Goal: Information Seeking & Learning: Compare options

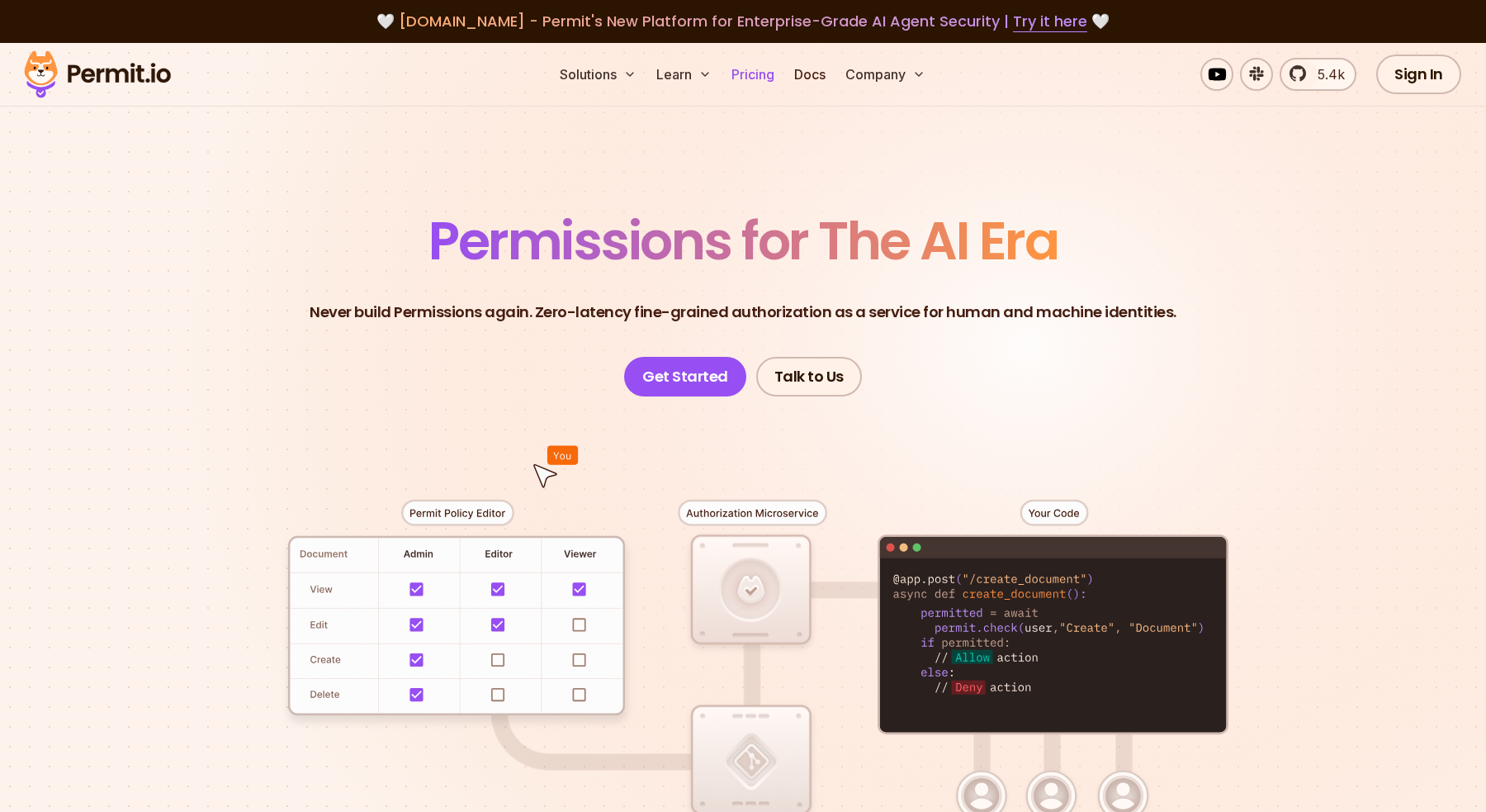
click at [763, 87] on link "Pricing" at bounding box center [752, 74] width 56 height 33
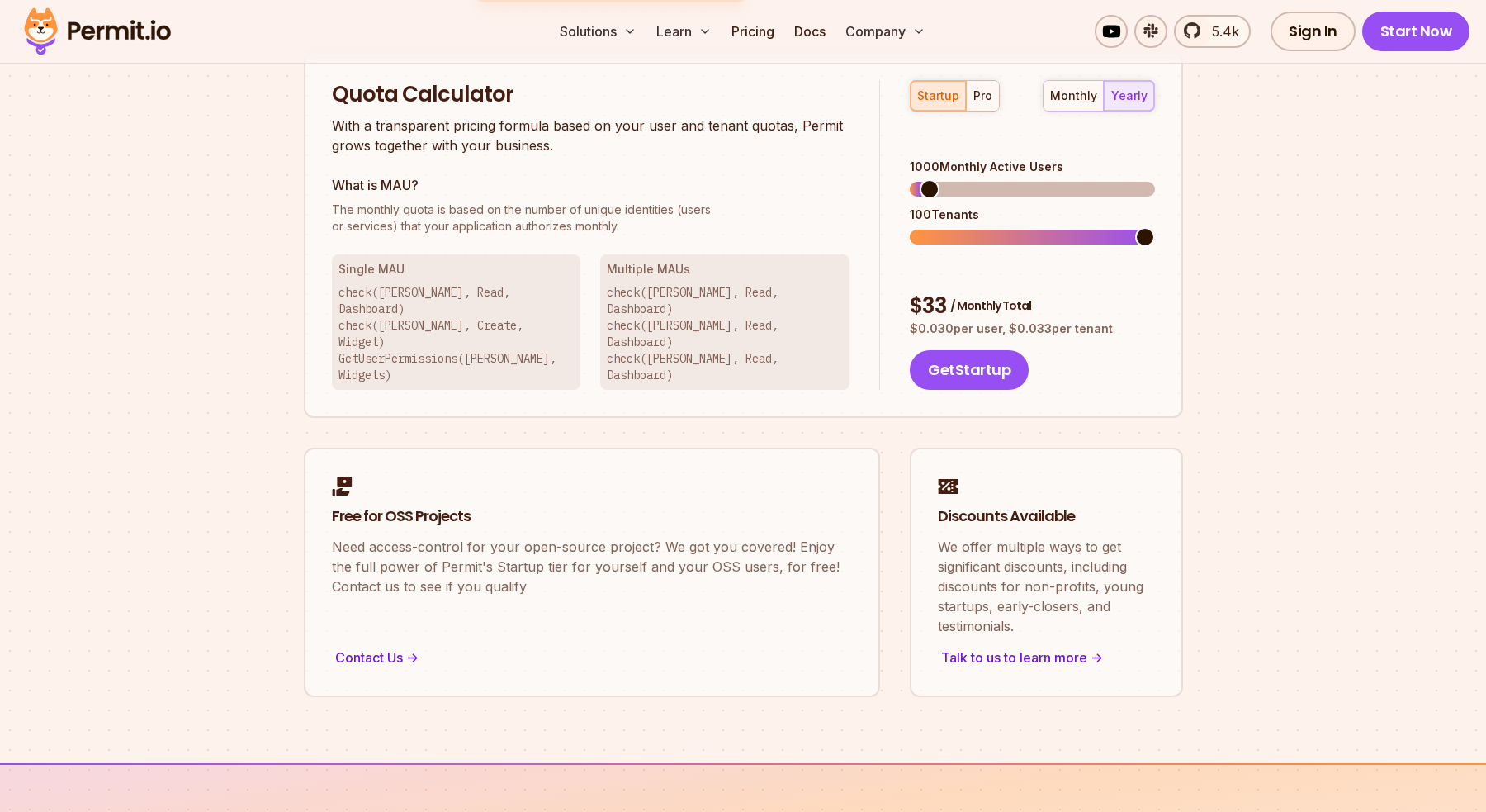
scroll to position [1054, 0]
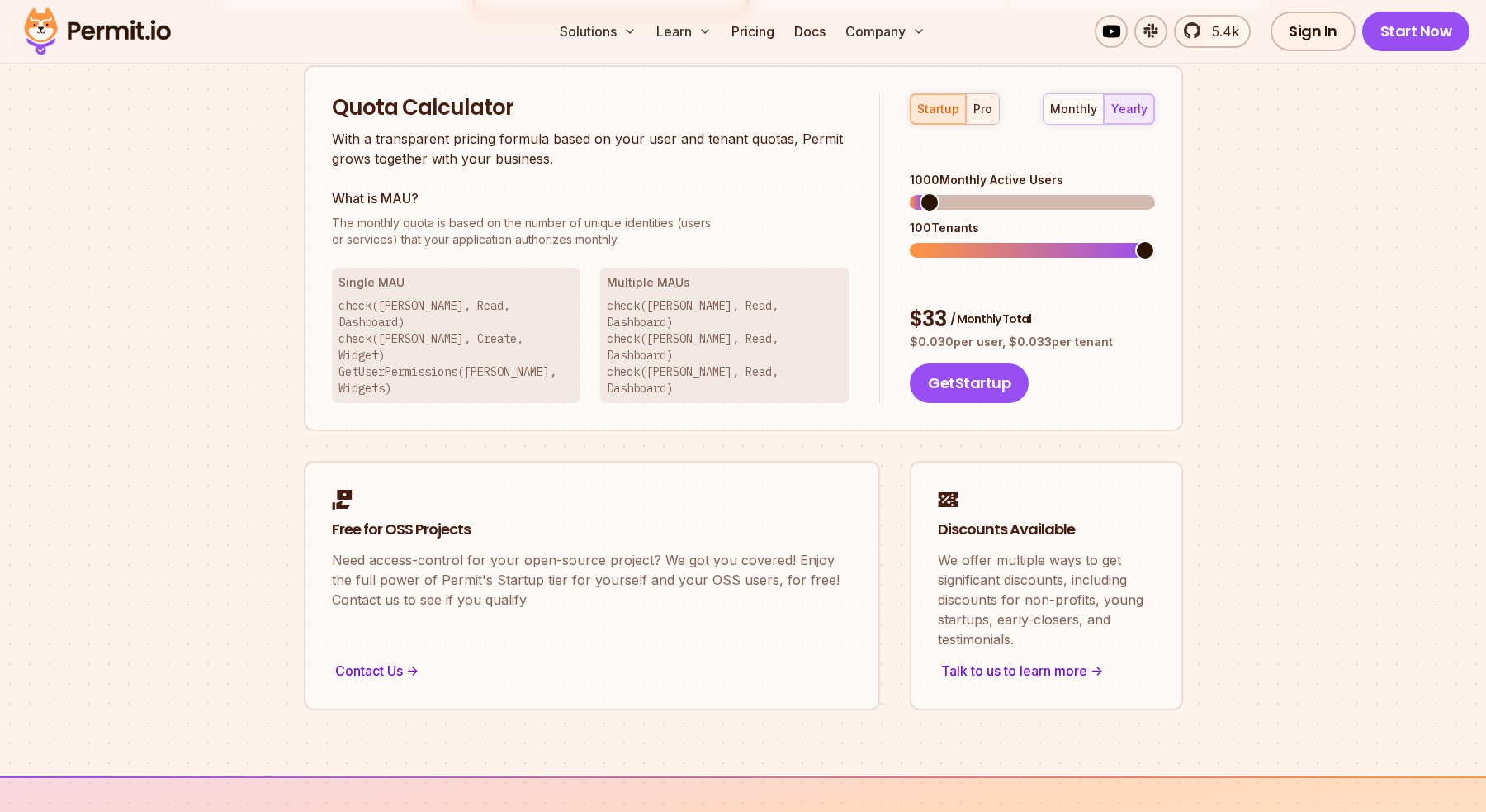
click at [986, 122] on button "pro" at bounding box center [982, 109] width 33 height 30
click at [914, 192] on span at bounding box center [924, 202] width 20 height 20
click at [910, 240] on span at bounding box center [920, 250] width 20 height 20
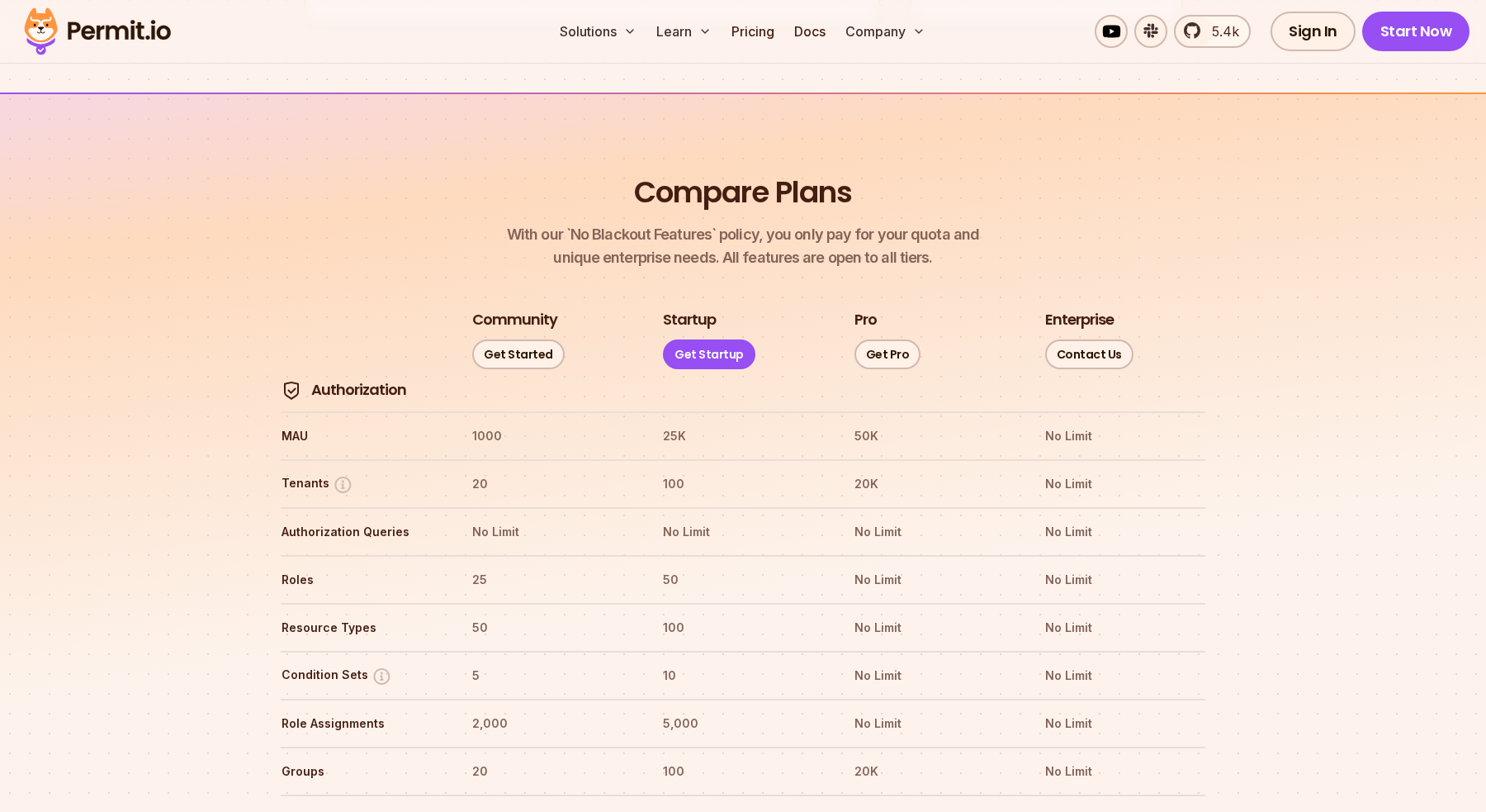
scroll to position [1907, 0]
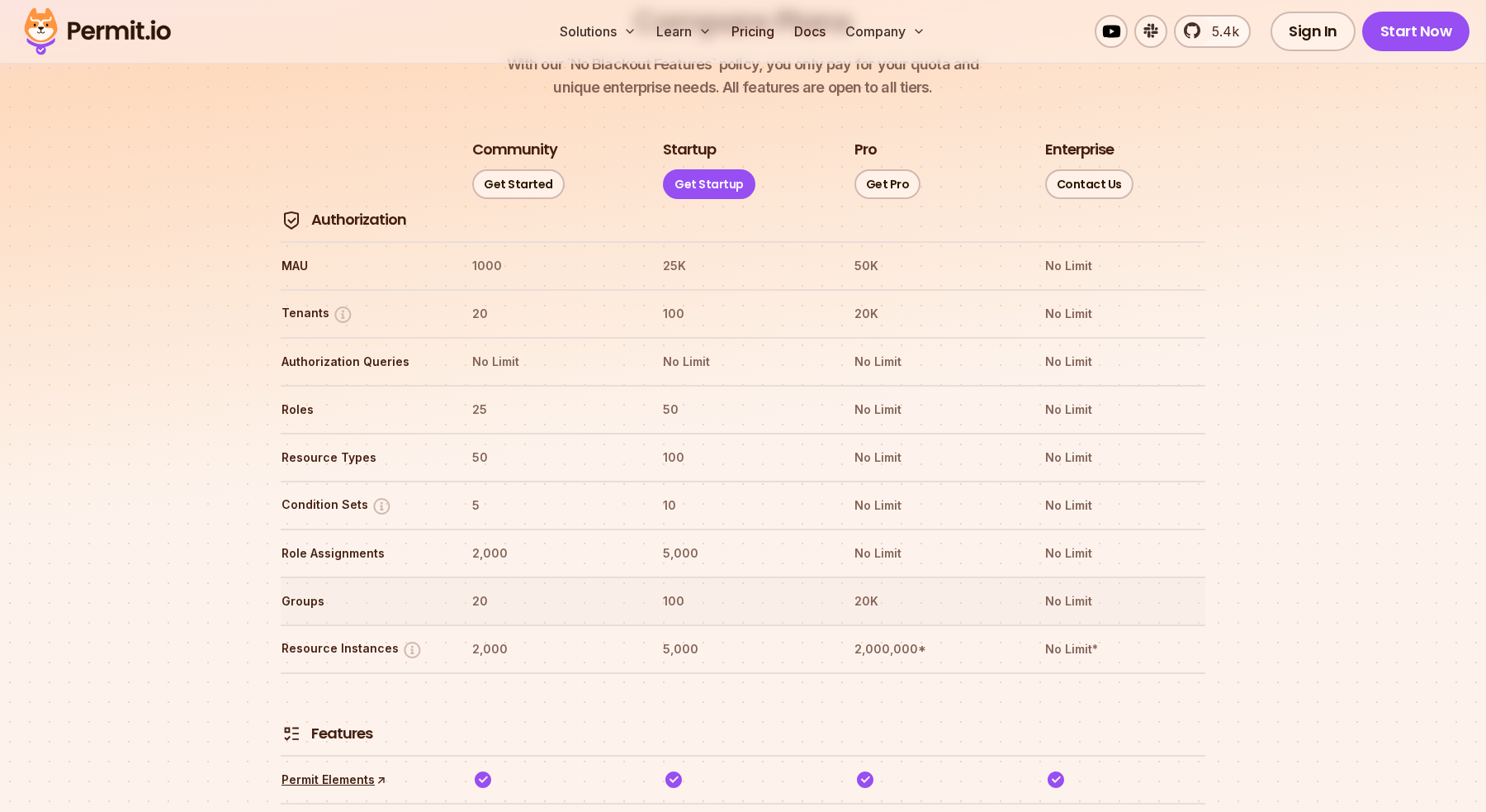
drag, startPoint x: 487, startPoint y: 540, endPoint x: 512, endPoint y: 540, distance: 25.0
click at [512, 576] on tr "Groups 20 100 20K No Limit" at bounding box center [743, 600] width 925 height 48
drag, startPoint x: 477, startPoint y: 594, endPoint x: 513, endPoint y: 594, distance: 36.0
click at [513, 636] on th "2,000" at bounding box center [552, 649] width 161 height 27
drag, startPoint x: 469, startPoint y: 589, endPoint x: 521, endPoint y: 600, distance: 53.2
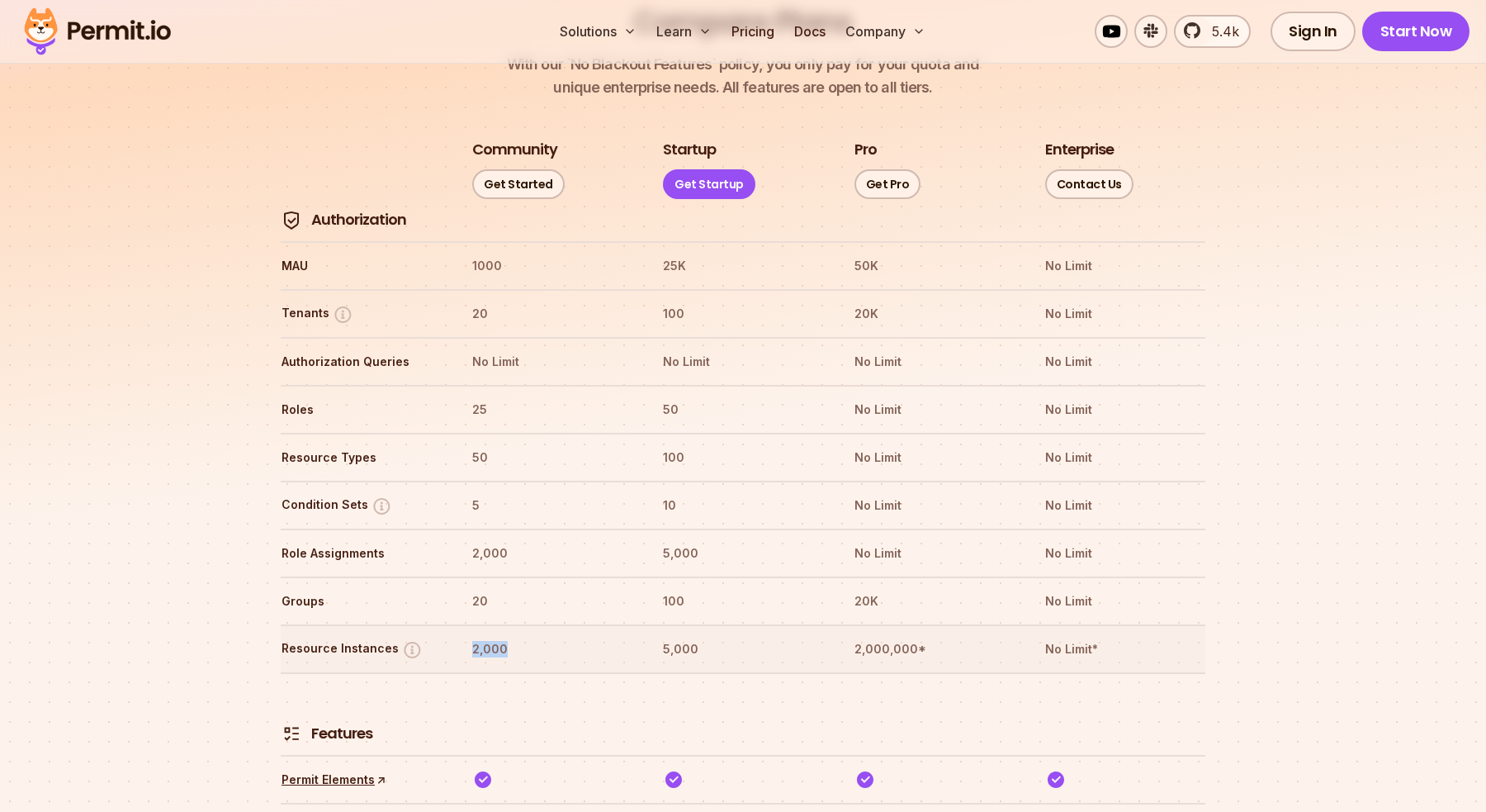
click at [521, 624] on tr "Resource Instances 2,000 5,000 2,000,000* No Limit*" at bounding box center [743, 648] width 925 height 48
drag, startPoint x: 456, startPoint y: 351, endPoint x: 506, endPoint y: 358, distance: 50.5
click at [506, 385] on tr "Roles 25 50 No Limit No Limit" at bounding box center [743, 409] width 925 height 48
click at [504, 396] on th "25" at bounding box center [552, 409] width 161 height 27
click at [488, 396] on th "25" at bounding box center [552, 409] width 161 height 27
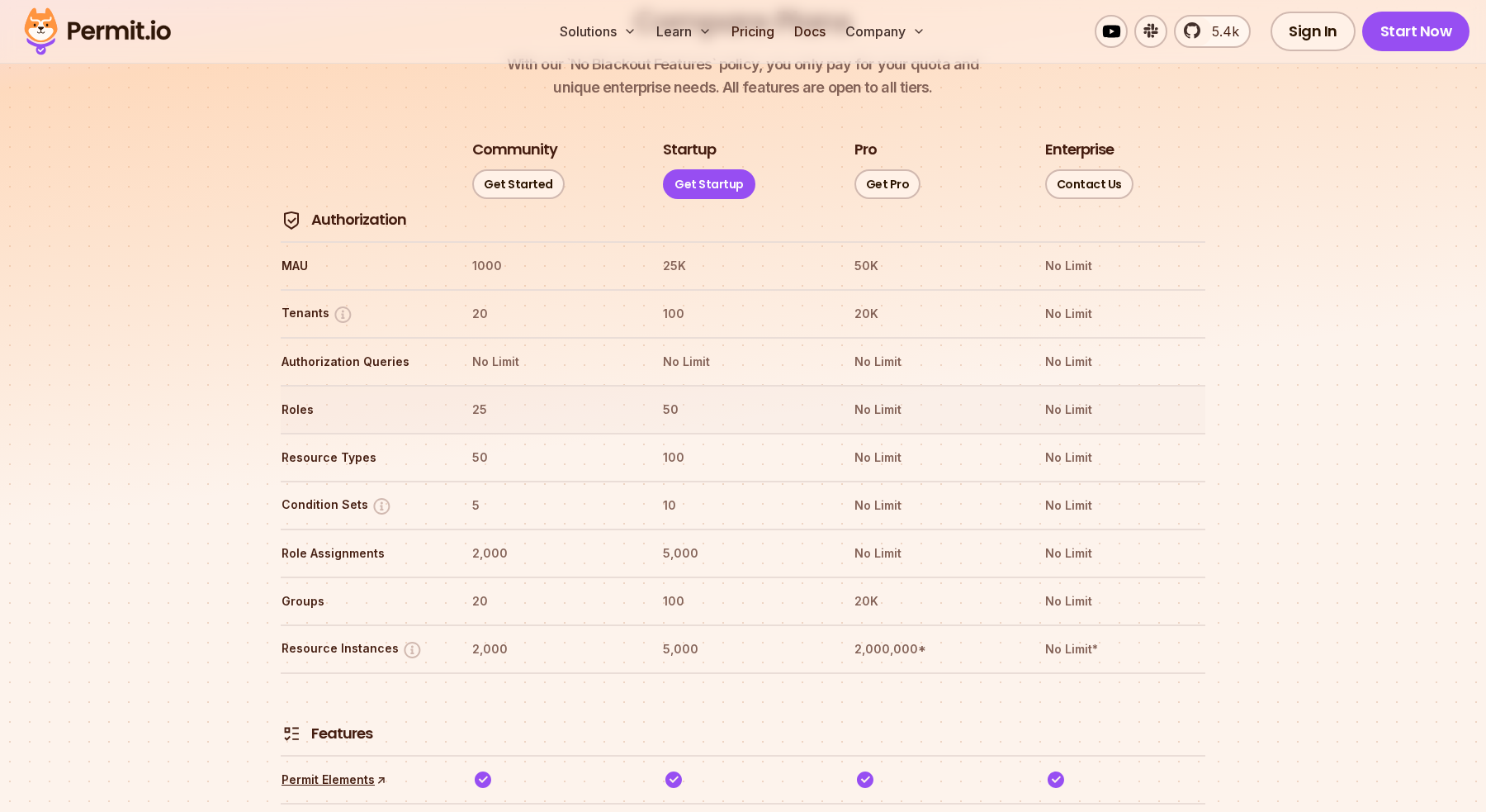
click at [488, 396] on th "25" at bounding box center [552, 409] width 161 height 27
click at [667, 396] on th "50" at bounding box center [743, 409] width 161 height 27
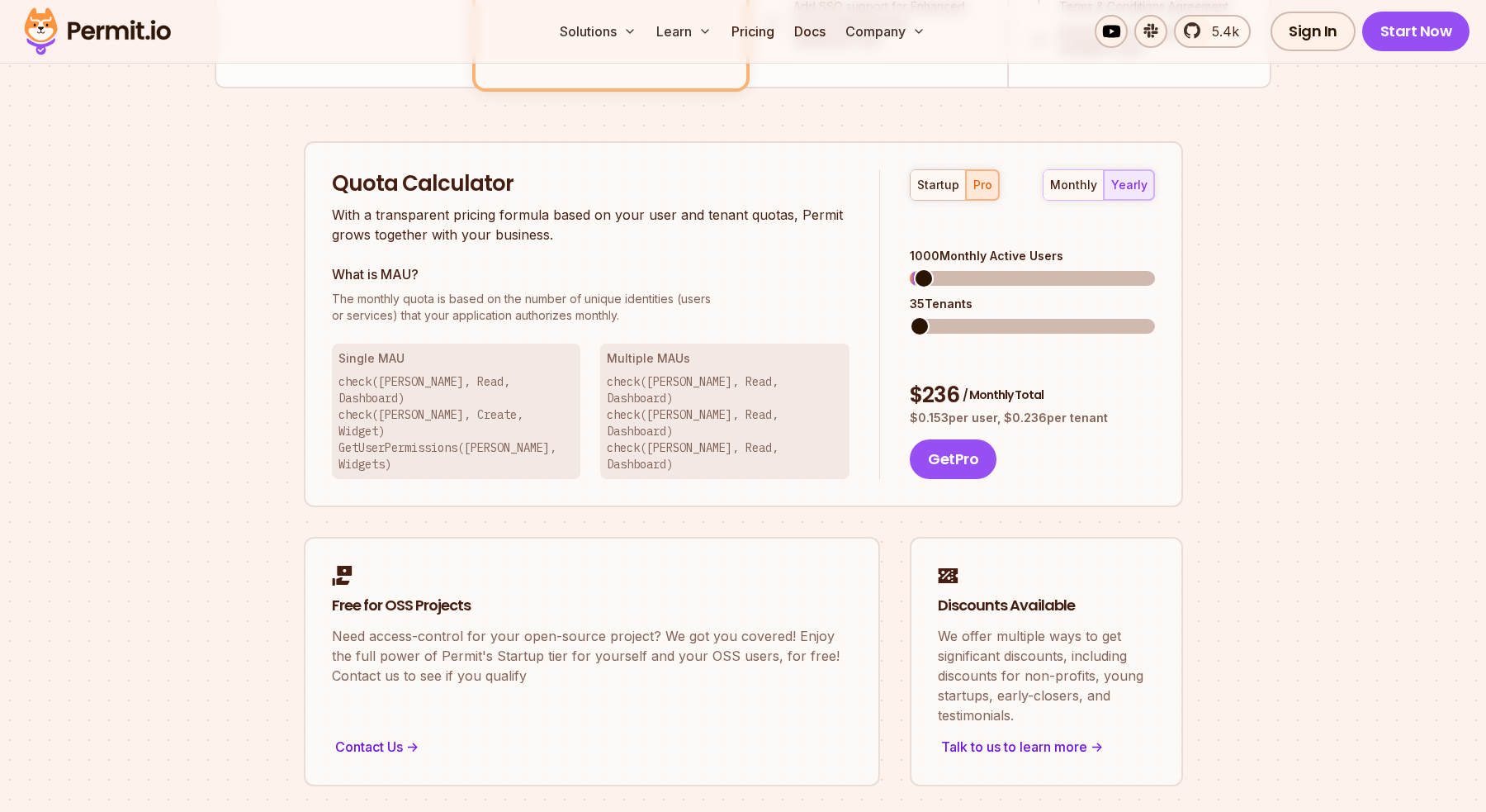
scroll to position [976, 0]
drag, startPoint x: 912, startPoint y: 236, endPoint x: 937, endPoint y: 236, distance: 25.0
click at [937, 250] on div "1000 Monthly Active Users" at bounding box center [1032, 258] width 245 height 17
click at [914, 270] on span at bounding box center [924, 280] width 20 height 20
drag, startPoint x: 916, startPoint y: 350, endPoint x: 944, endPoint y: 350, distance: 28.0
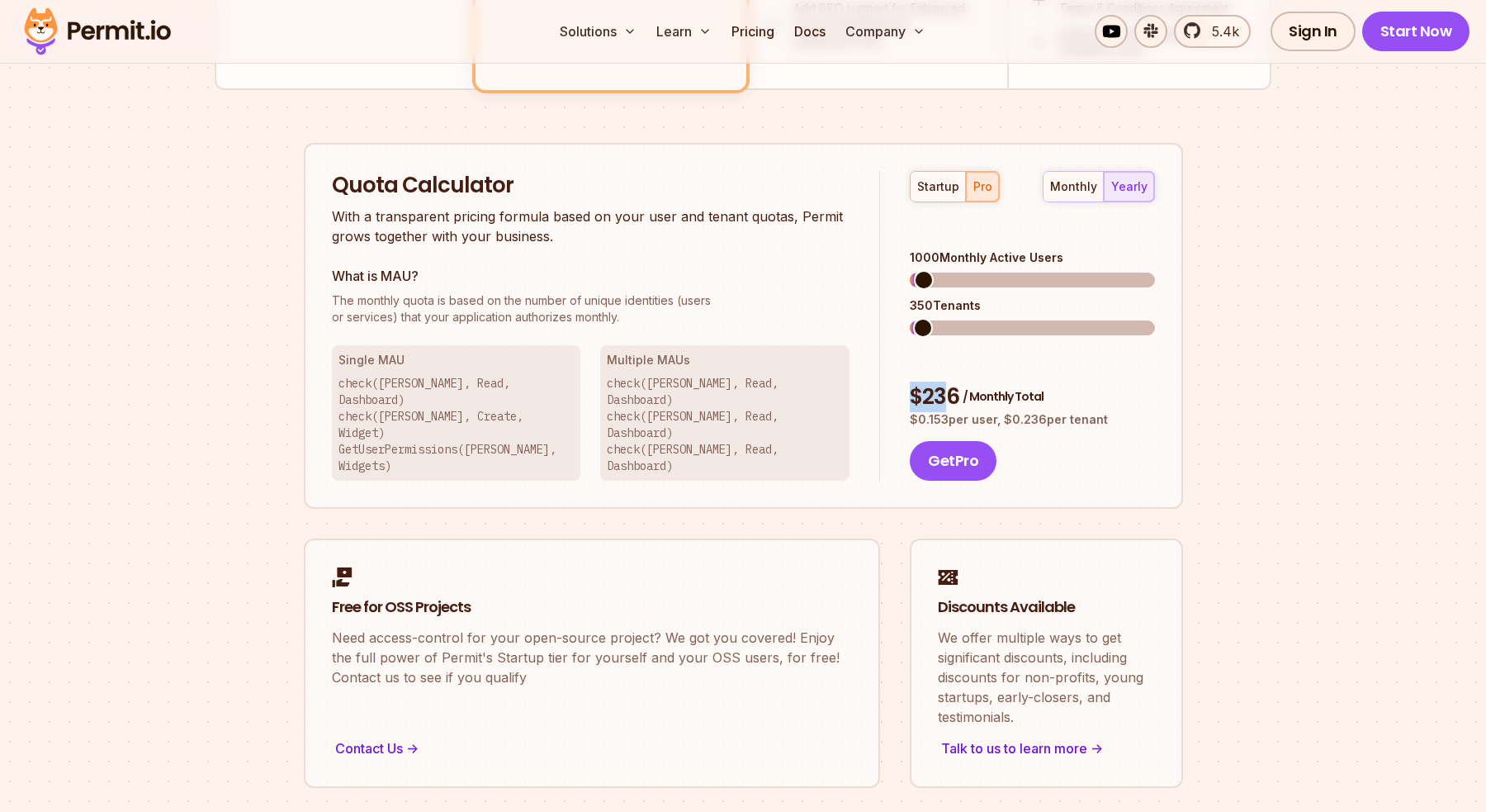
click at [944, 382] on div "$ 236 / Monthly Total" at bounding box center [1032, 397] width 245 height 30
click at [910, 317] on span at bounding box center [920, 327] width 20 height 20
click at [976, 388] on span "/ Monthly Total" at bounding box center [1002, 396] width 81 height 17
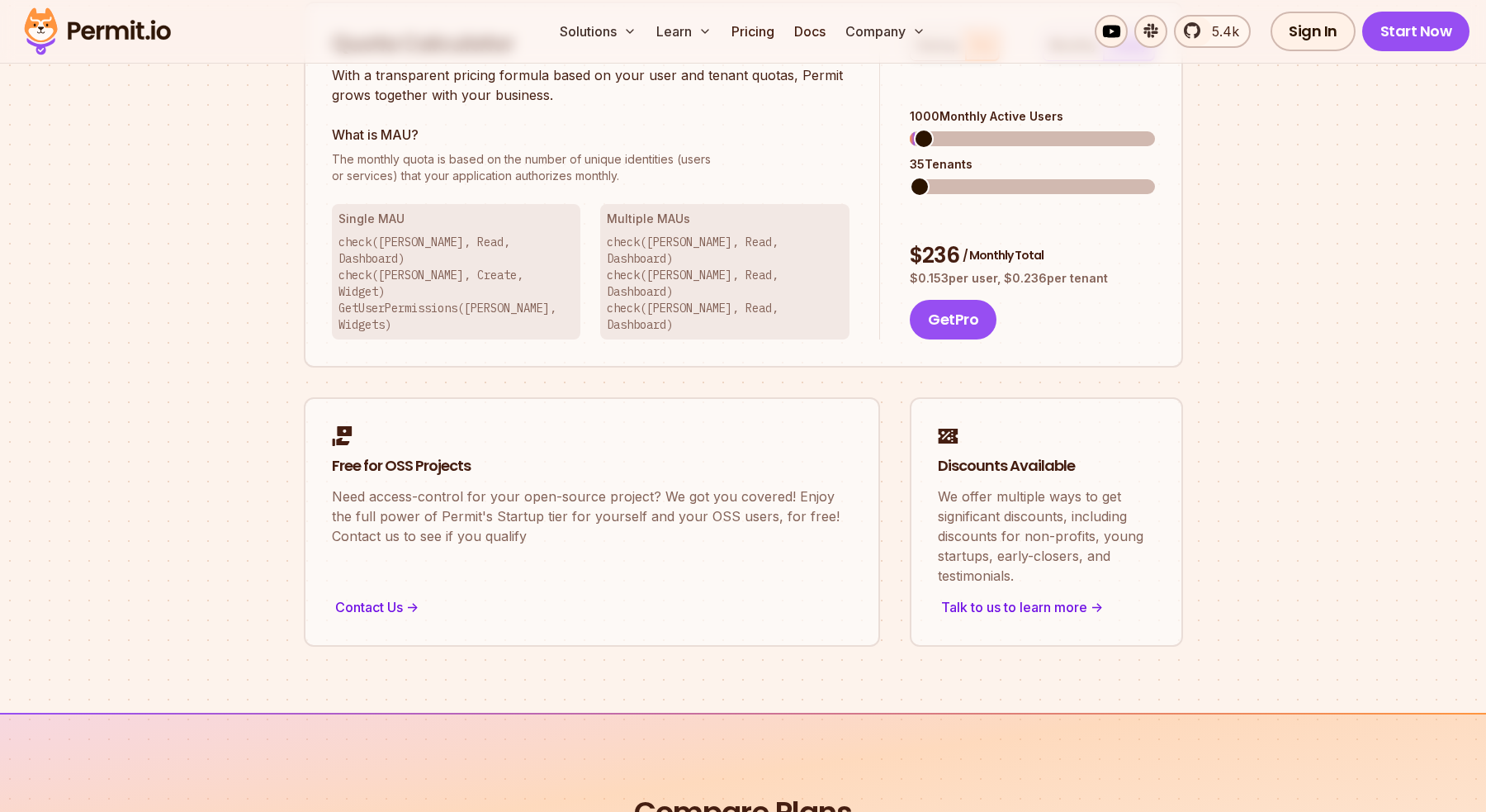
scroll to position [1072, 0]
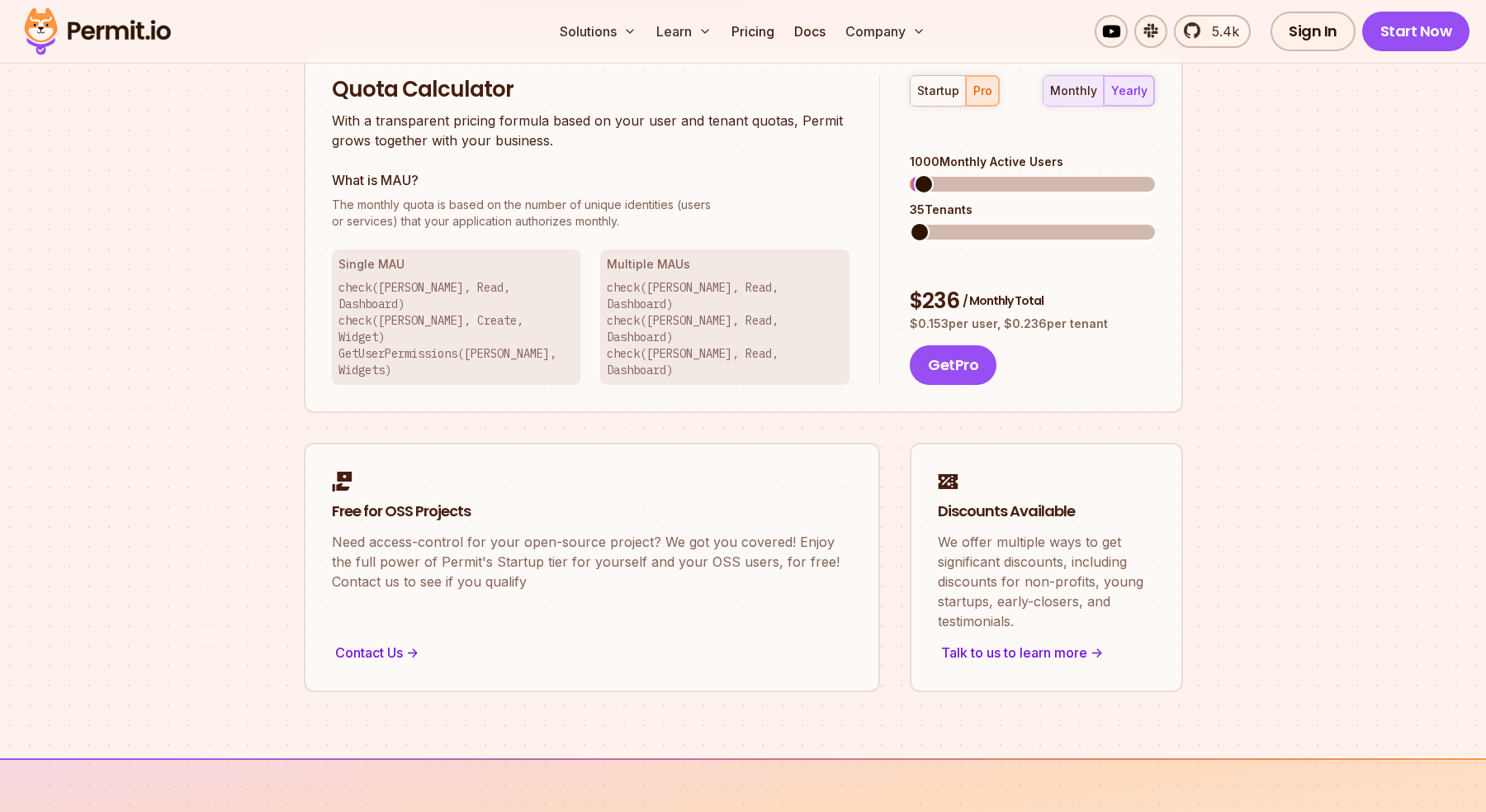
click at [1081, 77] on button "monthly" at bounding box center [1074, 91] width 61 height 30
click at [1139, 89] on div "yearly" at bounding box center [1130, 91] width 37 height 17
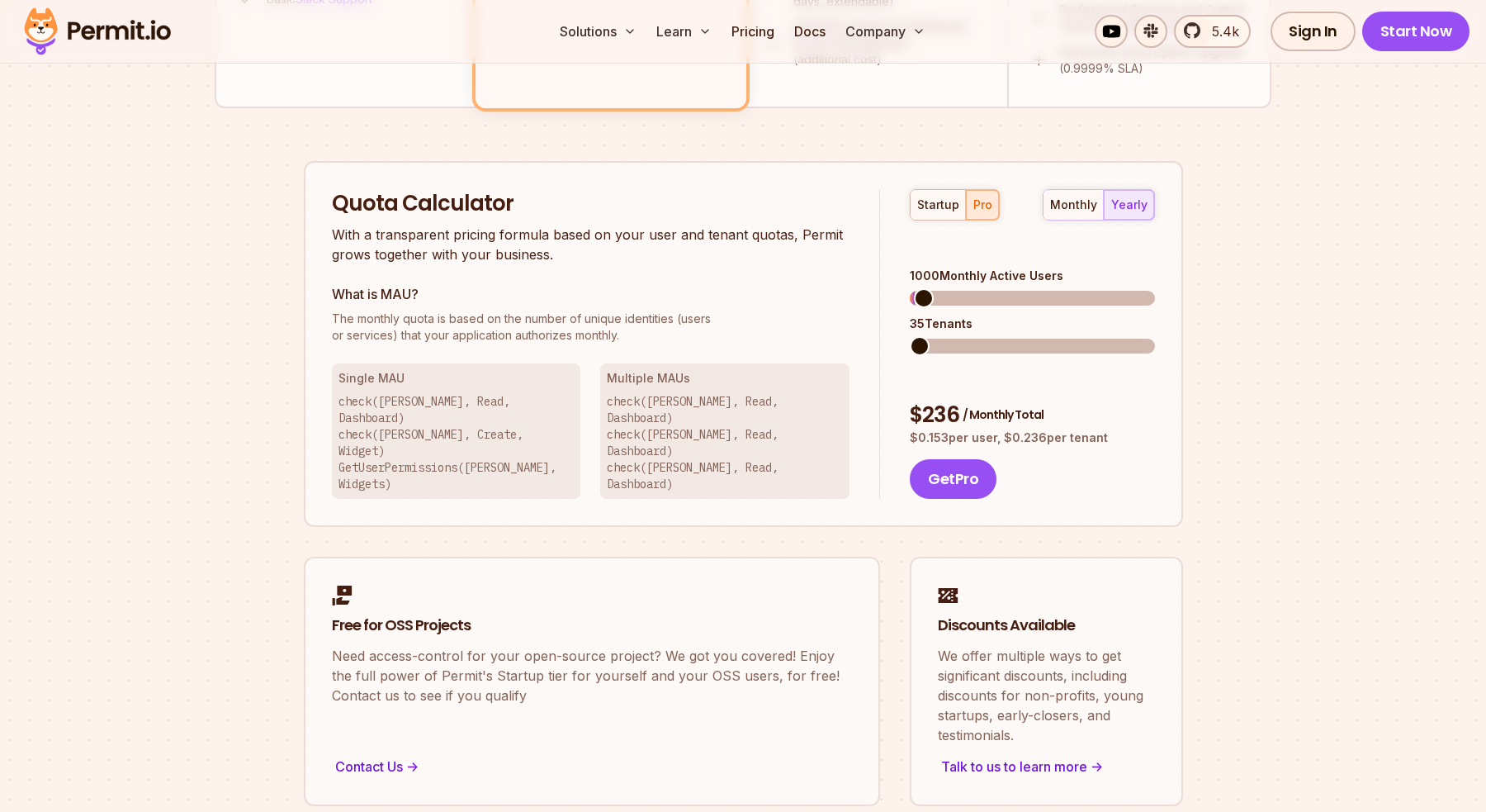
scroll to position [918, 0]
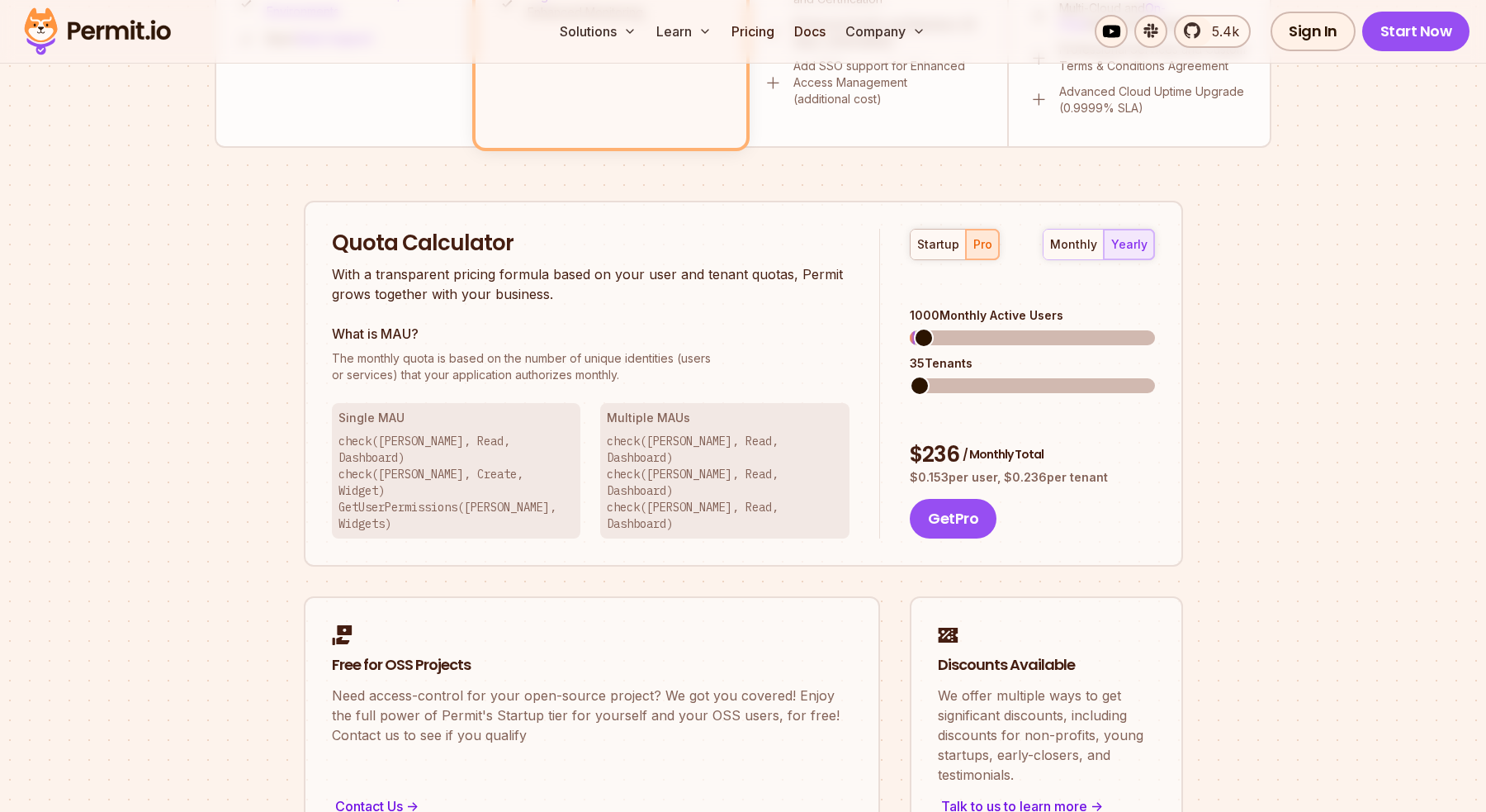
click at [941, 259] on div "startup pro" at bounding box center [955, 245] width 90 height 32
click at [941, 250] on div "startup" at bounding box center [939, 244] width 42 height 17
click at [925, 307] on div "1000 Monthly Active Users" at bounding box center [1032, 326] width 245 height 38
click at [981, 240] on div "pro" at bounding box center [982, 244] width 19 height 17
click at [945, 246] on div "startup" at bounding box center [939, 244] width 42 height 17
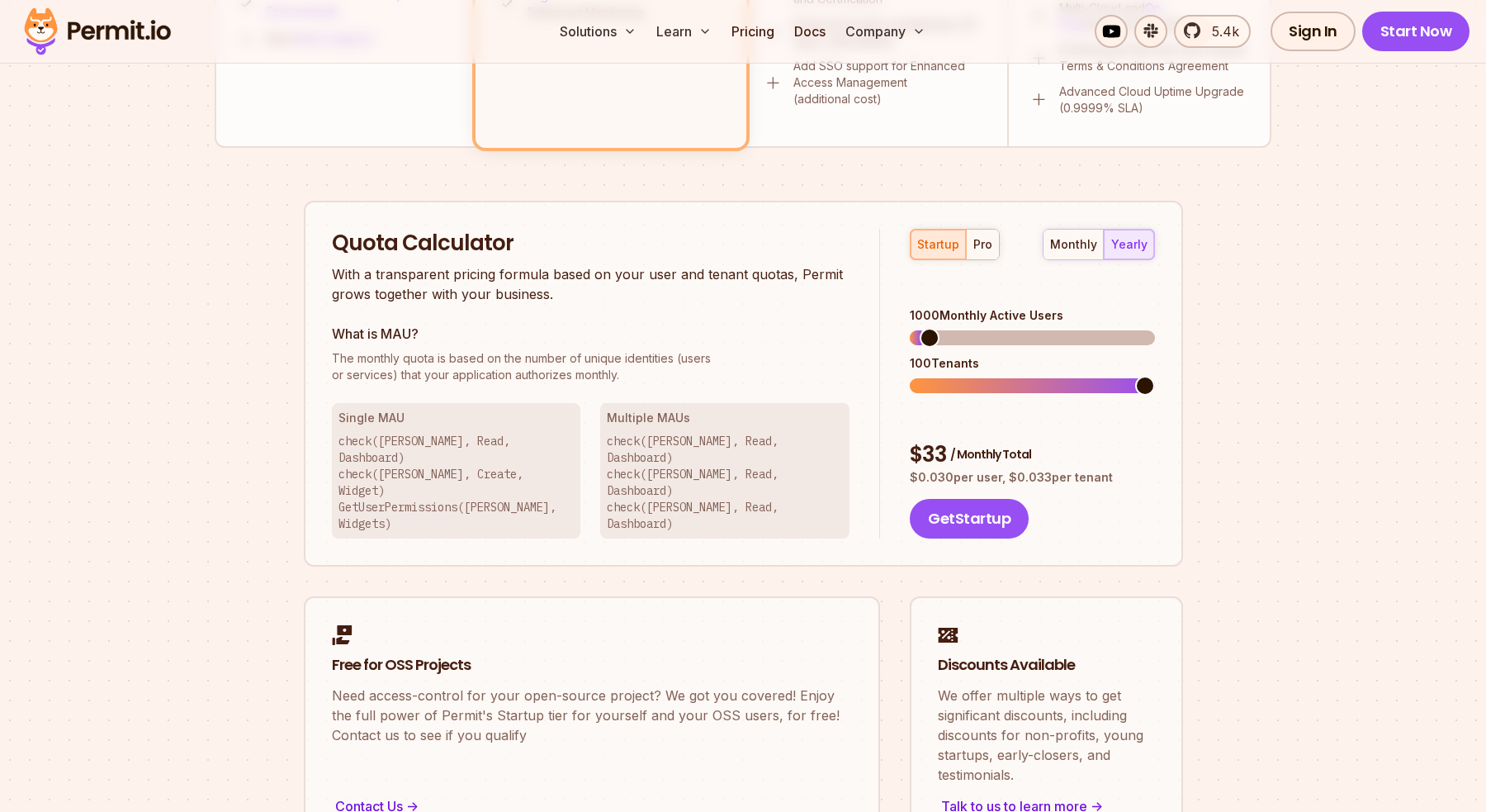
click at [921, 327] on span at bounding box center [930, 337] width 20 height 20
click at [1074, 375] on span at bounding box center [1070, 385] width 20 height 20
click at [991, 247] on button "pro" at bounding box center [982, 245] width 33 height 30
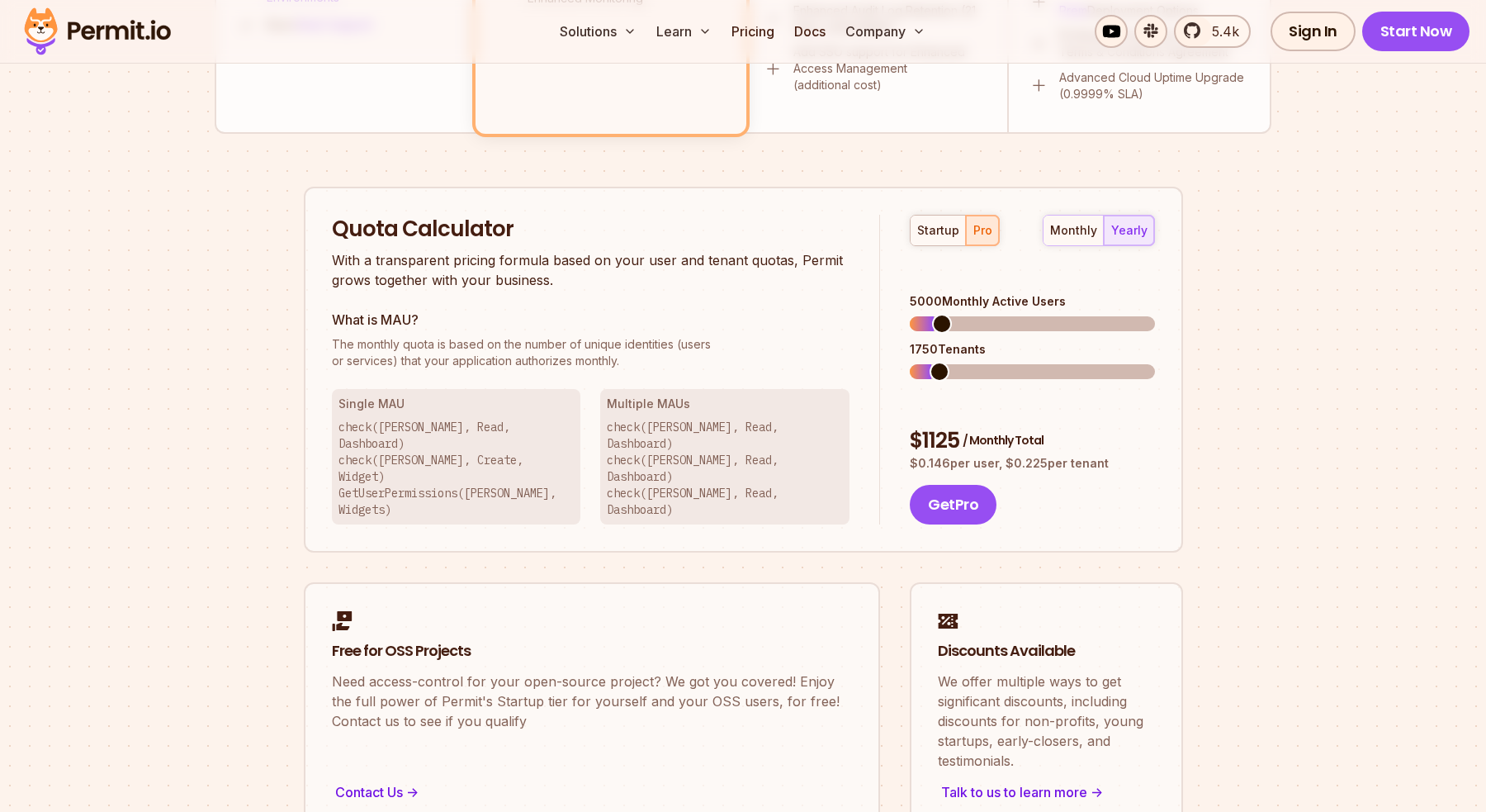
scroll to position [938, 0]
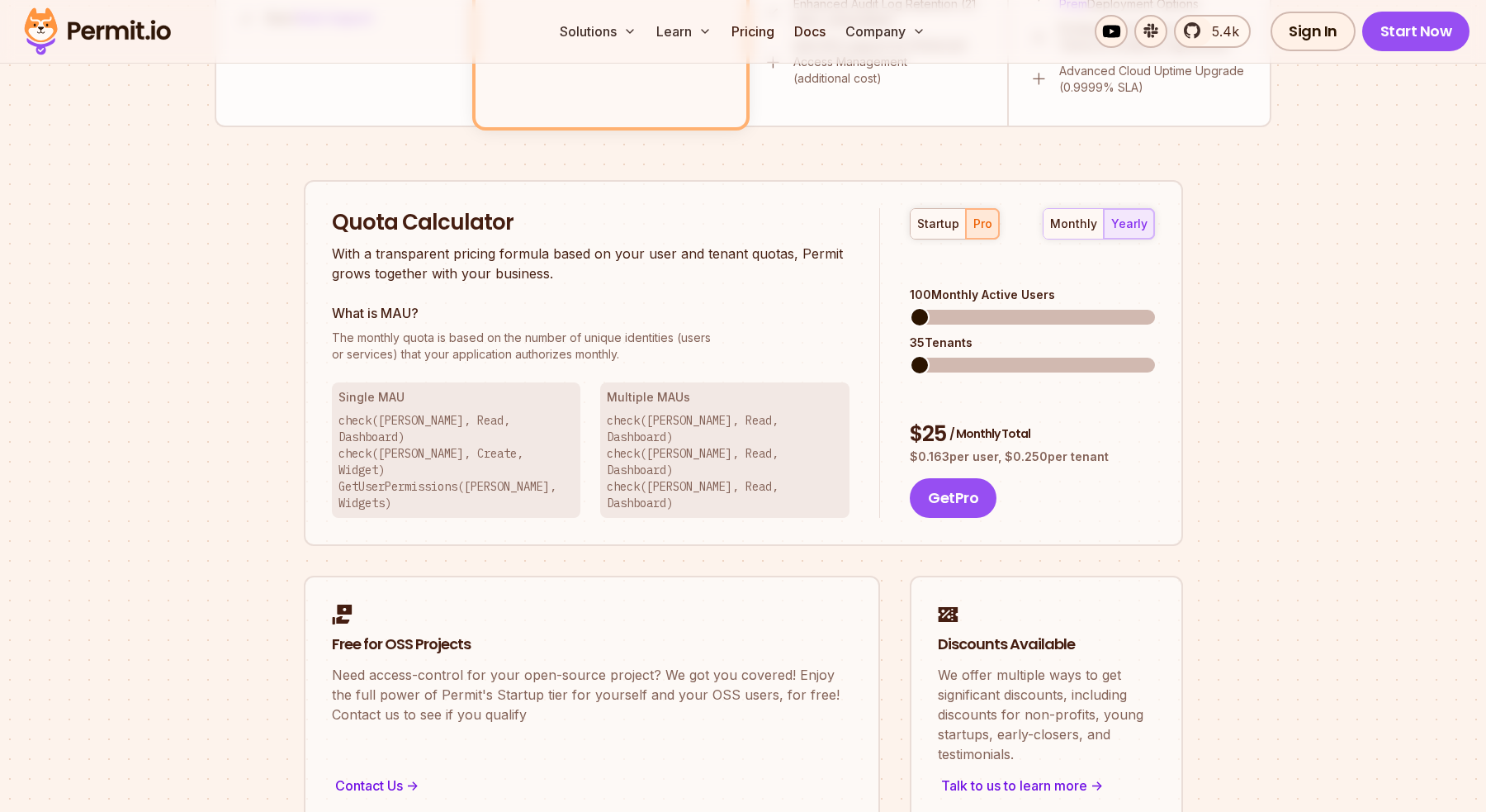
click at [910, 307] on span at bounding box center [920, 317] width 20 height 20
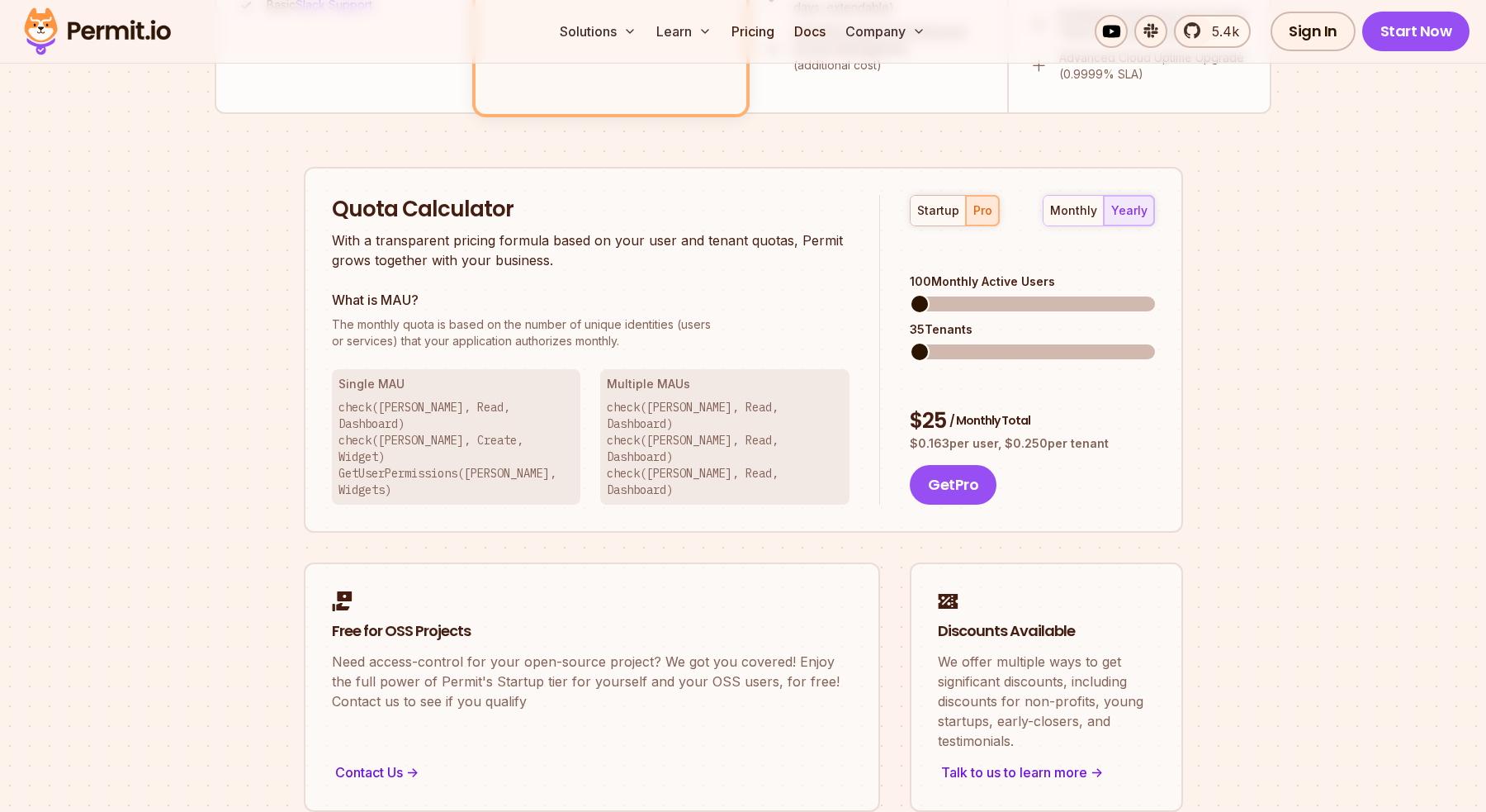
scroll to position [944, 0]
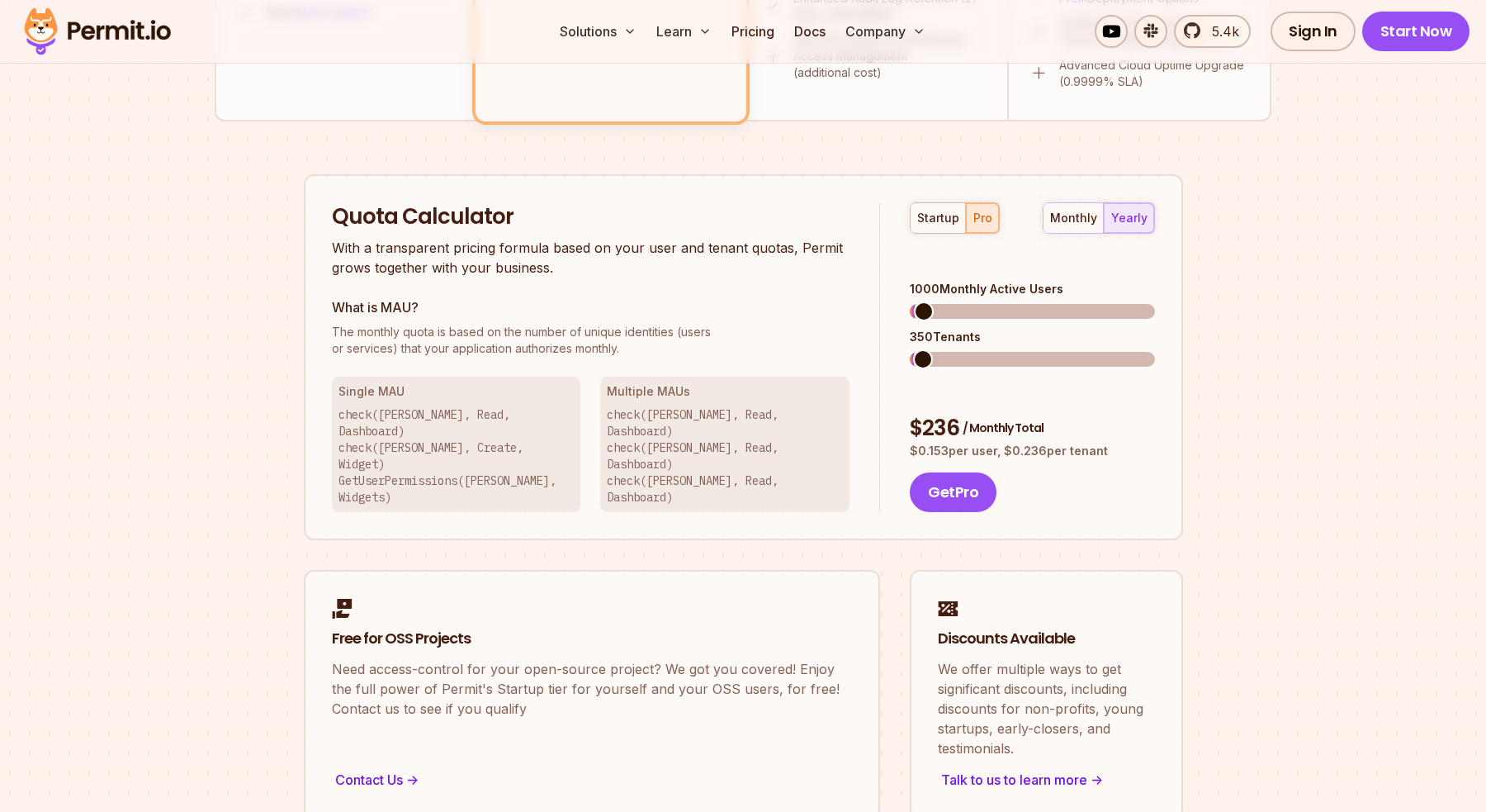
click at [914, 302] on span at bounding box center [924, 311] width 20 height 20
click at [910, 302] on span at bounding box center [920, 311] width 20 height 20
click at [911, 302] on span at bounding box center [921, 311] width 20 height 20
click at [914, 302] on span at bounding box center [924, 311] width 20 height 20
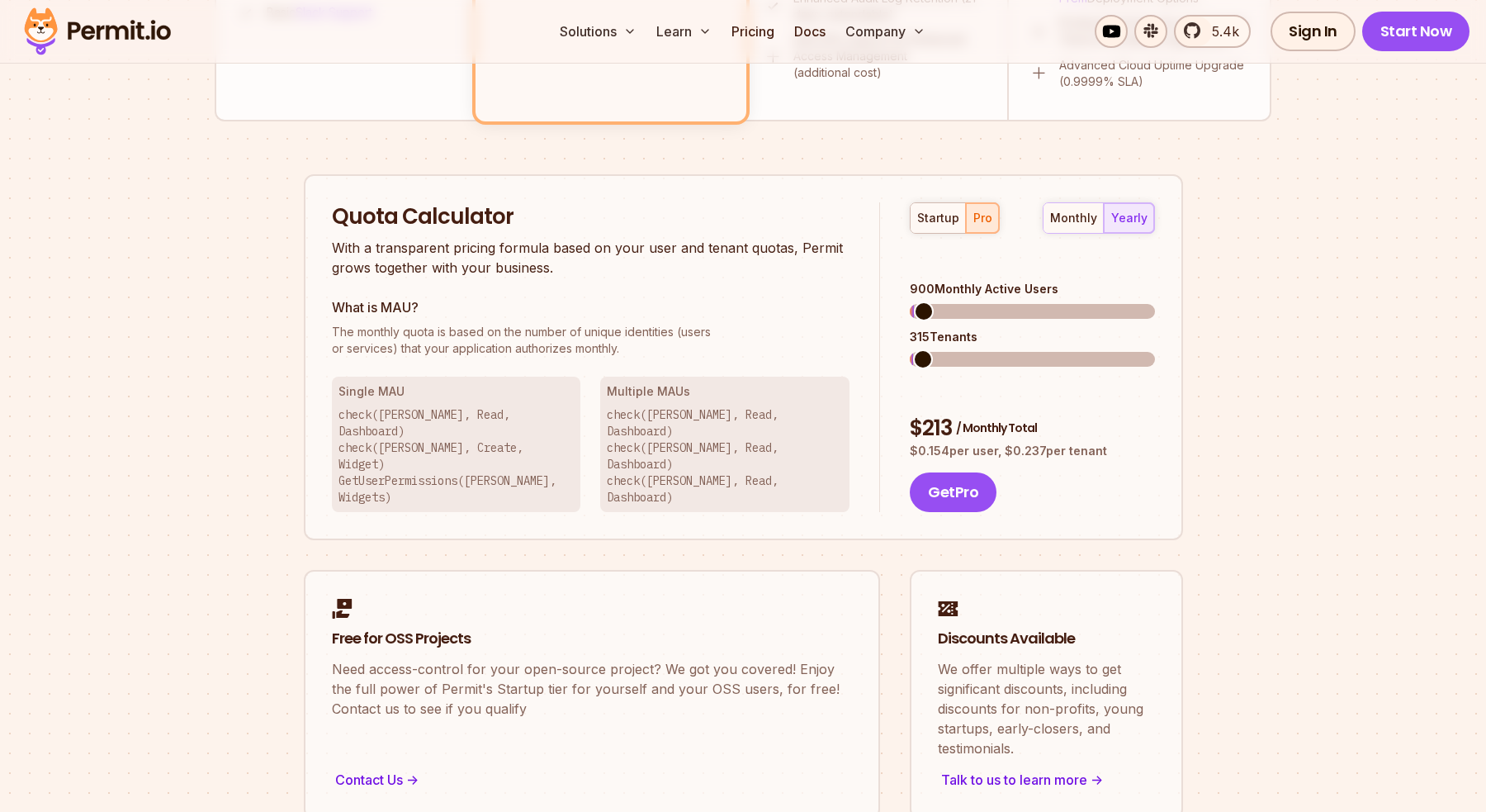
click at [914, 302] on span at bounding box center [924, 311] width 20 height 20
click at [910, 302] on span at bounding box center [920, 311] width 20 height 20
click at [955, 473] on button "Get Pro" at bounding box center [953, 493] width 87 height 40
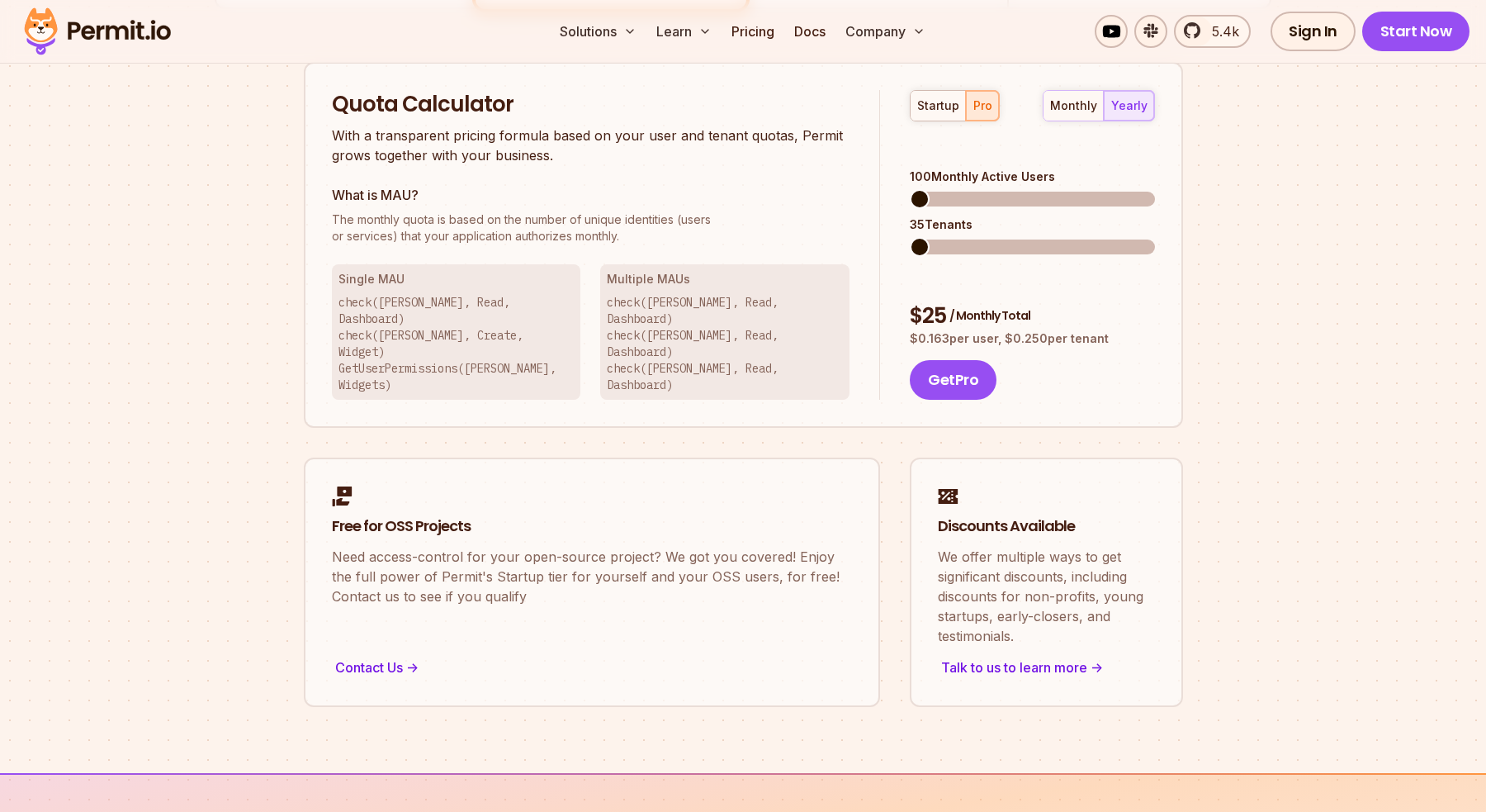
scroll to position [1062, 0]
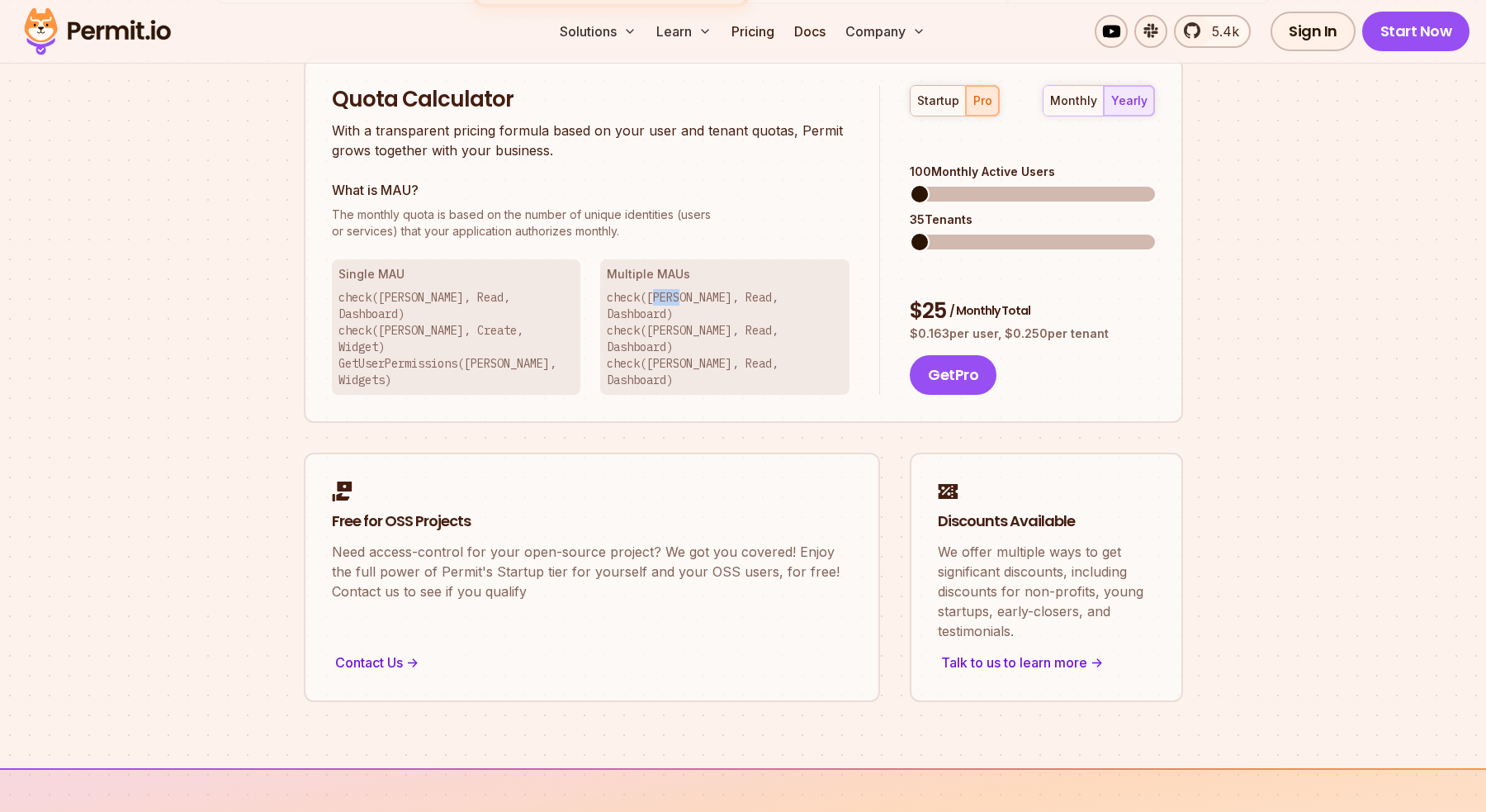
drag, startPoint x: 652, startPoint y: 300, endPoint x: 681, endPoint y: 298, distance: 29.1
click at [681, 298] on p "check(Betty, Read, Dashboard) check(John, Read, Dashboard) check(Jeff, Read, Da…" at bounding box center [725, 338] width 236 height 100
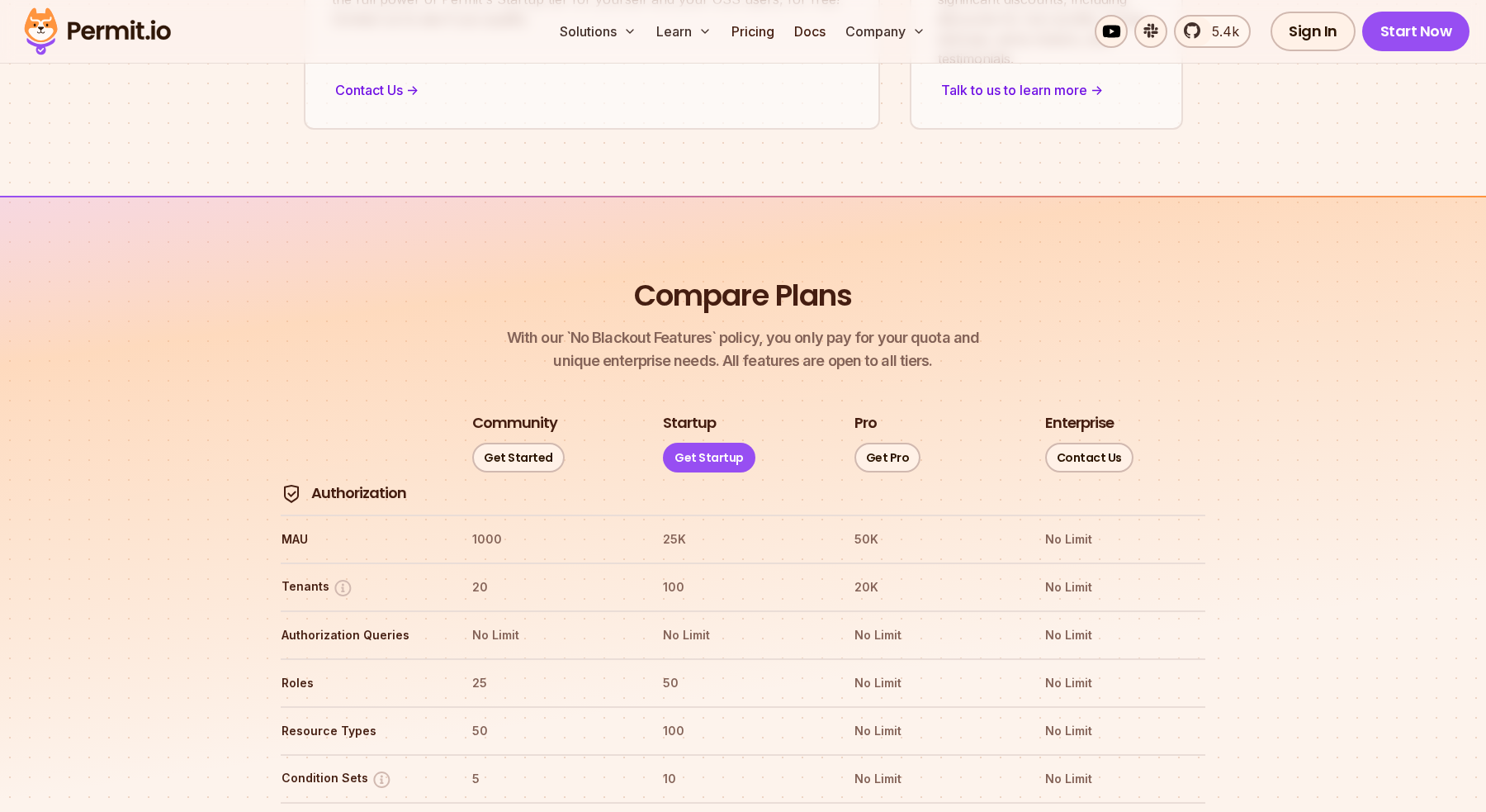
scroll to position [1754, 0]
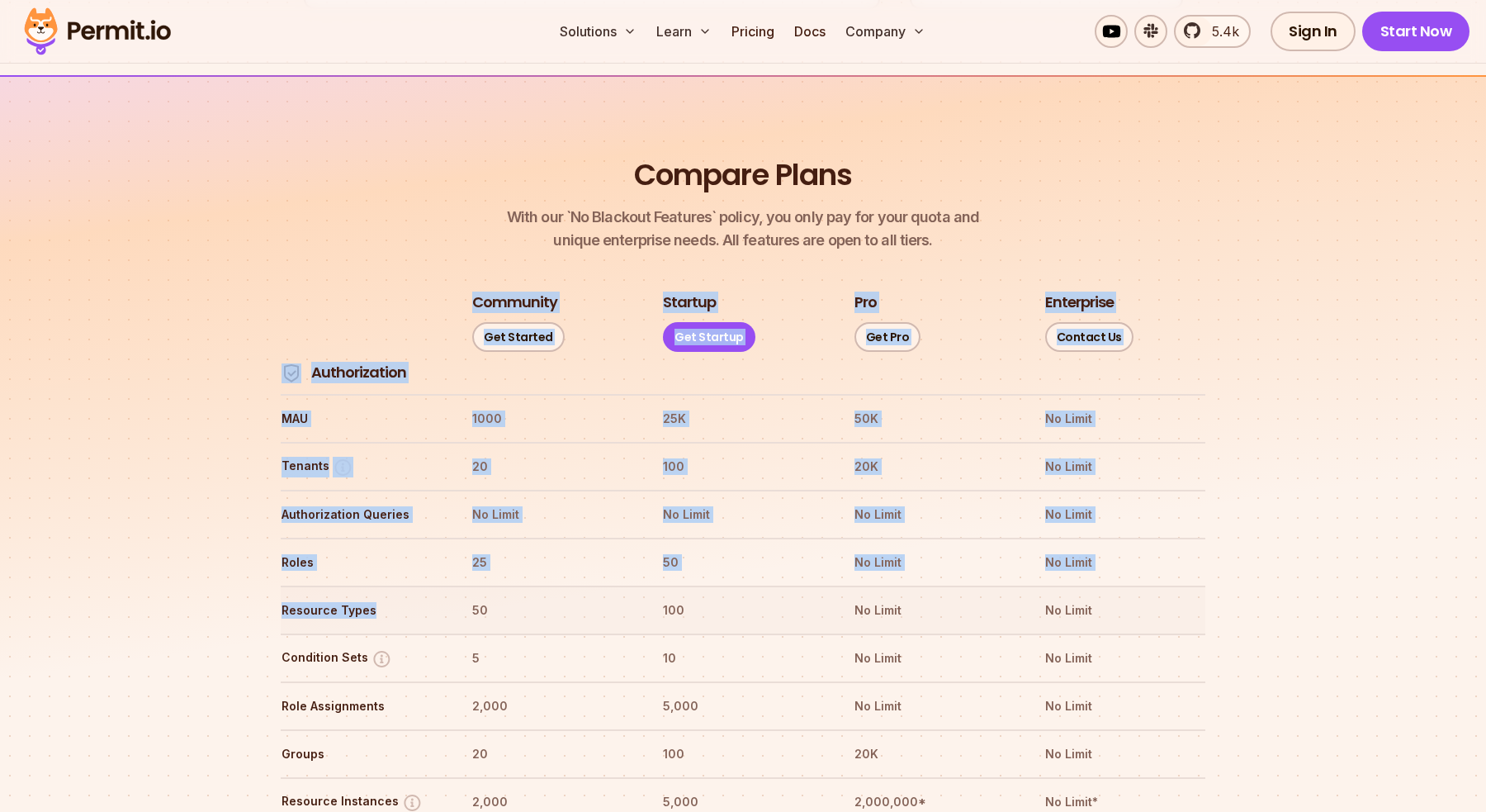
drag, startPoint x: 278, startPoint y: 558, endPoint x: 405, endPoint y: 554, distance: 127.1
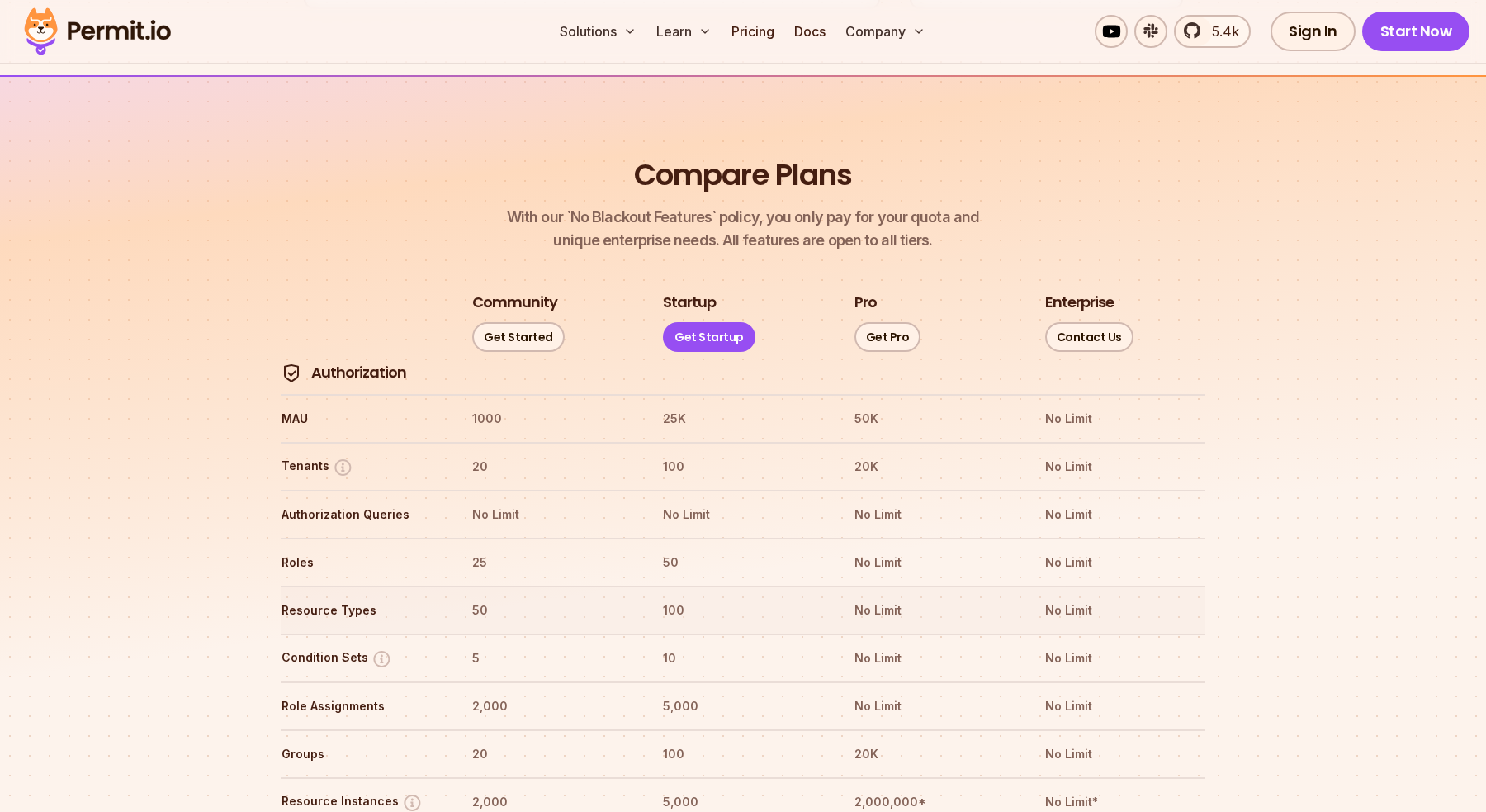
click at [343, 597] on th "Resource Types" at bounding box center [361, 610] width 161 height 27
click at [670, 597] on th "100" at bounding box center [743, 610] width 161 height 27
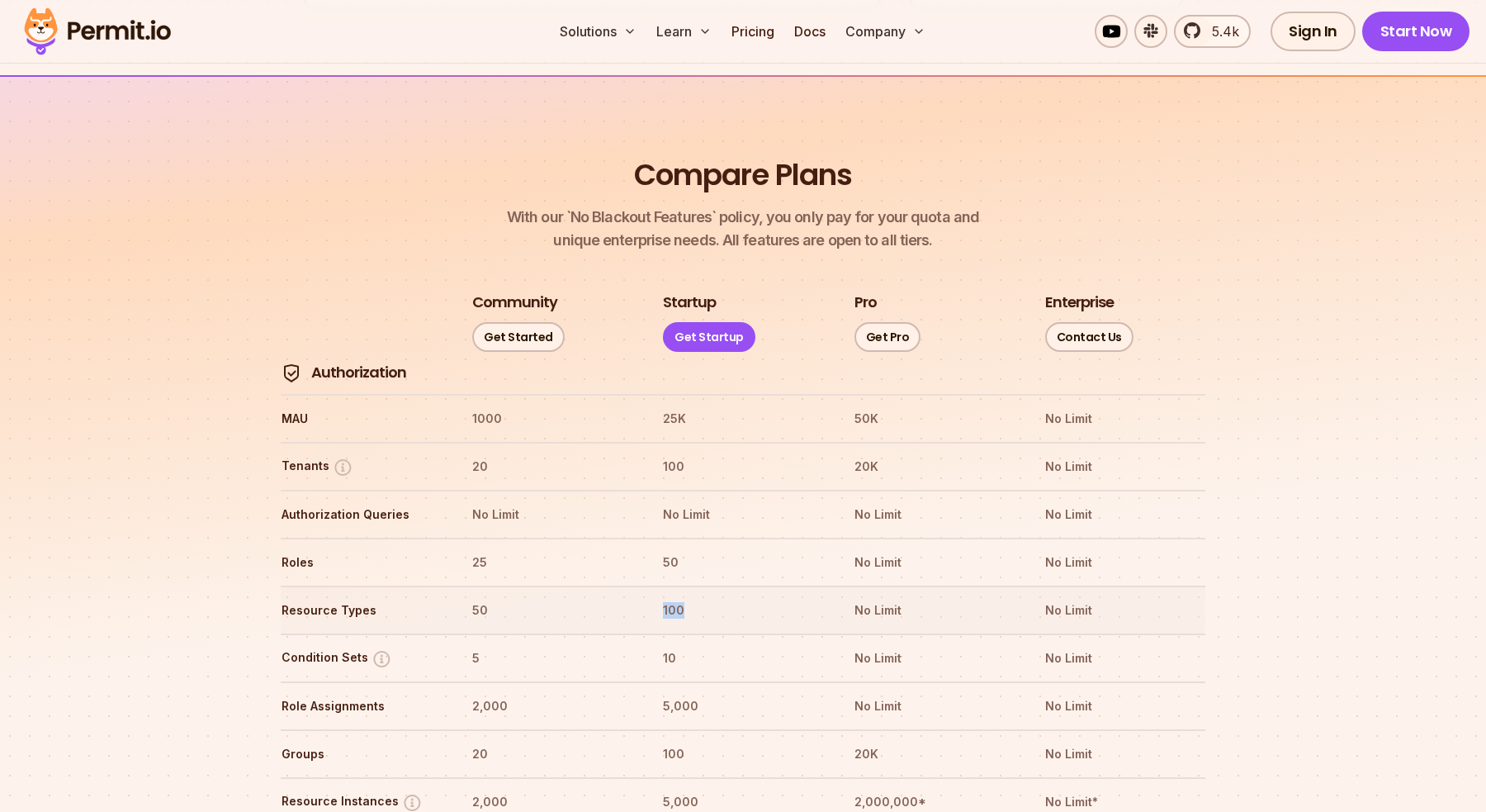
click at [670, 597] on th "100" at bounding box center [743, 610] width 161 height 27
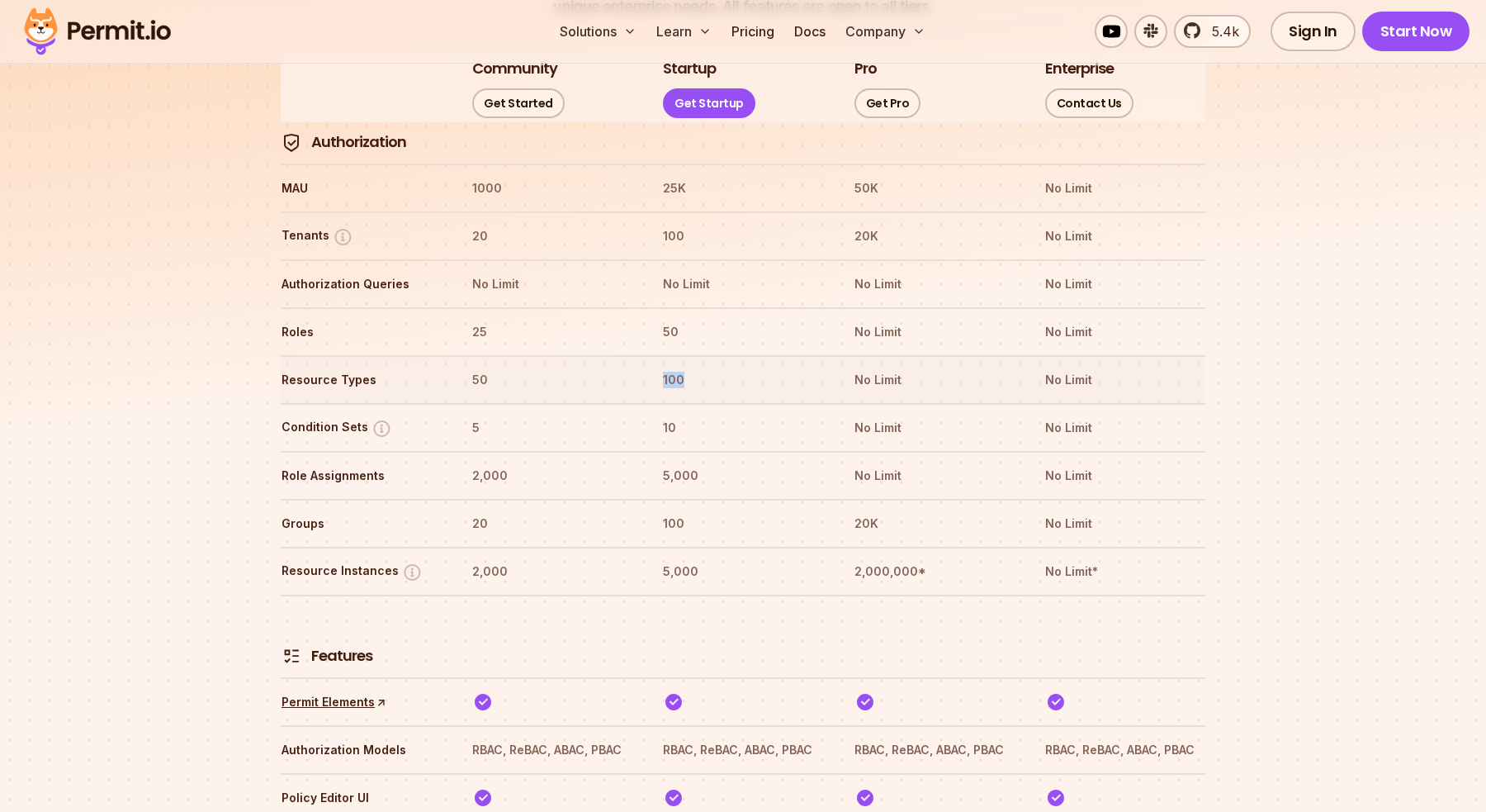
scroll to position [1989, 0]
click at [676, 557] on th "5,000" at bounding box center [743, 570] width 161 height 27
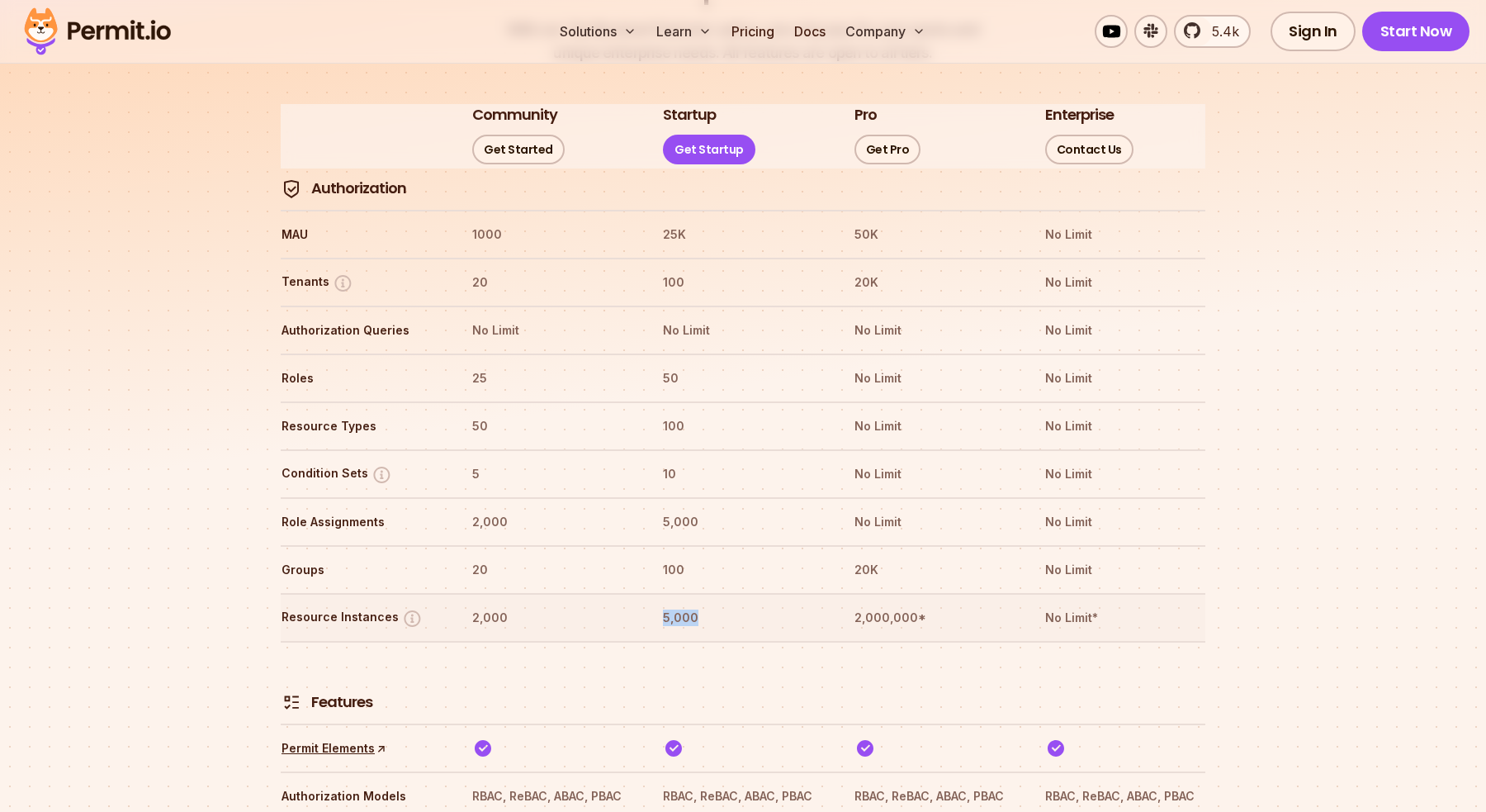
scroll to position [1942, 0]
click at [667, 364] on th "50" at bounding box center [743, 377] width 161 height 27
drag, startPoint x: 657, startPoint y: 327, endPoint x: 697, endPoint y: 328, distance: 40.0
click at [697, 352] on tr "Roles 25 50 No Limit No Limit" at bounding box center [743, 376] width 925 height 48
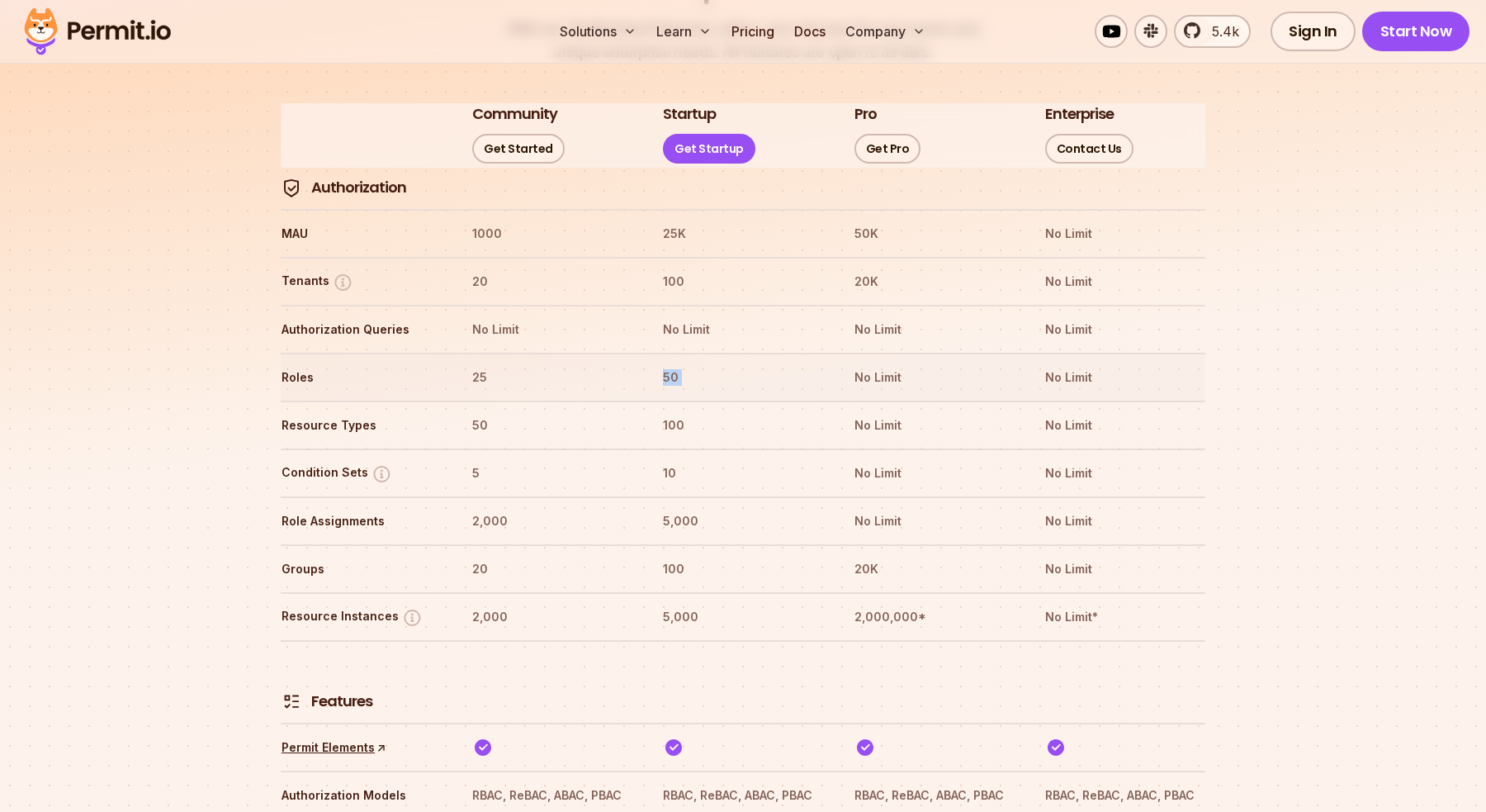
click at [697, 364] on th "50" at bounding box center [743, 377] width 161 height 27
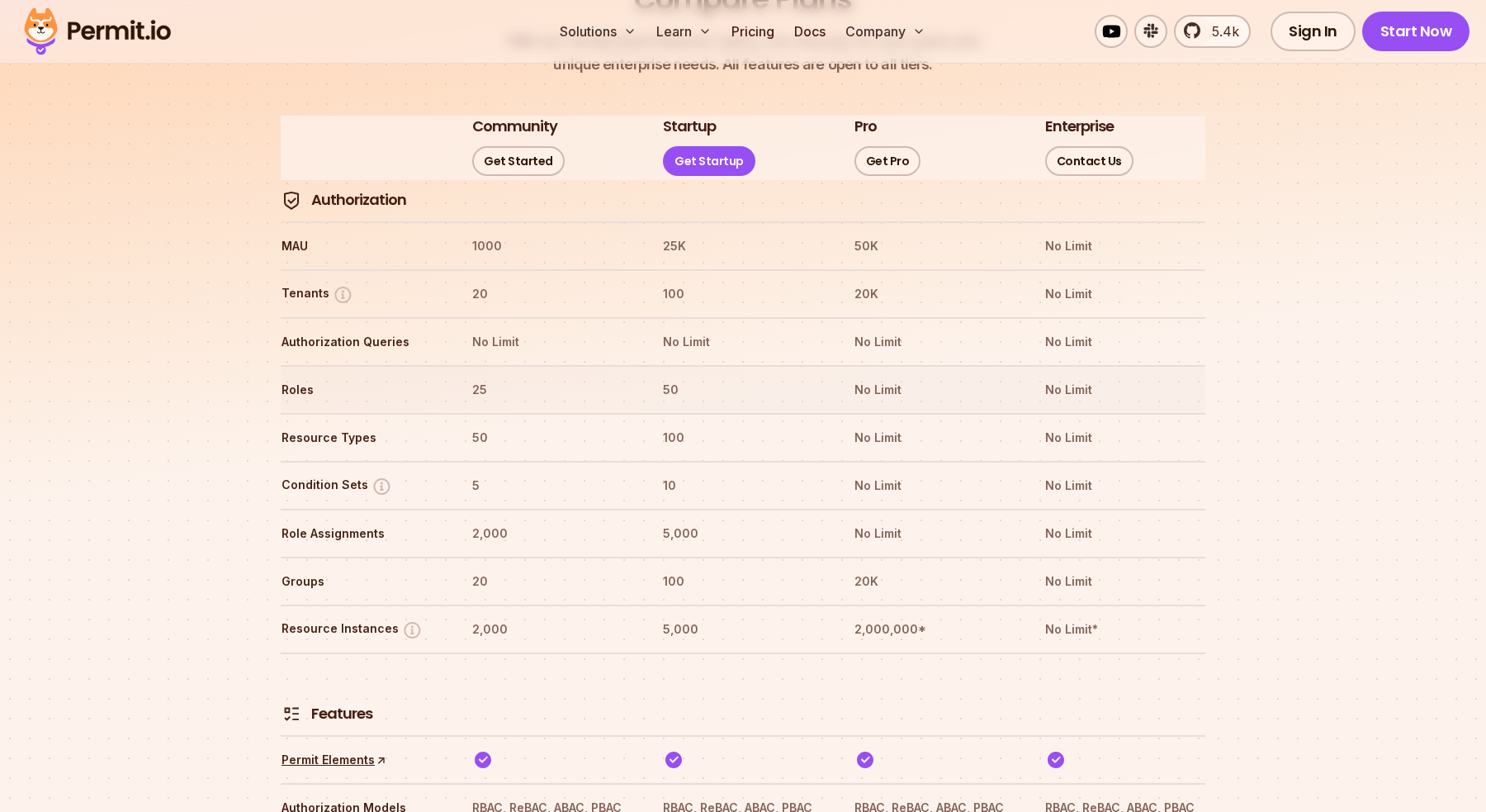
scroll to position [1931, 0]
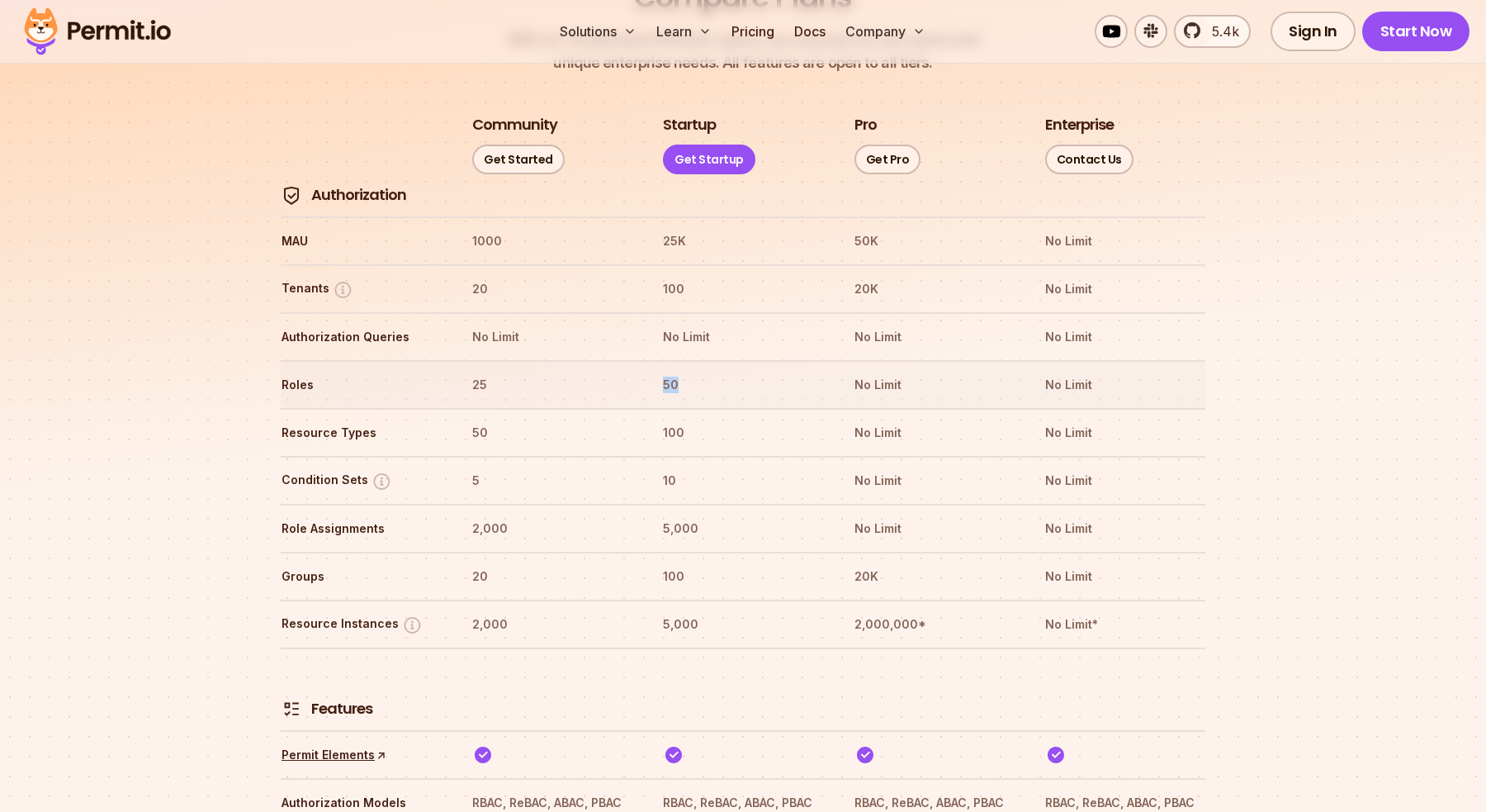
drag, startPoint x: 658, startPoint y: 333, endPoint x: 696, endPoint y: 333, distance: 38.0
click at [696, 360] on tr "Roles 25 50 No Limit No Limit" at bounding box center [743, 384] width 925 height 48
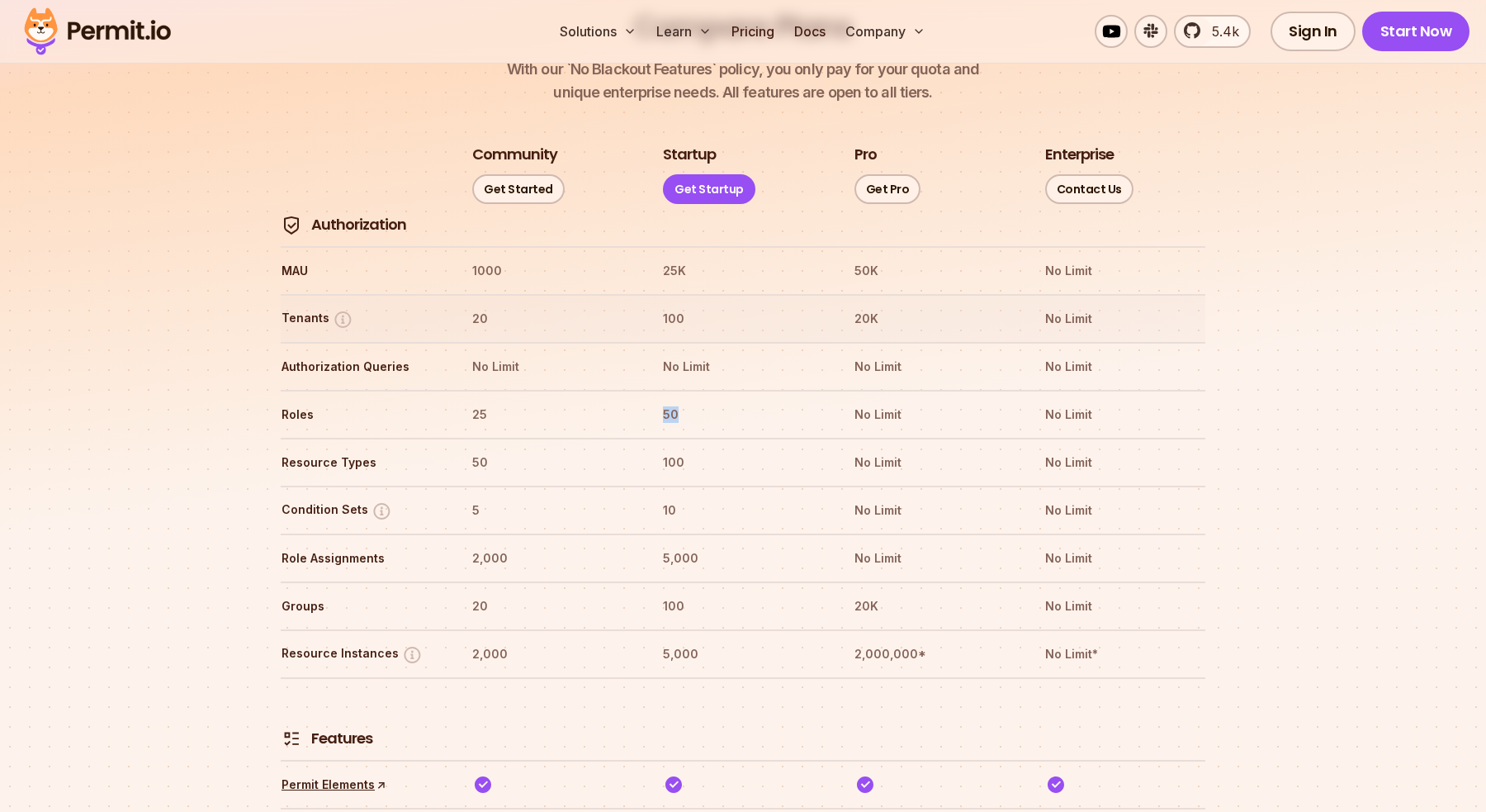
scroll to position [1898, 0]
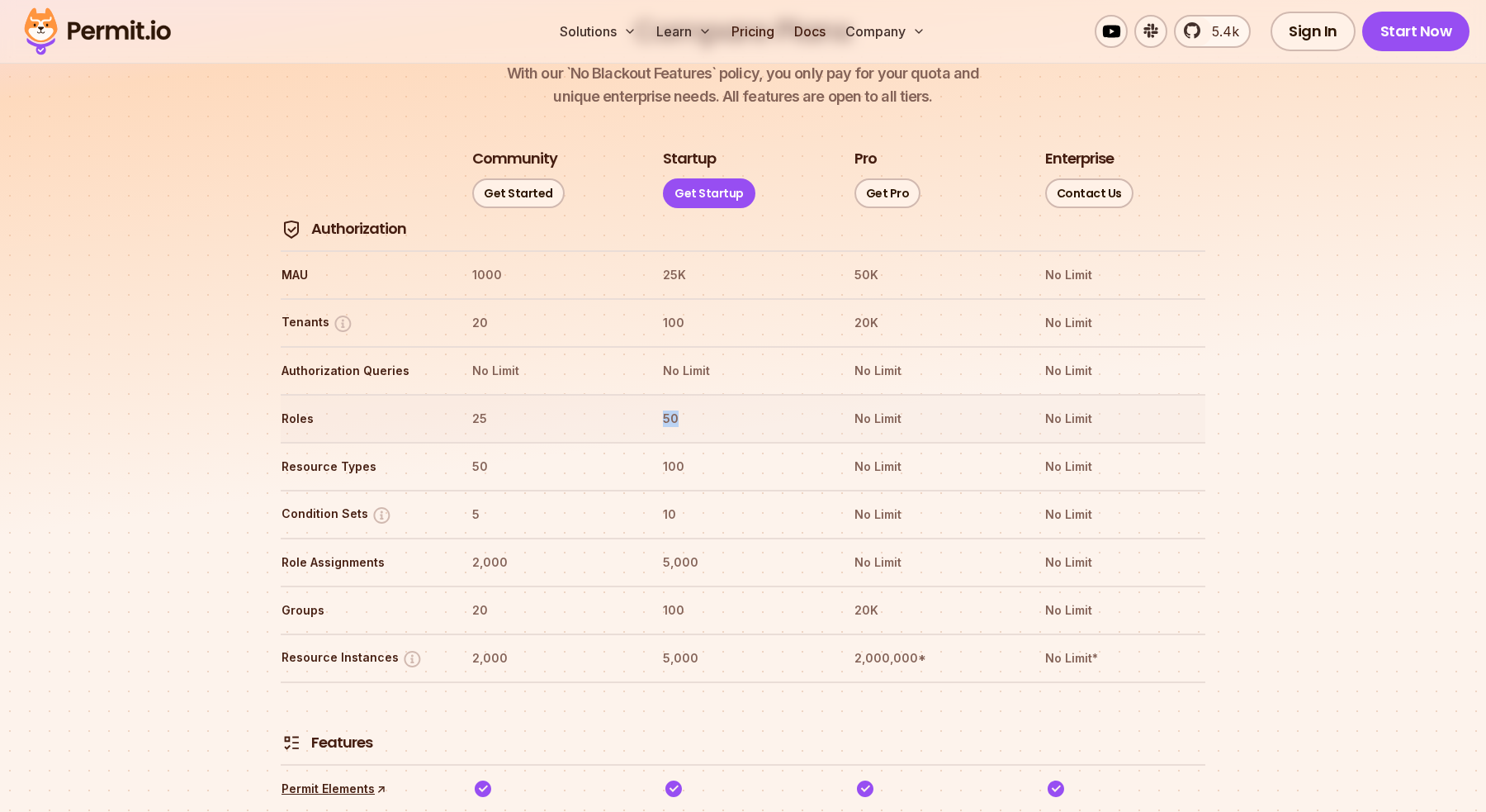
click at [663, 405] on th "50" at bounding box center [743, 418] width 161 height 27
drag, startPoint x: 652, startPoint y: 365, endPoint x: 681, endPoint y: 366, distance: 29.0
click at [681, 394] on tr "Roles 25 50 No Limit No Limit" at bounding box center [743, 418] width 925 height 48
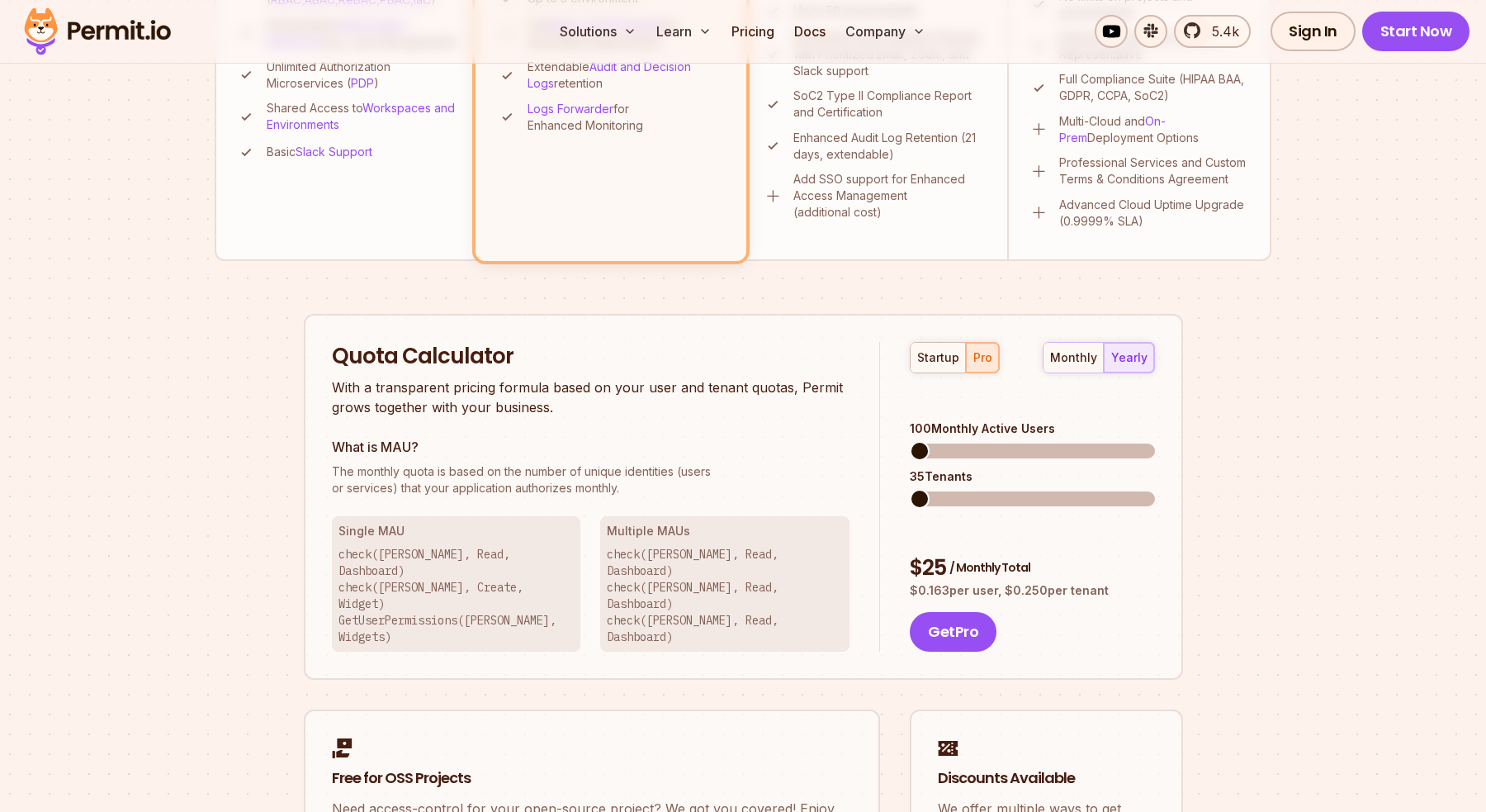
scroll to position [866, 0]
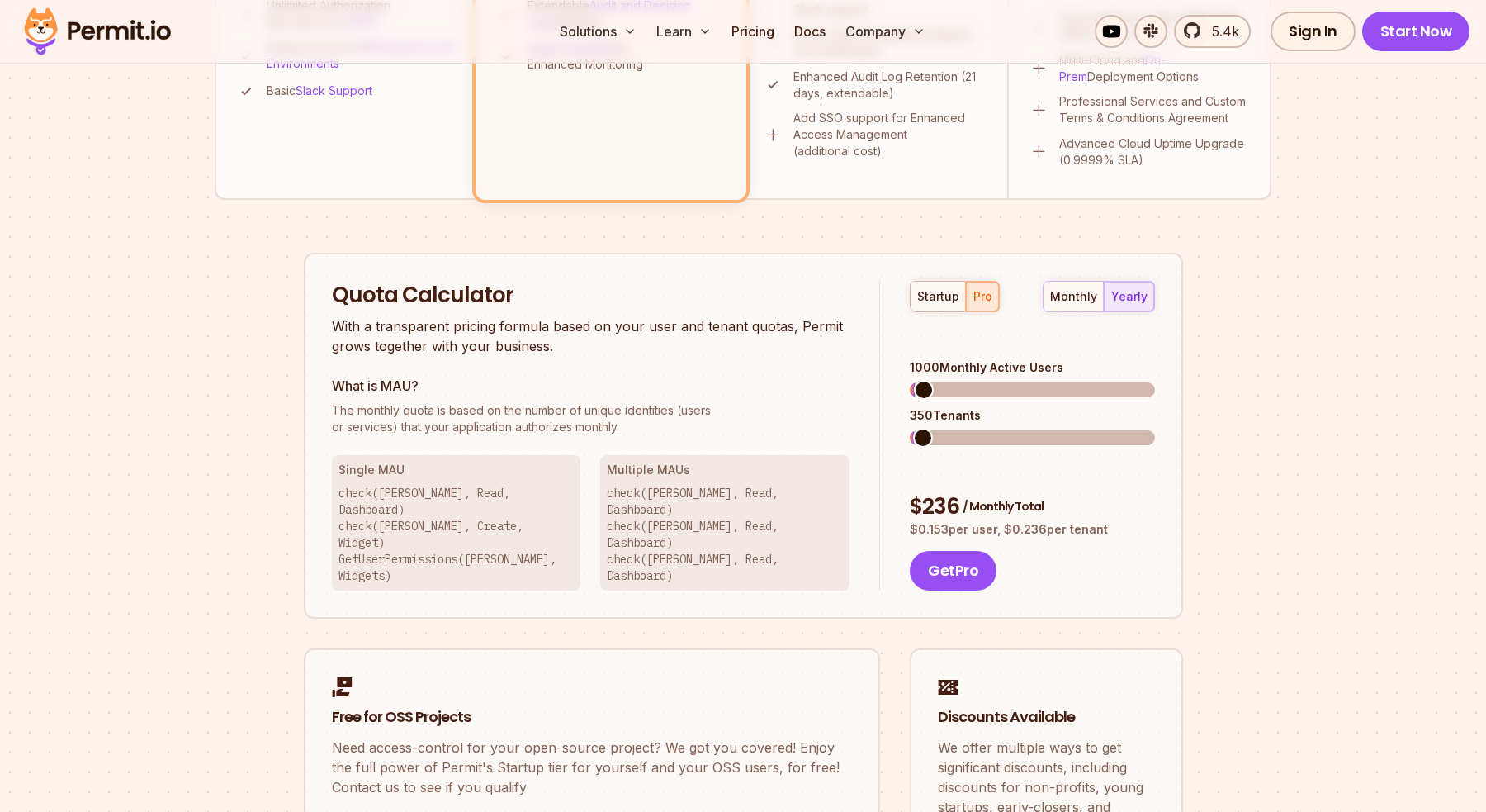
click at [914, 380] on span at bounding box center [924, 390] width 20 height 20
click at [920, 407] on div "350 Tenants" at bounding box center [1032, 415] width 245 height 17
click at [914, 380] on span at bounding box center [924, 390] width 20 height 20
click at [910, 380] on span at bounding box center [920, 390] width 20 height 20
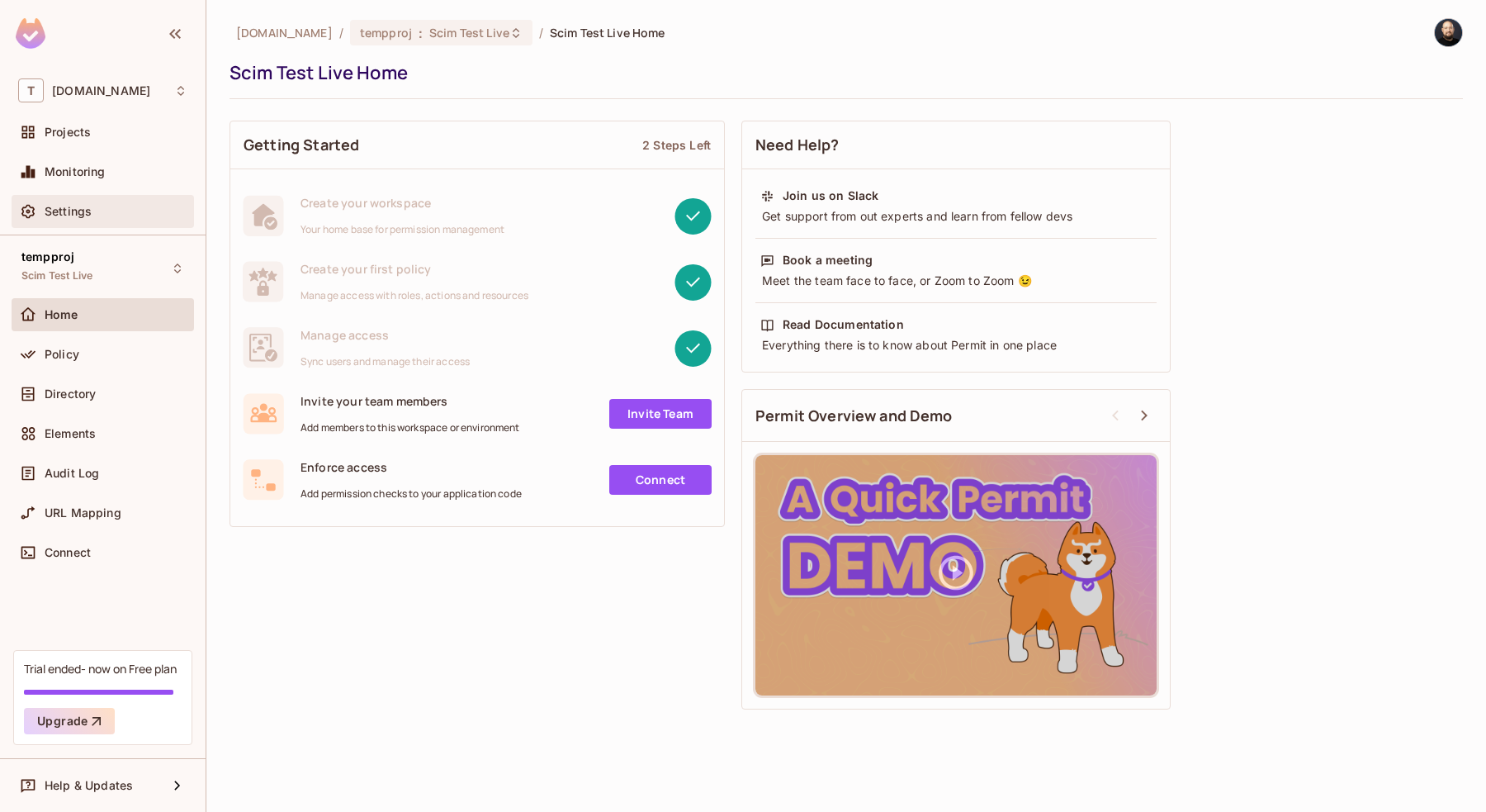
click at [114, 216] on div "Settings" at bounding box center [116, 211] width 143 height 13
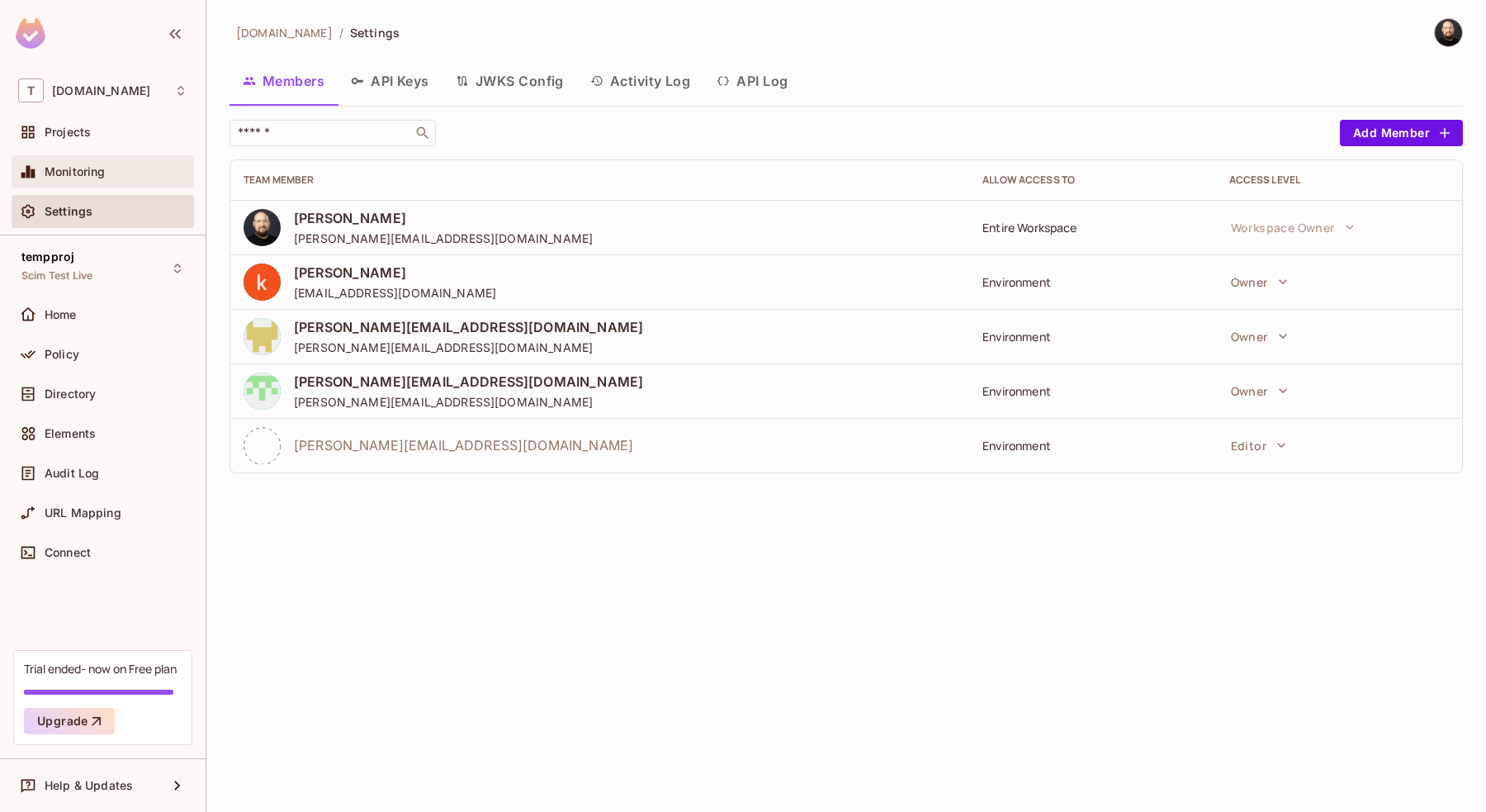
click at [105, 170] on span "Monitoring" at bounding box center [75, 171] width 61 height 13
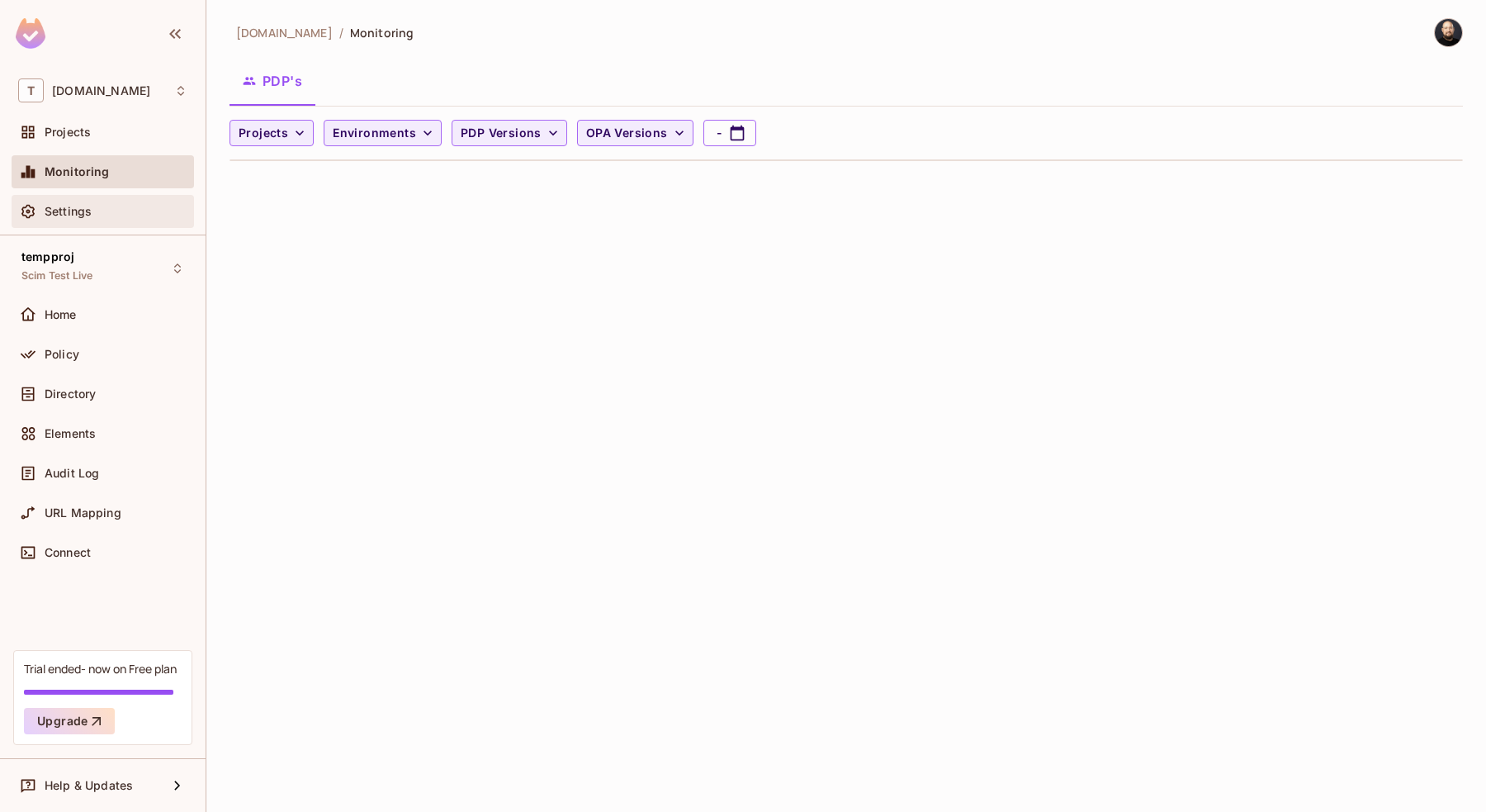
click at [103, 209] on div "Settings" at bounding box center [116, 211] width 143 height 13
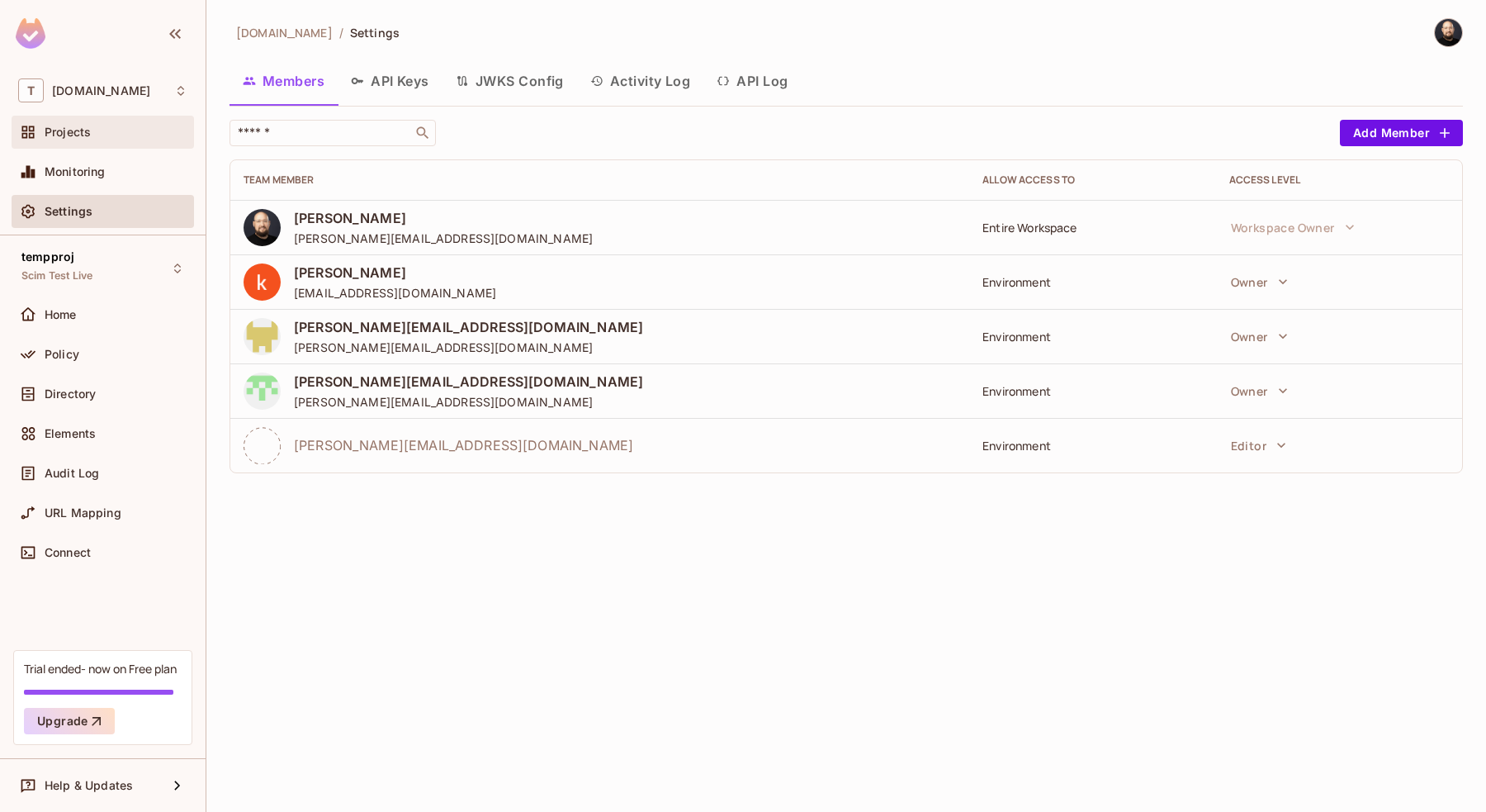
click at [140, 127] on div "Projects" at bounding box center [116, 131] width 143 height 13
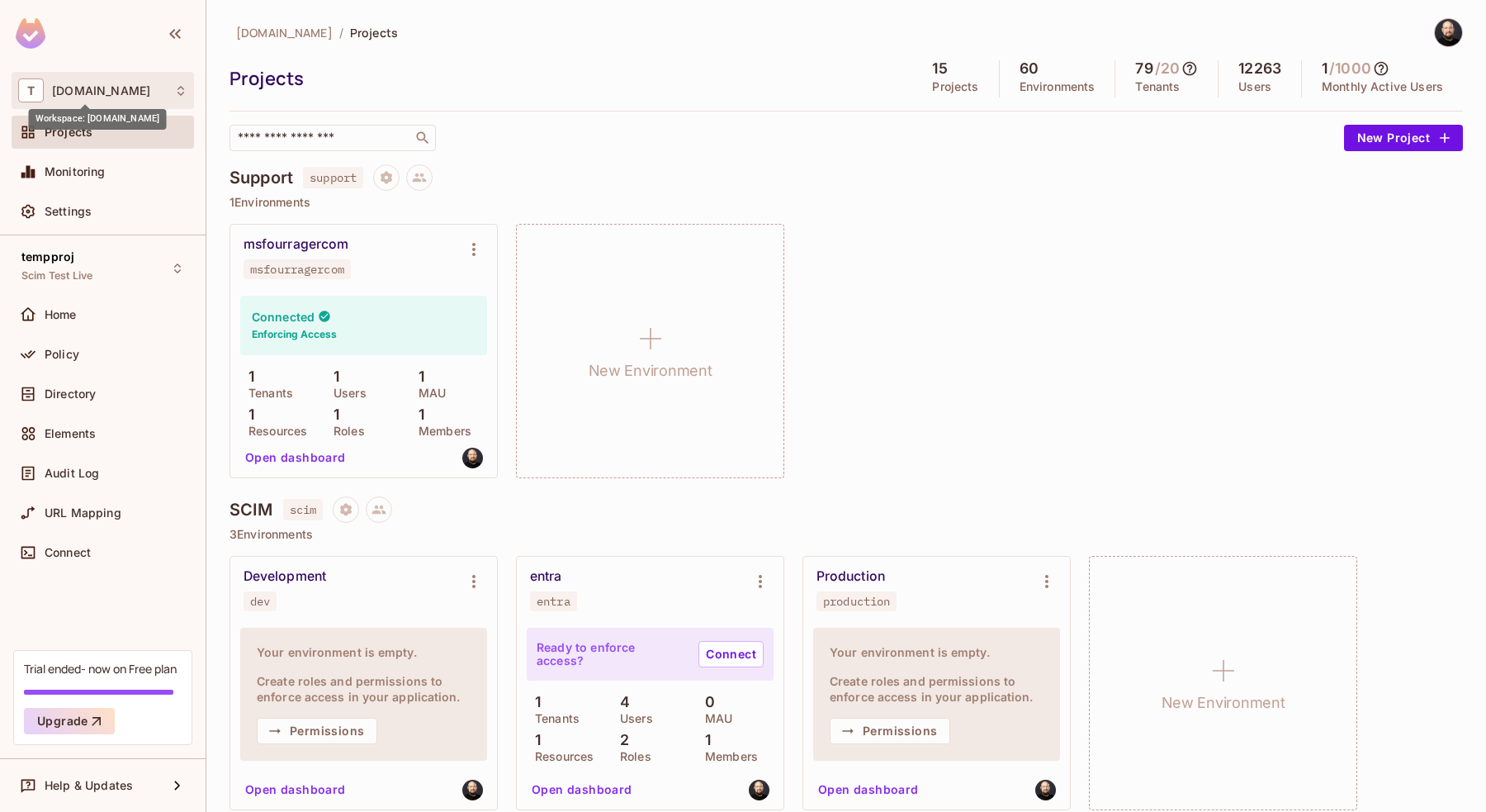
click at [113, 86] on span "[DOMAIN_NAME]" at bounding box center [101, 91] width 99 height 13
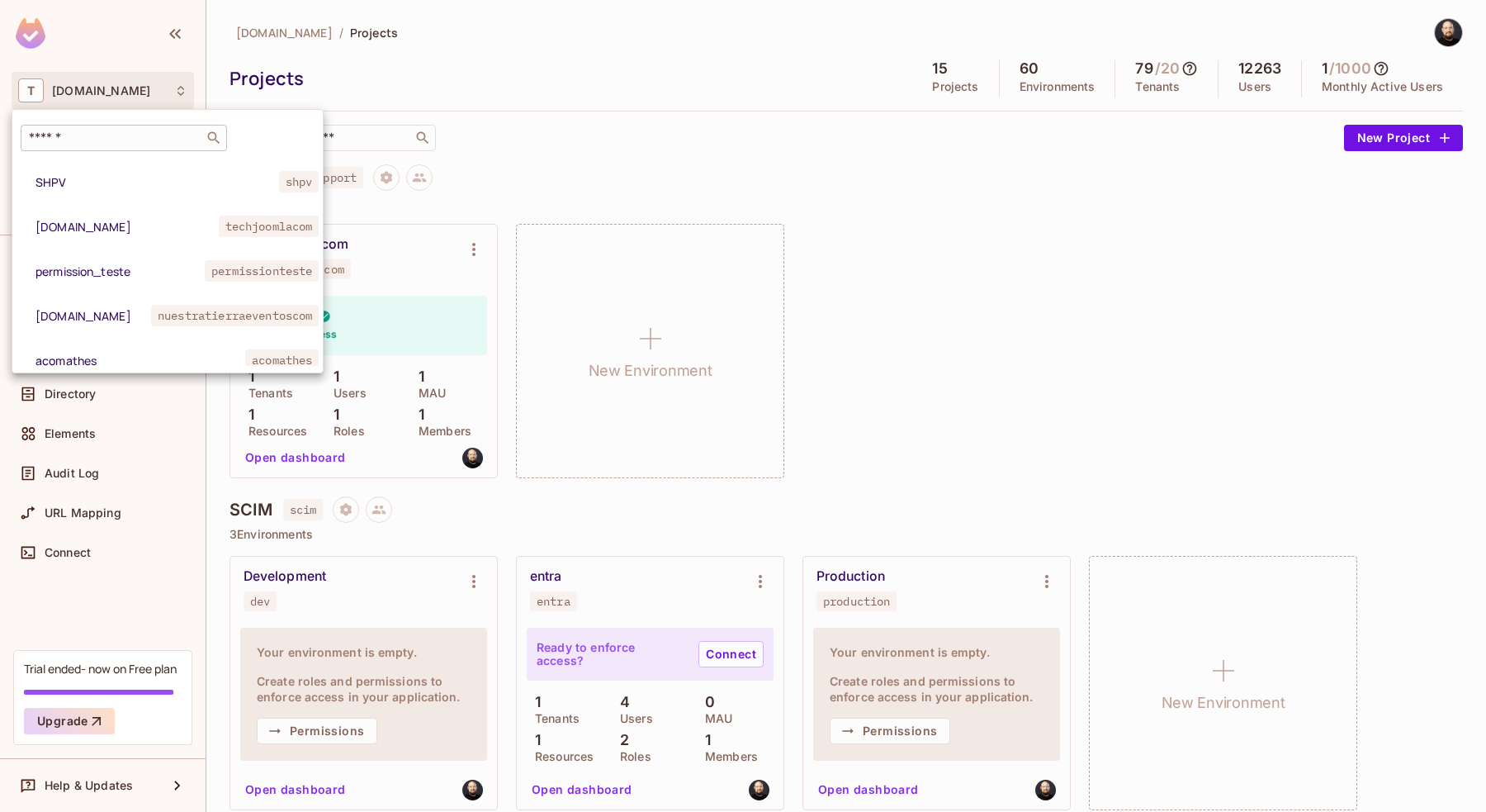
click at [120, 143] on input "text" at bounding box center [112, 137] width 173 height 17
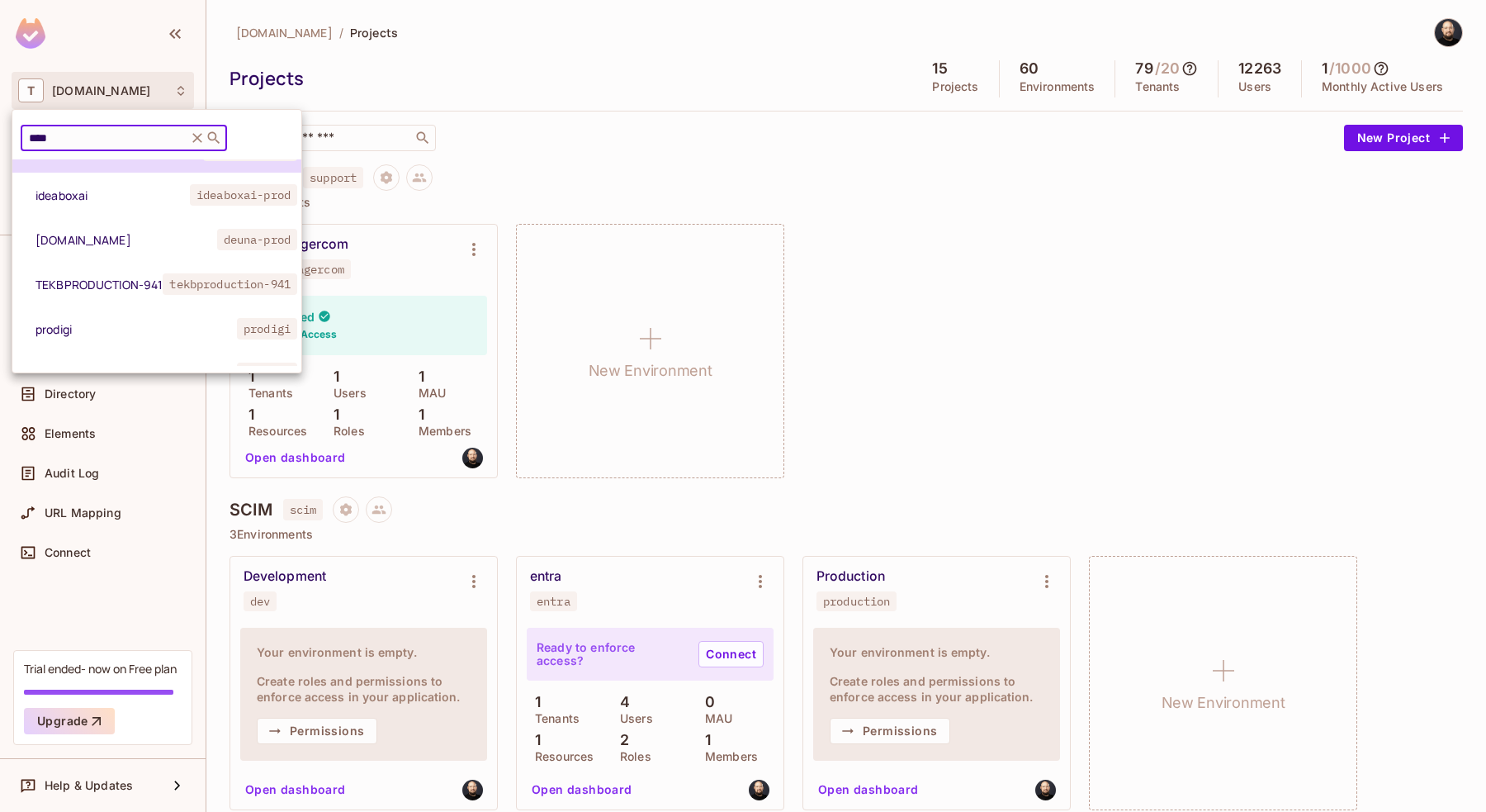
scroll to position [39, 0]
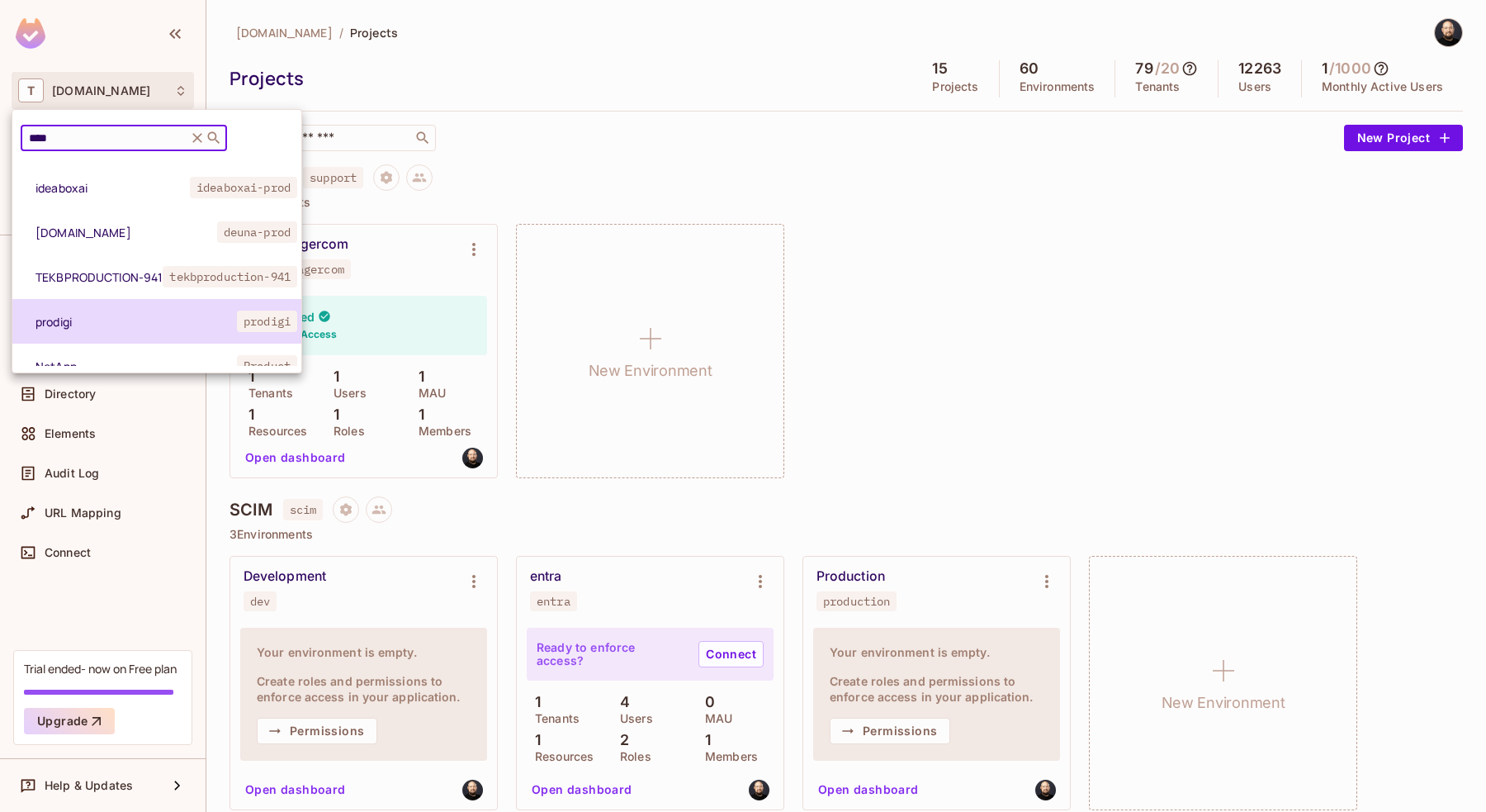
type input "****"
click at [105, 322] on span "prodigi" at bounding box center [136, 321] width 201 height 16
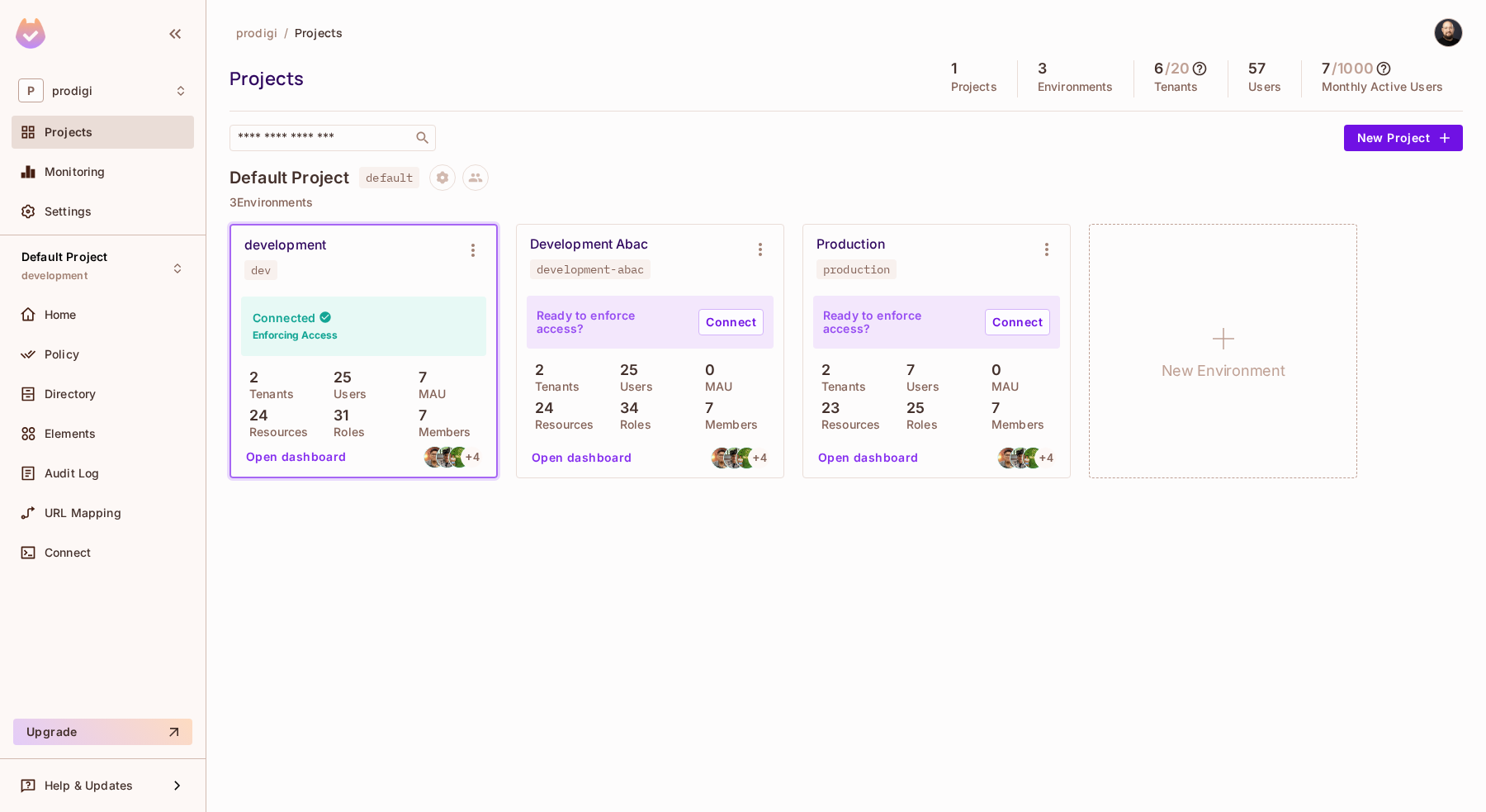
click at [272, 461] on button "Open dashboard" at bounding box center [297, 457] width 113 height 27
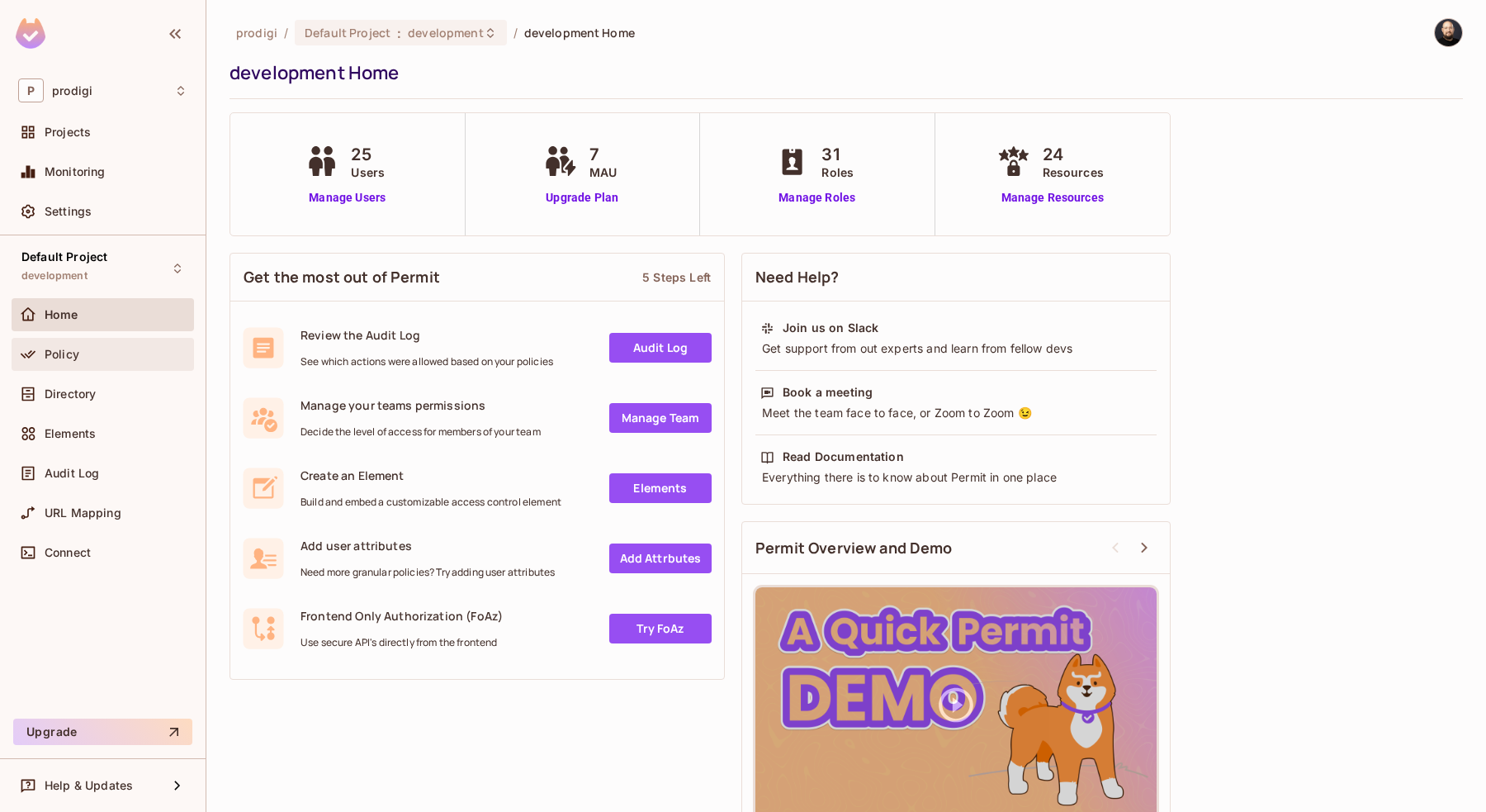
click at [72, 359] on span "Policy" at bounding box center [62, 353] width 35 height 13
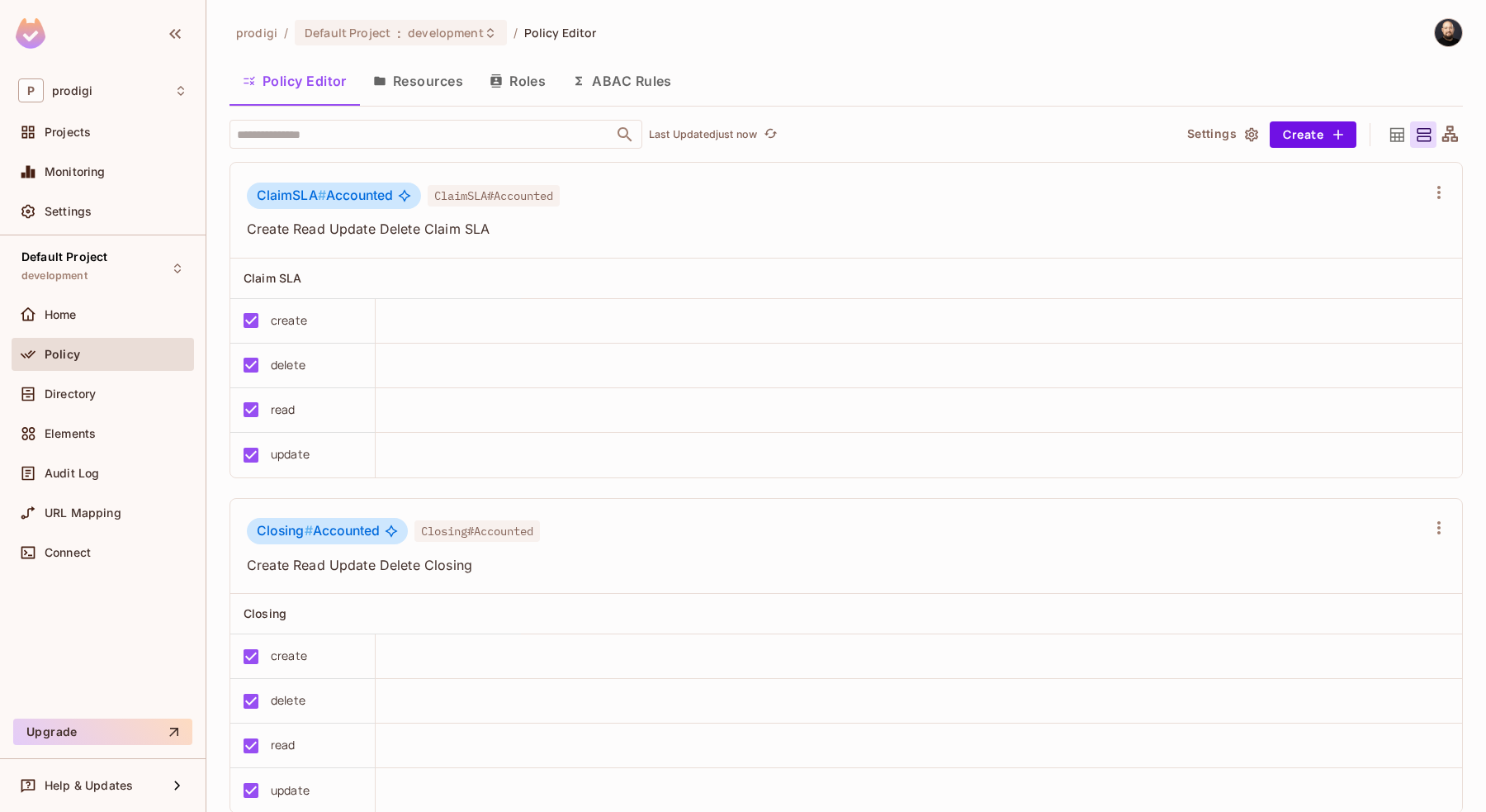
click at [446, 99] on button "Resources" at bounding box center [418, 81] width 116 height 41
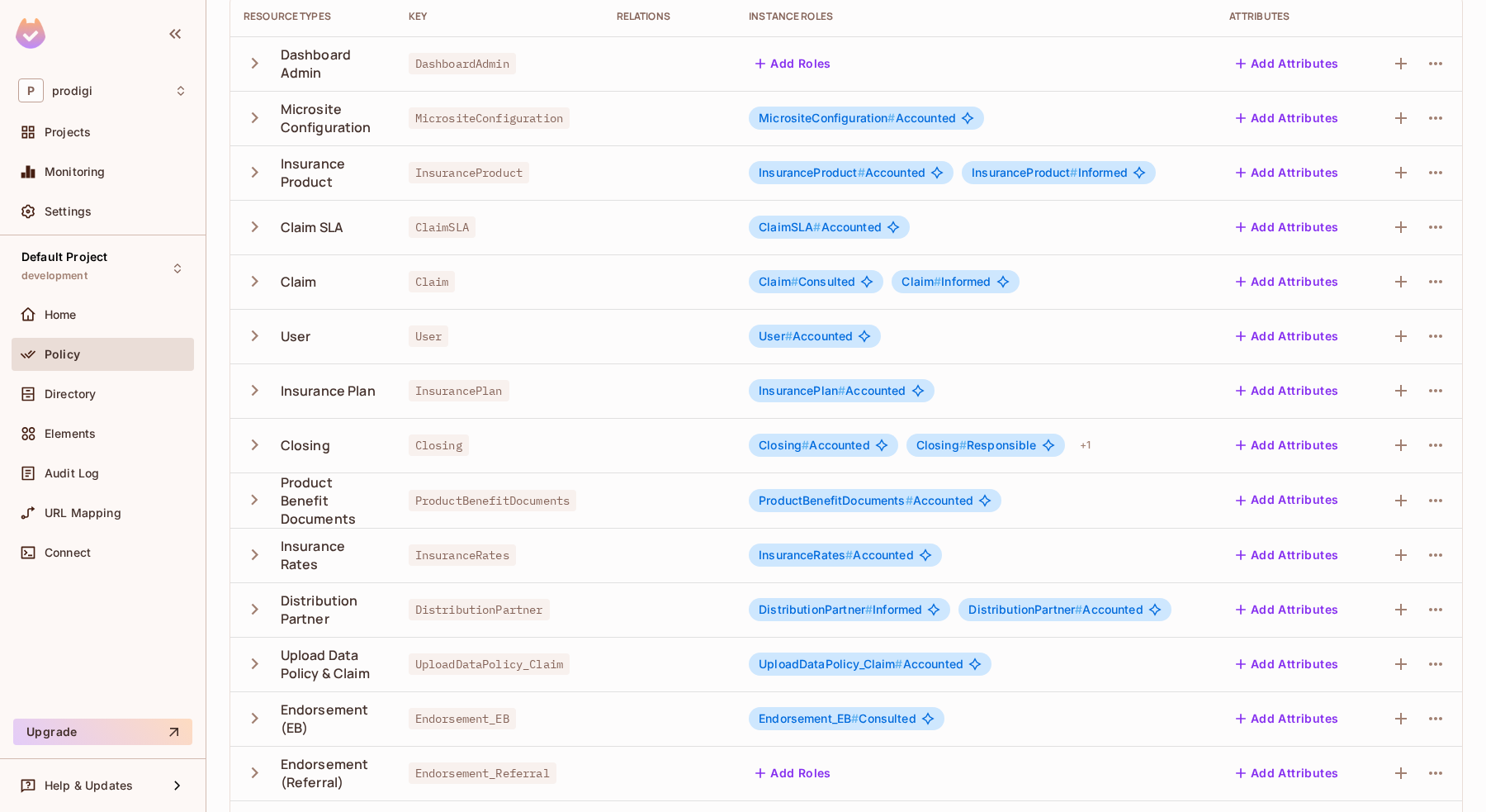
scroll to position [275, 0]
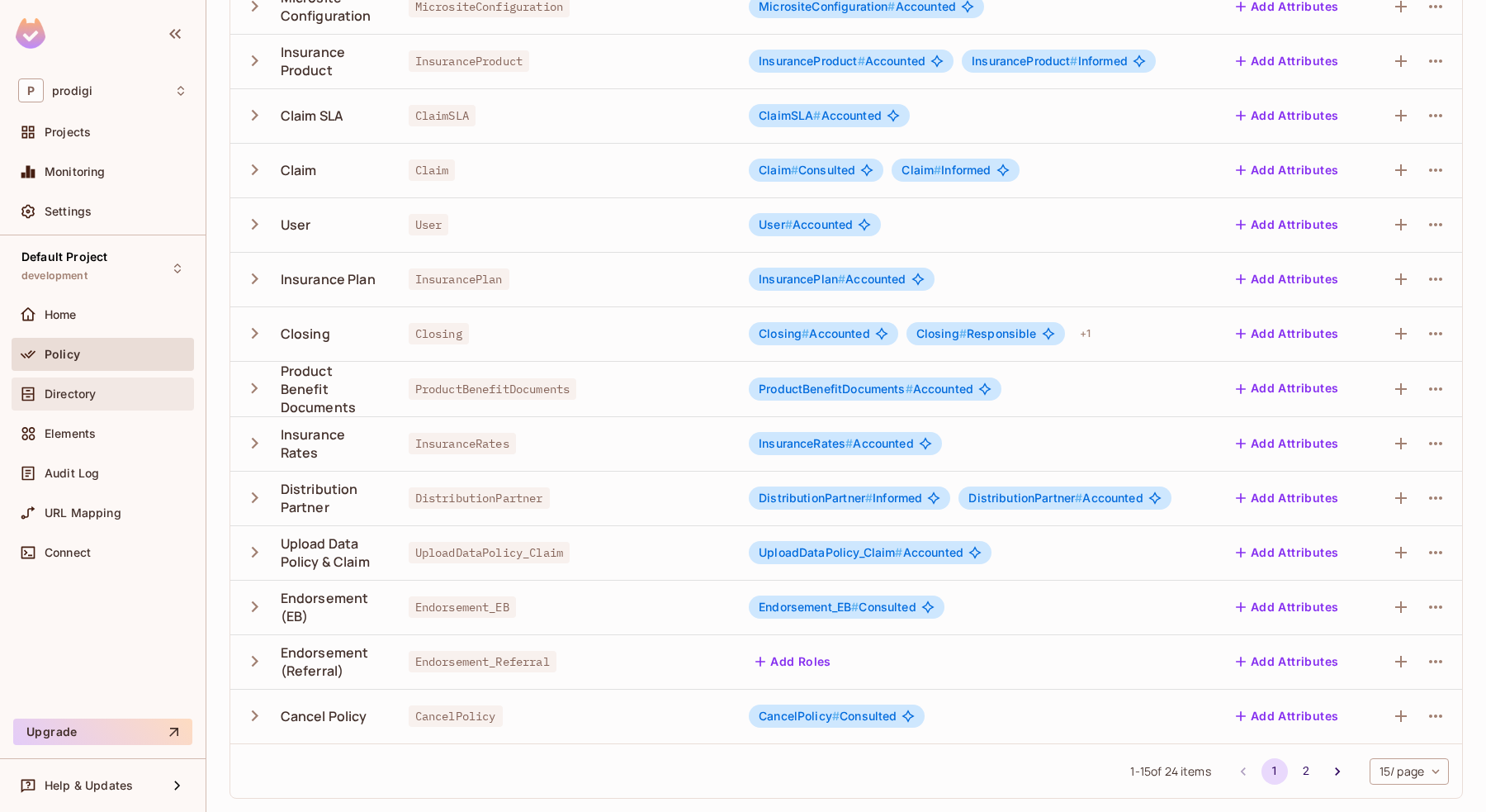
click at [80, 387] on span "Directory" at bounding box center [70, 393] width 51 height 13
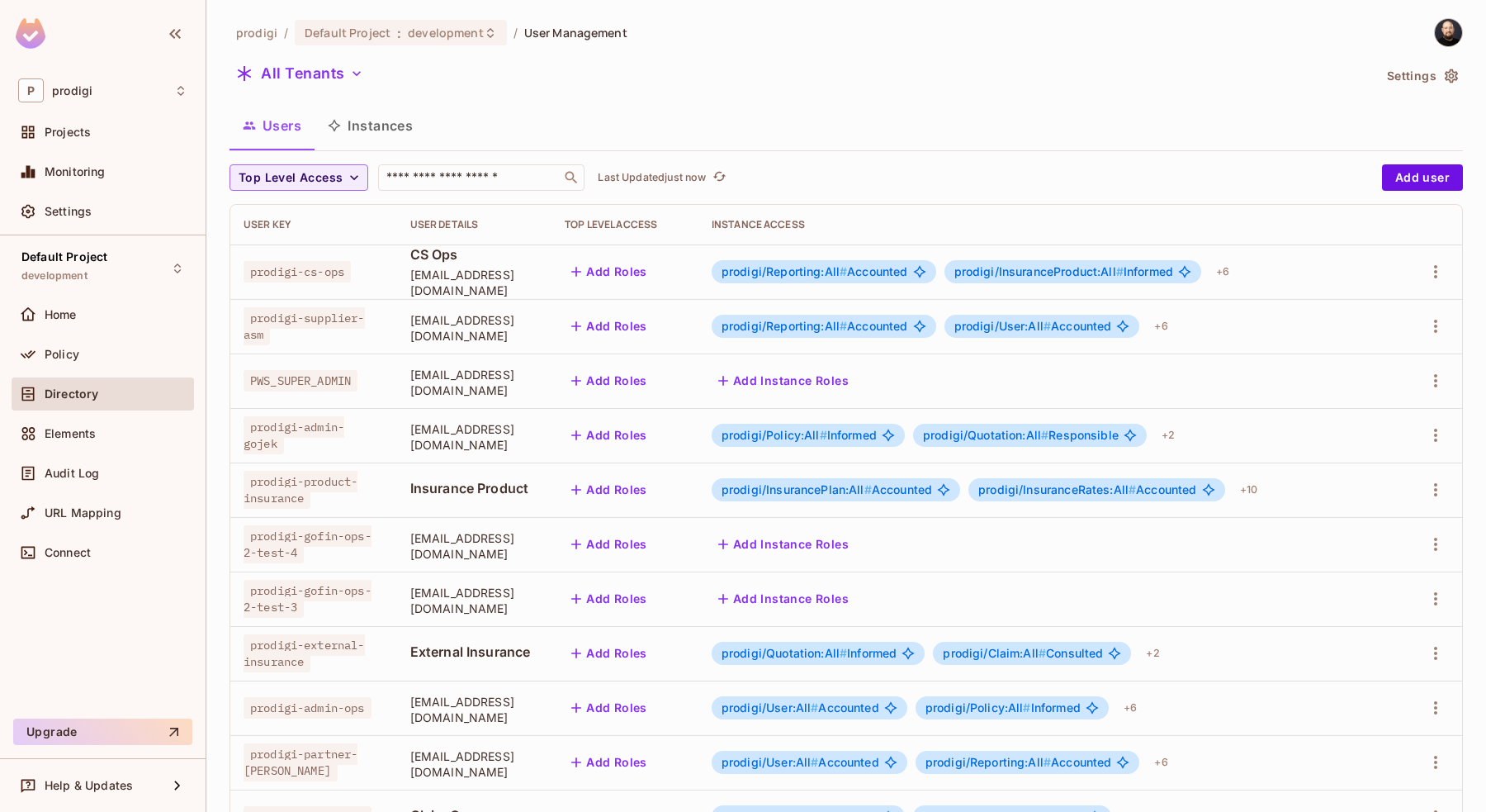
click at [394, 131] on button "Instances" at bounding box center [370, 124] width 111 height 41
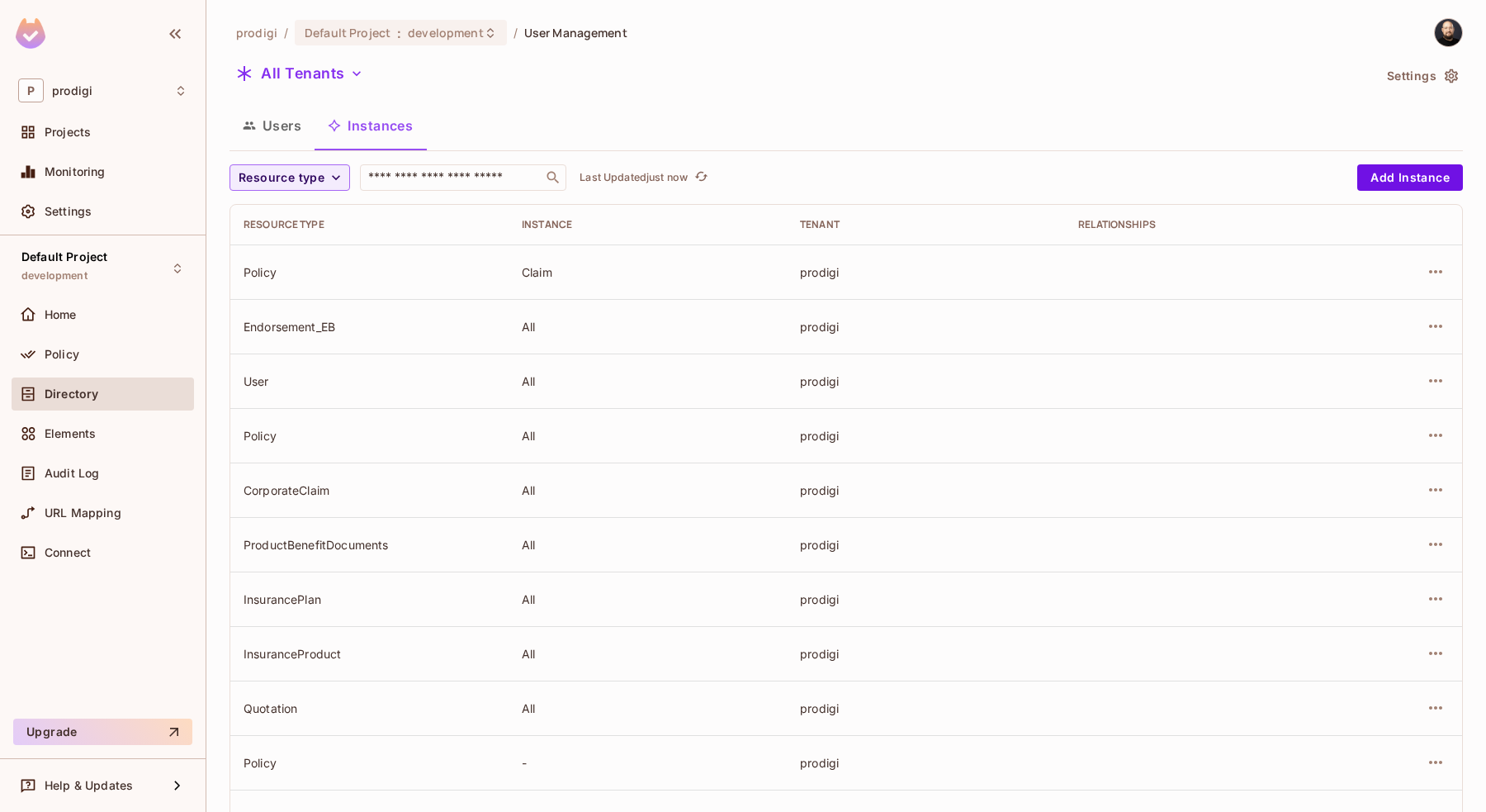
scroll to position [341, 0]
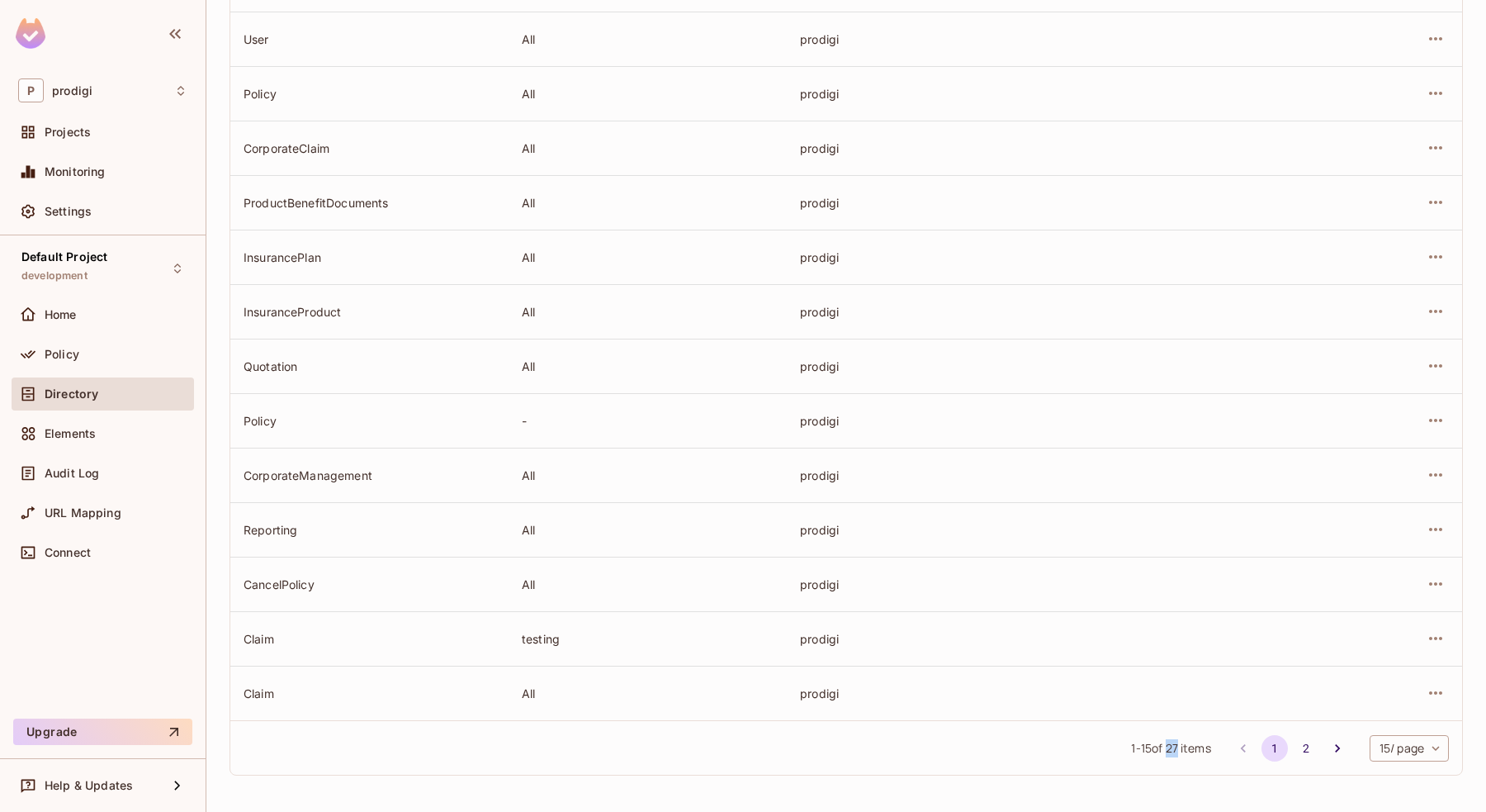
click at [1165, 749] on span "1 - 15 of 27 items" at bounding box center [1171, 748] width 80 height 18
click at [125, 260] on div "Default Project development" at bounding box center [103, 268] width 182 height 46
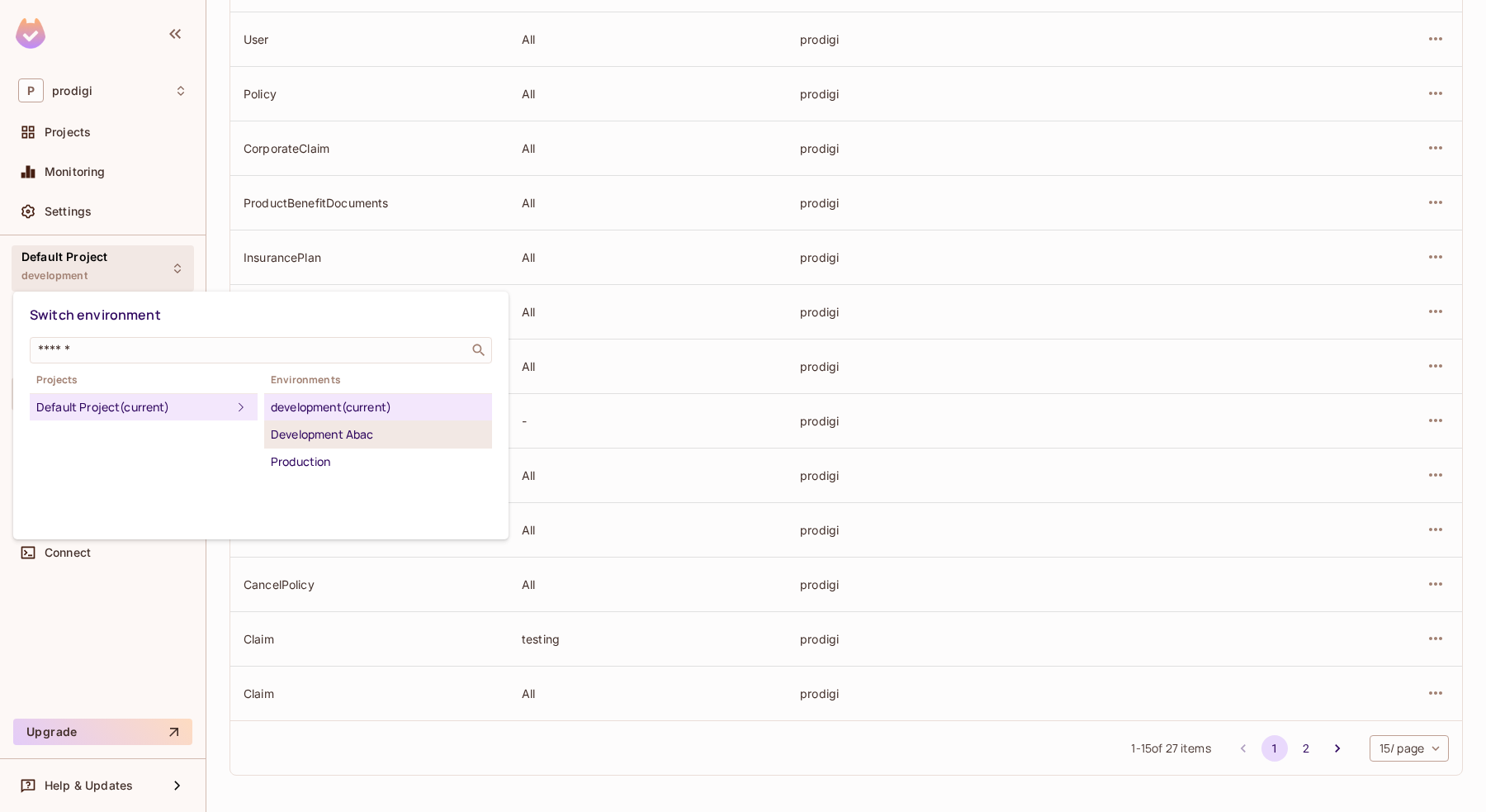
click at [379, 437] on div "Development Abac" at bounding box center [378, 434] width 215 height 20
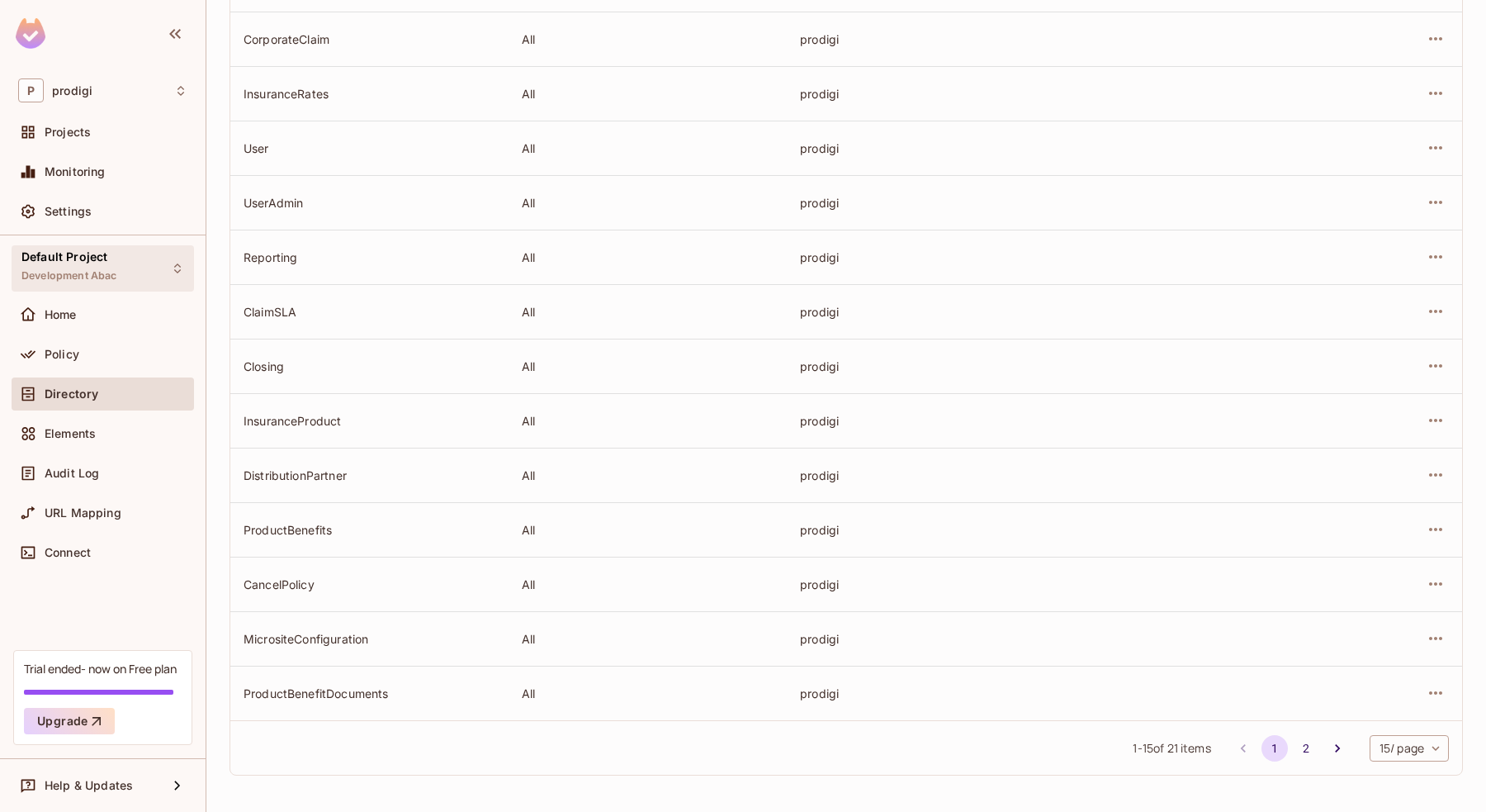
click at [135, 271] on div "Default Project Development Abac" at bounding box center [103, 268] width 182 height 46
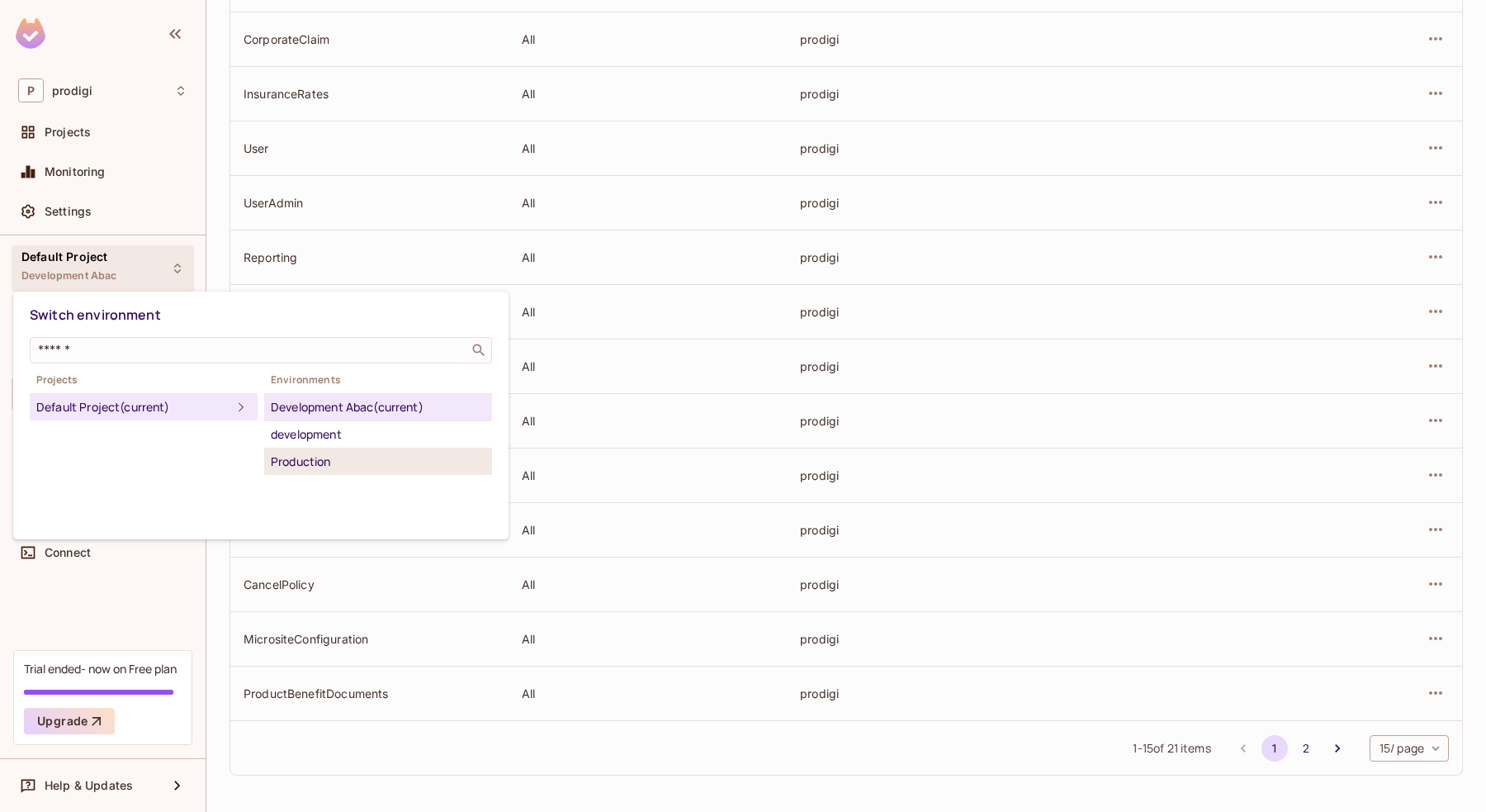
click at [332, 463] on div "Production" at bounding box center [378, 462] width 215 height 20
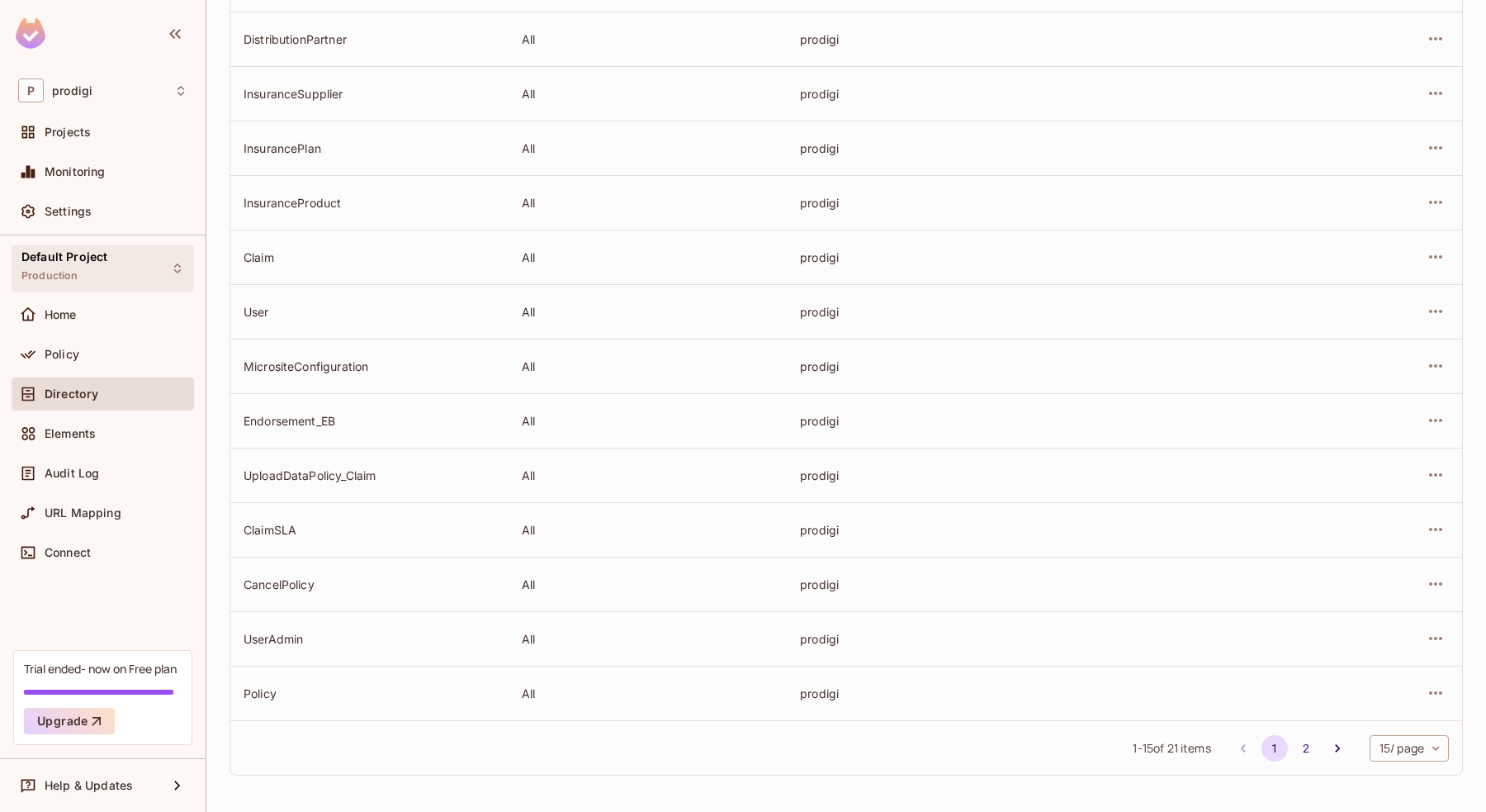
click at [118, 278] on div "Default Project Production" at bounding box center [103, 268] width 182 height 46
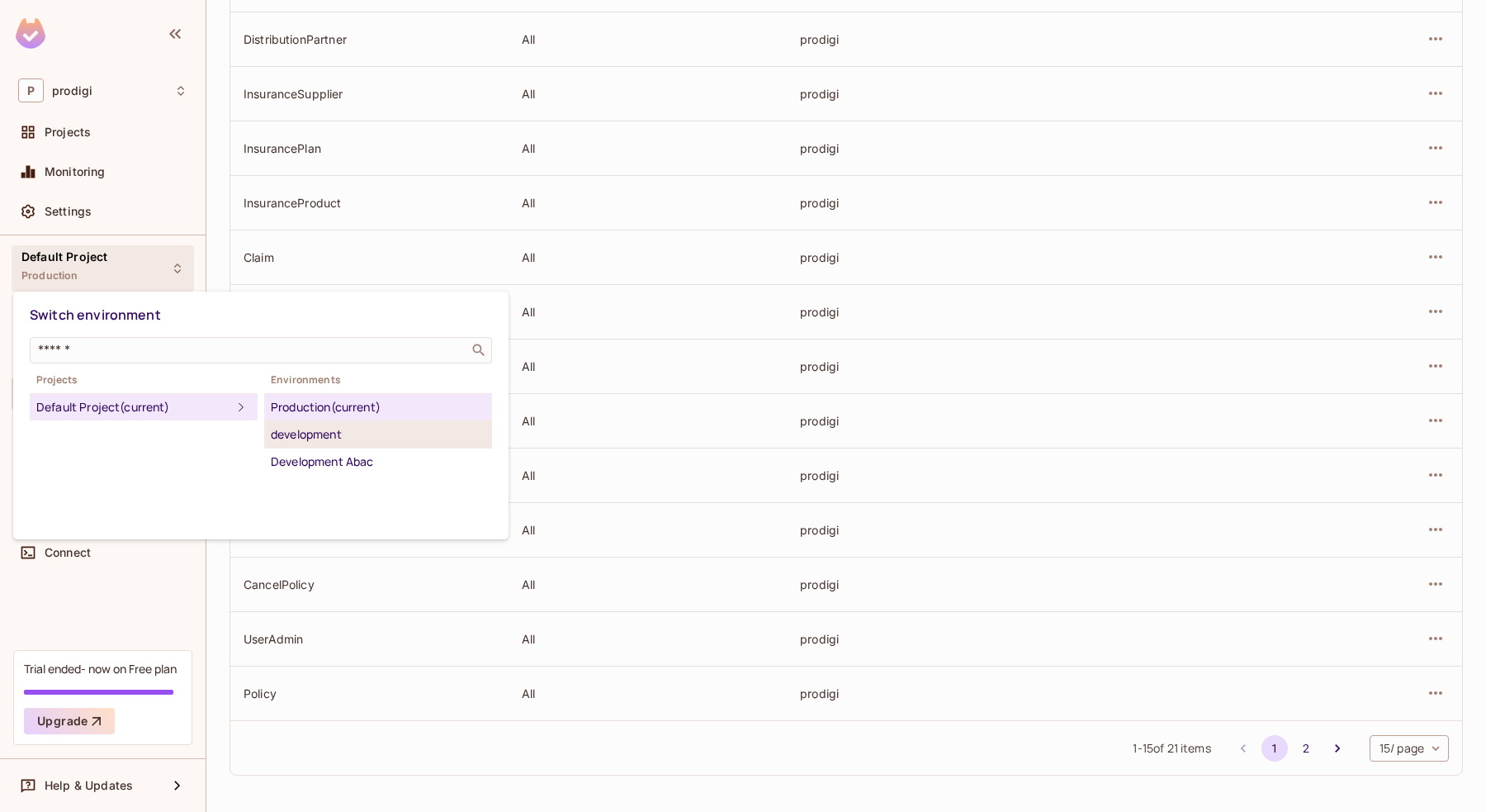
click at [348, 430] on div "development" at bounding box center [378, 434] width 215 height 20
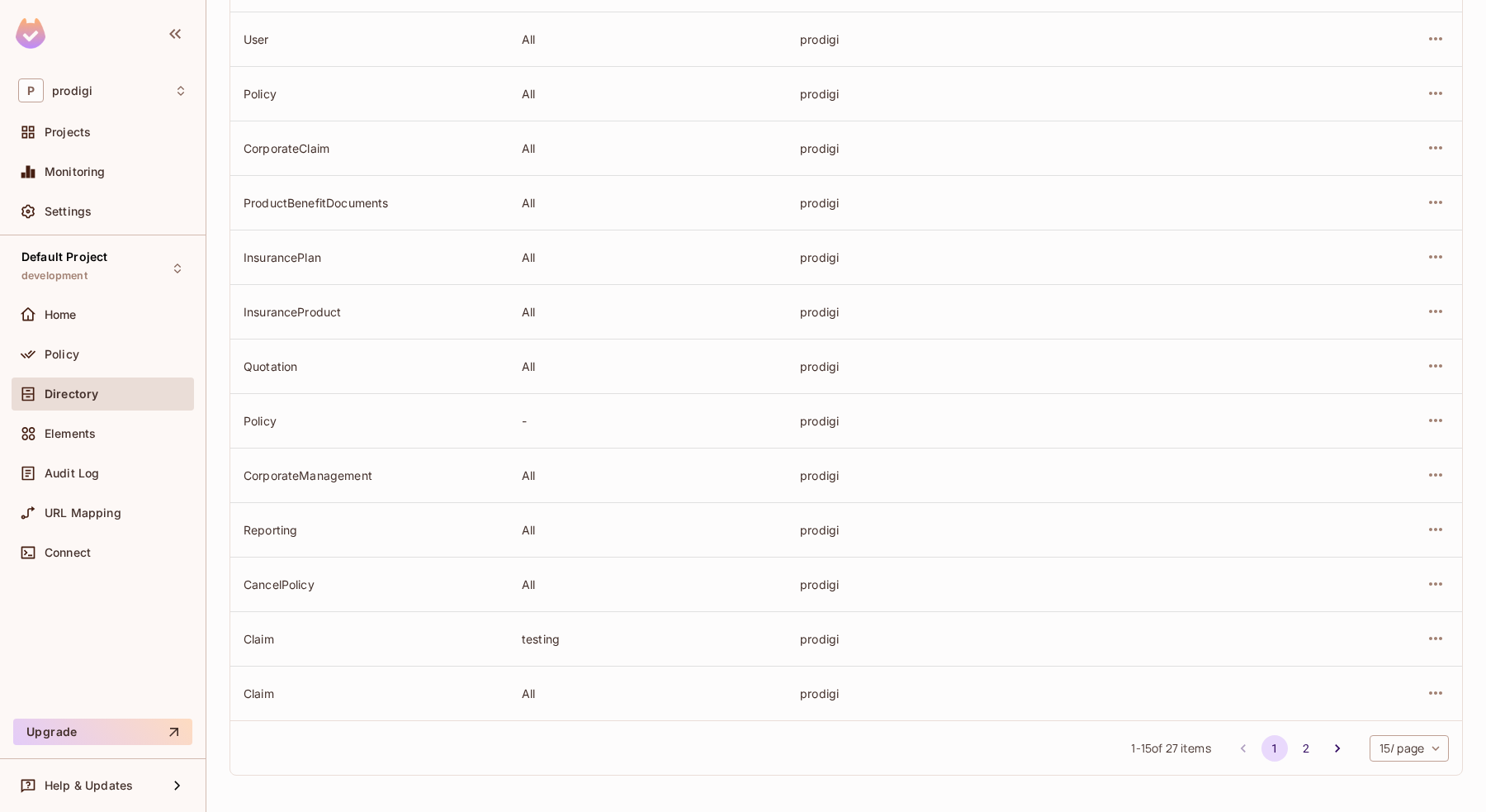
click at [109, 393] on div "Directory" at bounding box center [116, 393] width 143 height 13
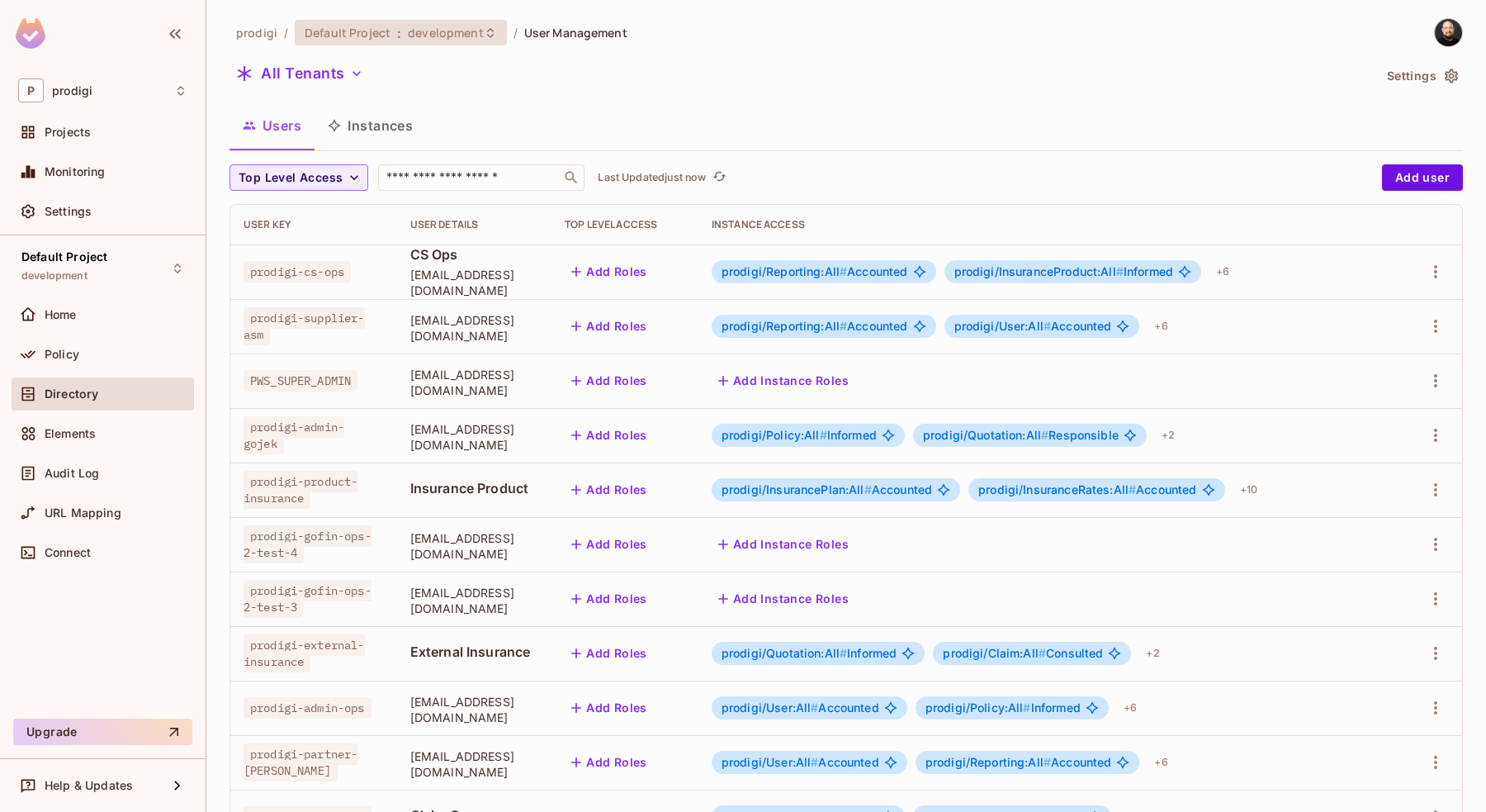
click at [491, 37] on icon at bounding box center [490, 33] width 13 height 13
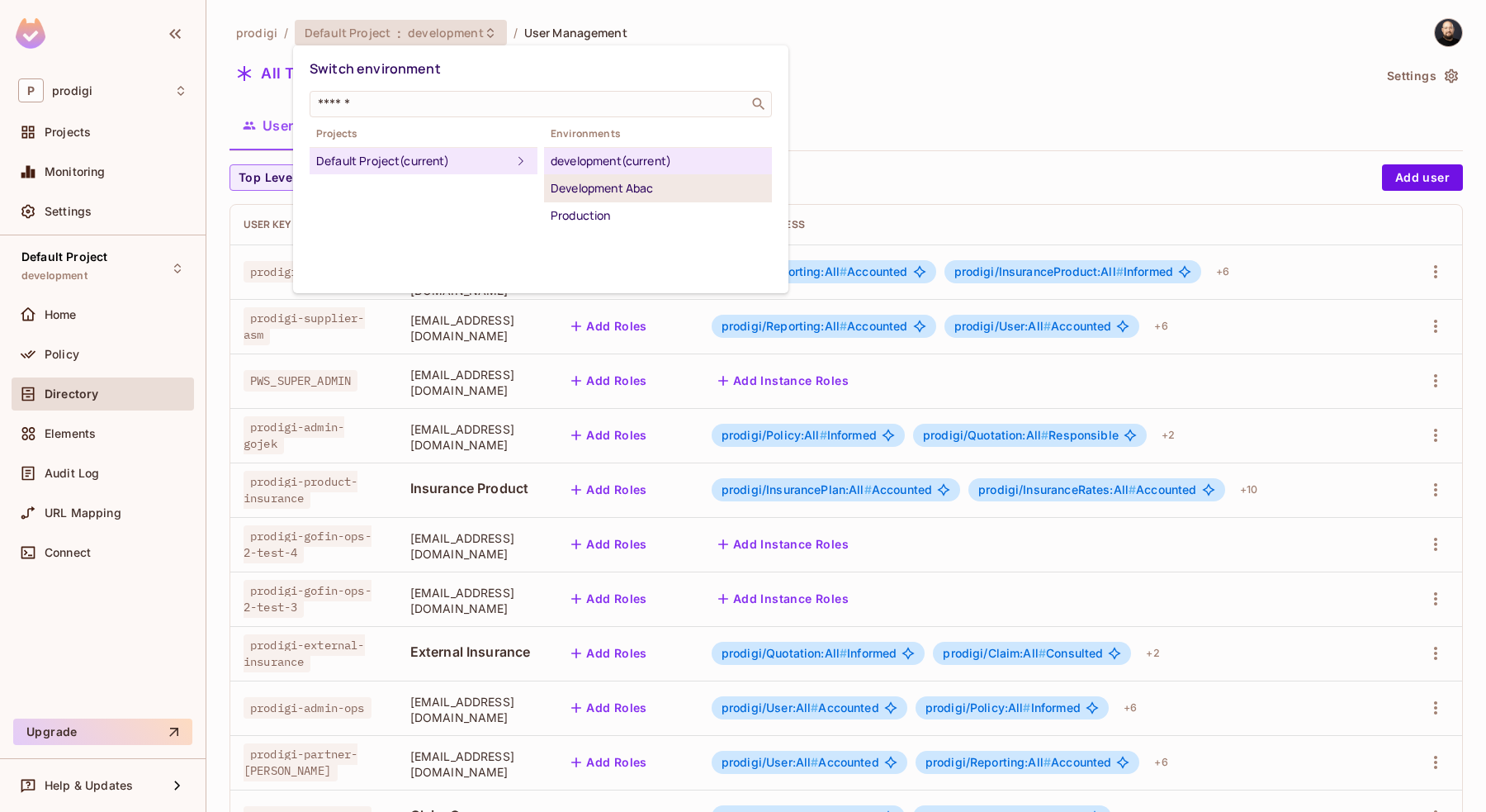
click at [620, 188] on div "Development Abac" at bounding box center [658, 188] width 215 height 20
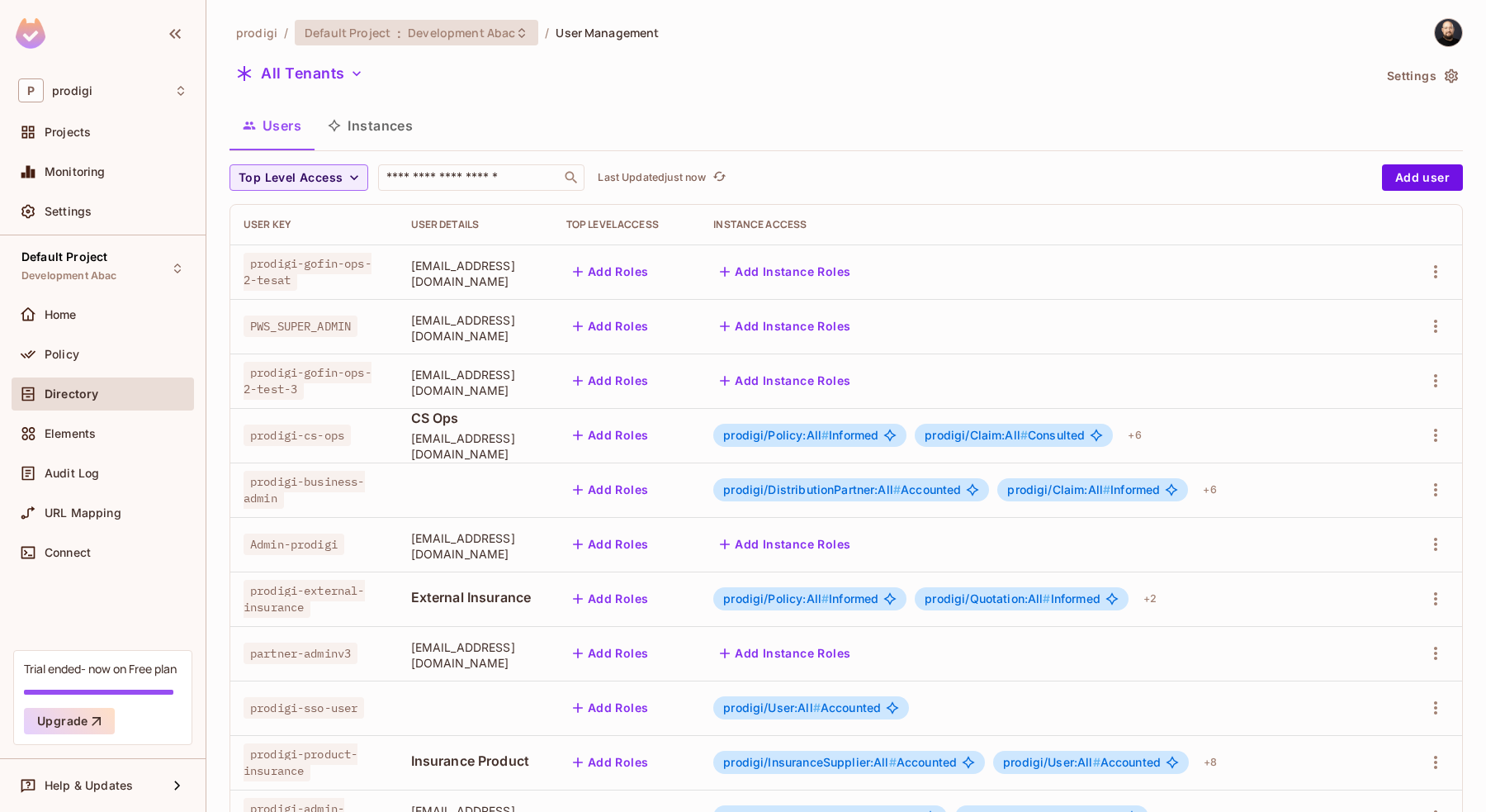
click at [496, 29] on span "Development Abac" at bounding box center [462, 33] width 107 height 16
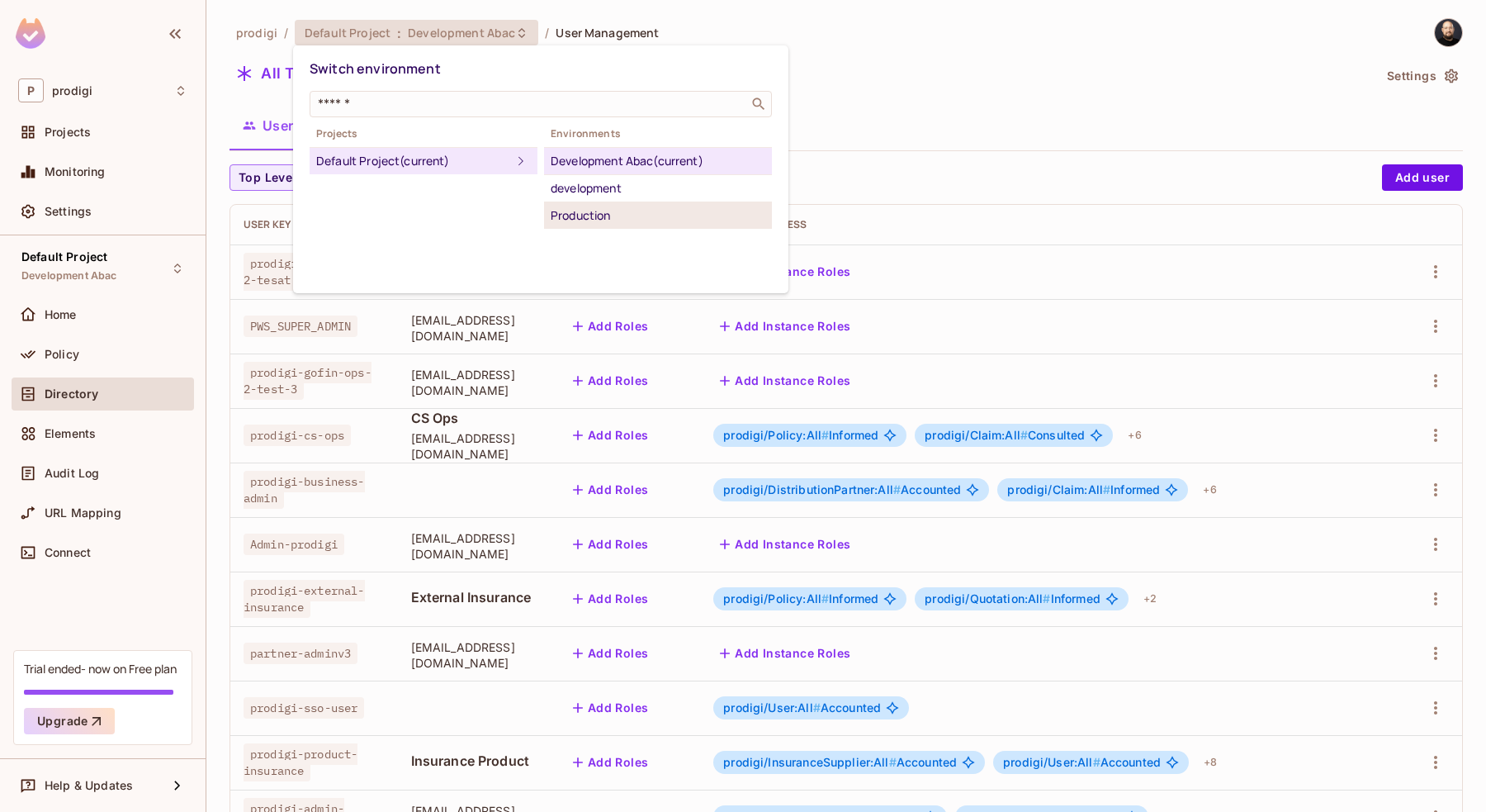
click at [618, 211] on div "Production" at bounding box center [658, 216] width 215 height 20
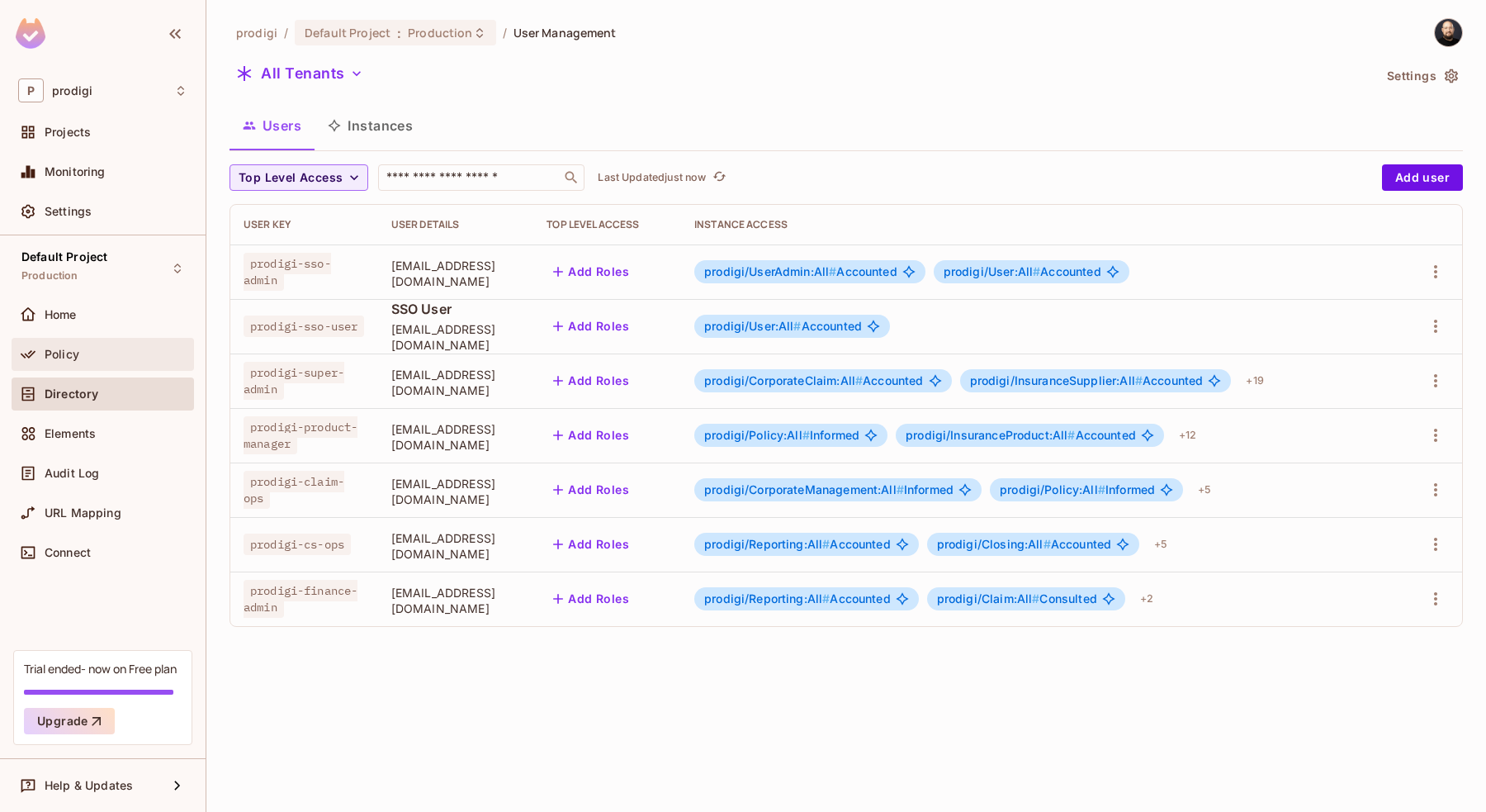
click at [83, 366] on div "Policy" at bounding box center [103, 353] width 182 height 33
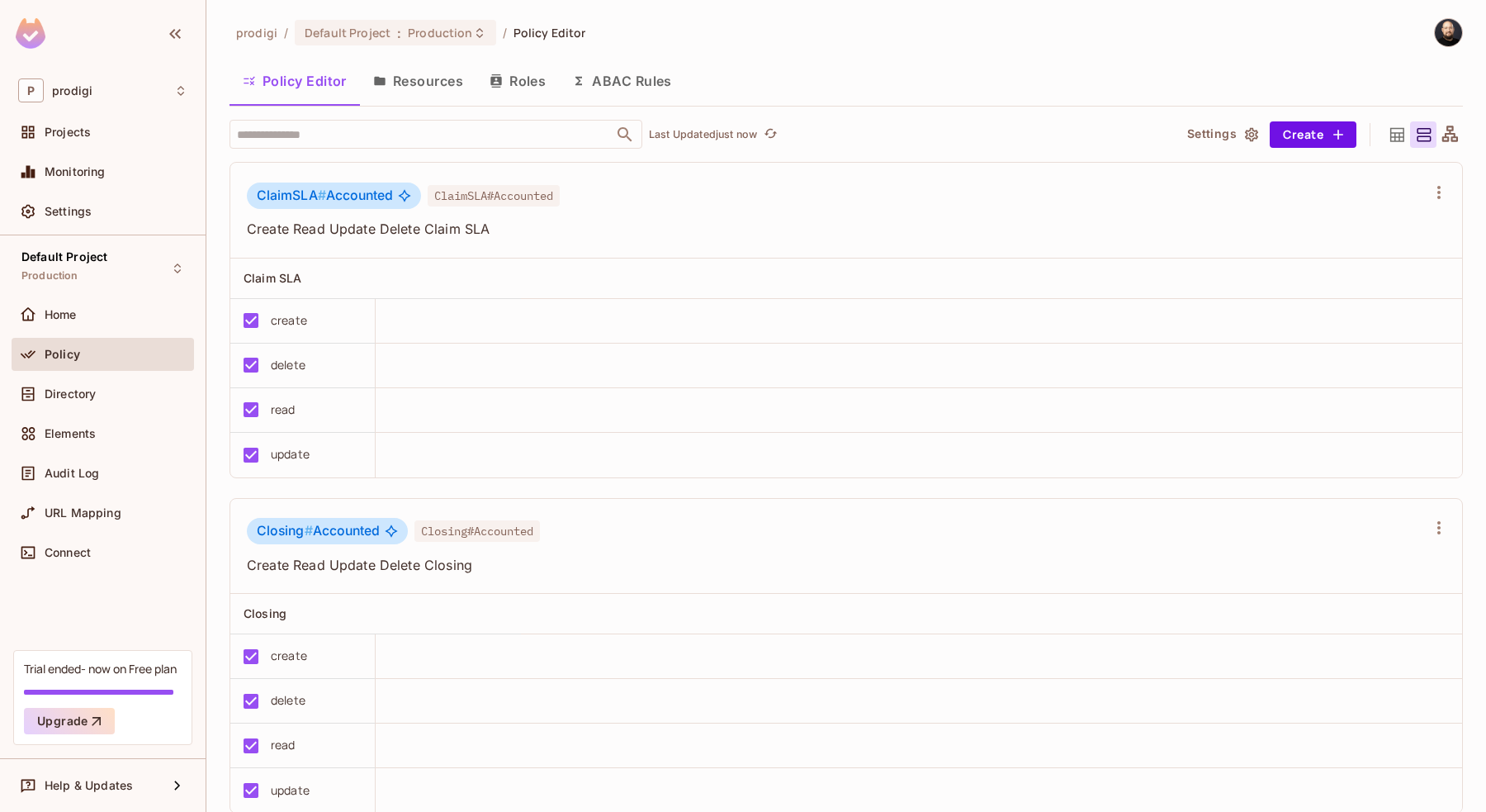
click at [526, 98] on button "Roles" at bounding box center [518, 81] width 83 height 41
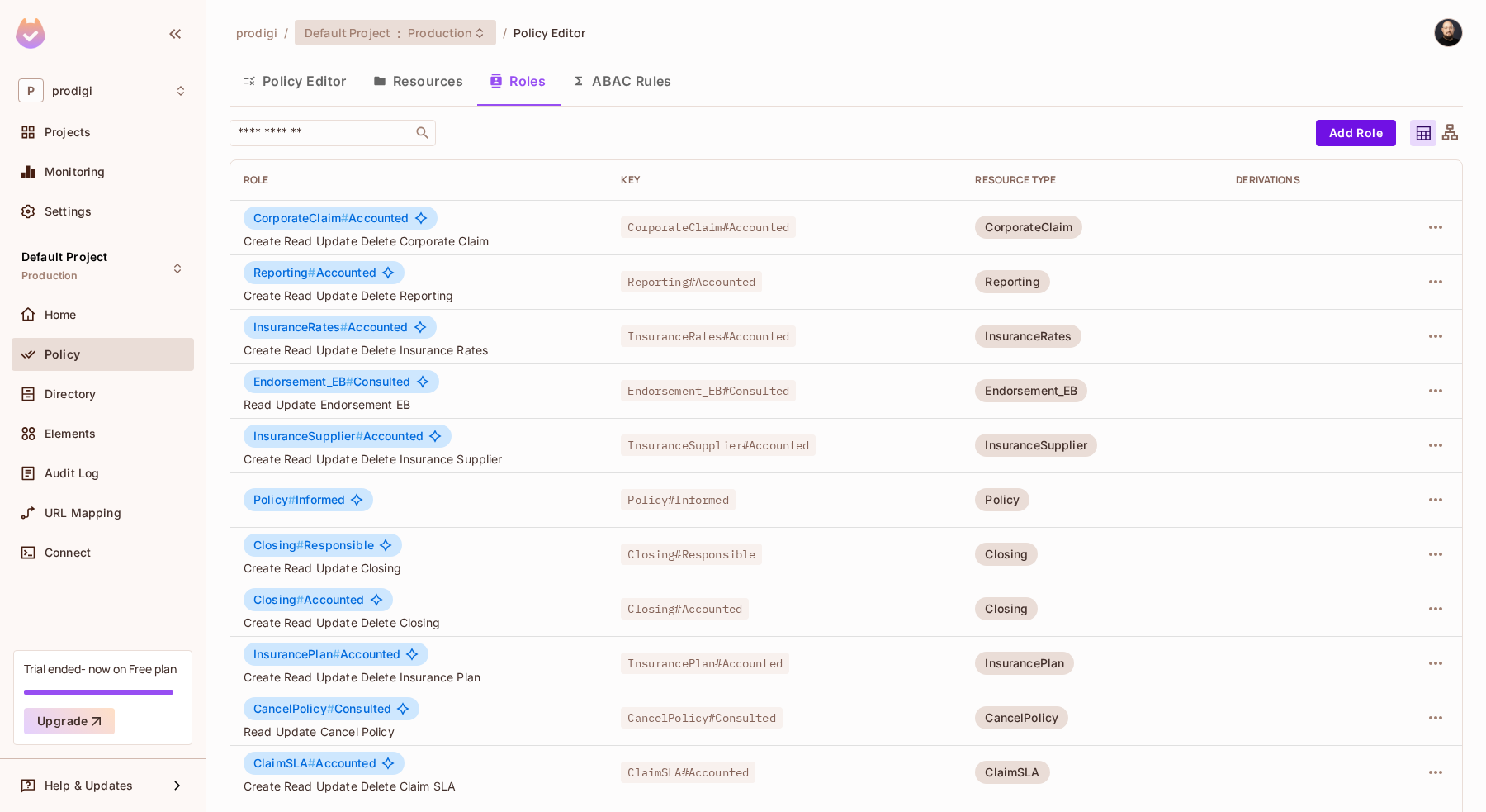
click at [450, 35] on span "Production" at bounding box center [440, 33] width 65 height 16
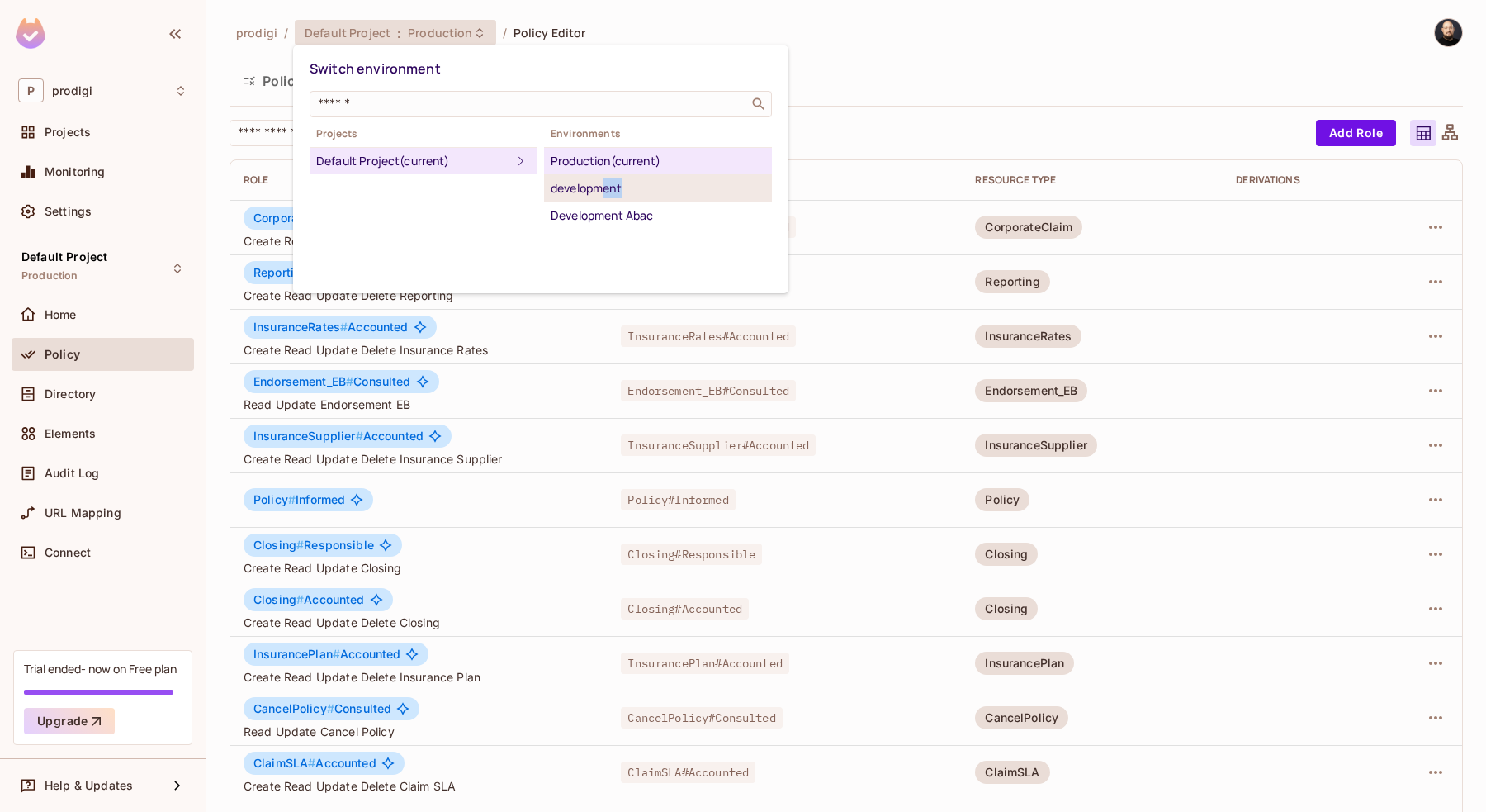
click at [603, 197] on li "development" at bounding box center [658, 188] width 228 height 27
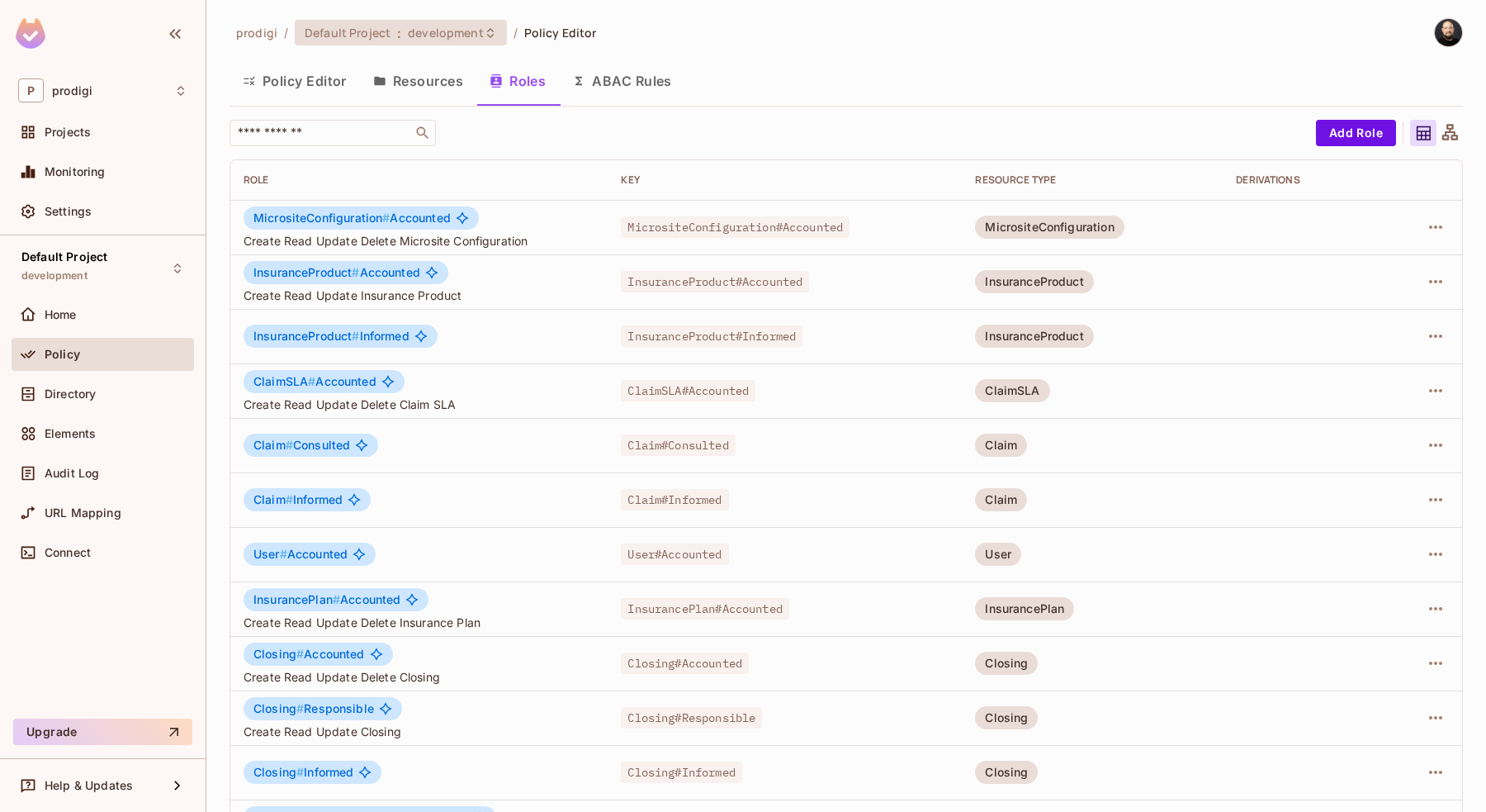
click at [474, 37] on span "development" at bounding box center [445, 33] width 75 height 16
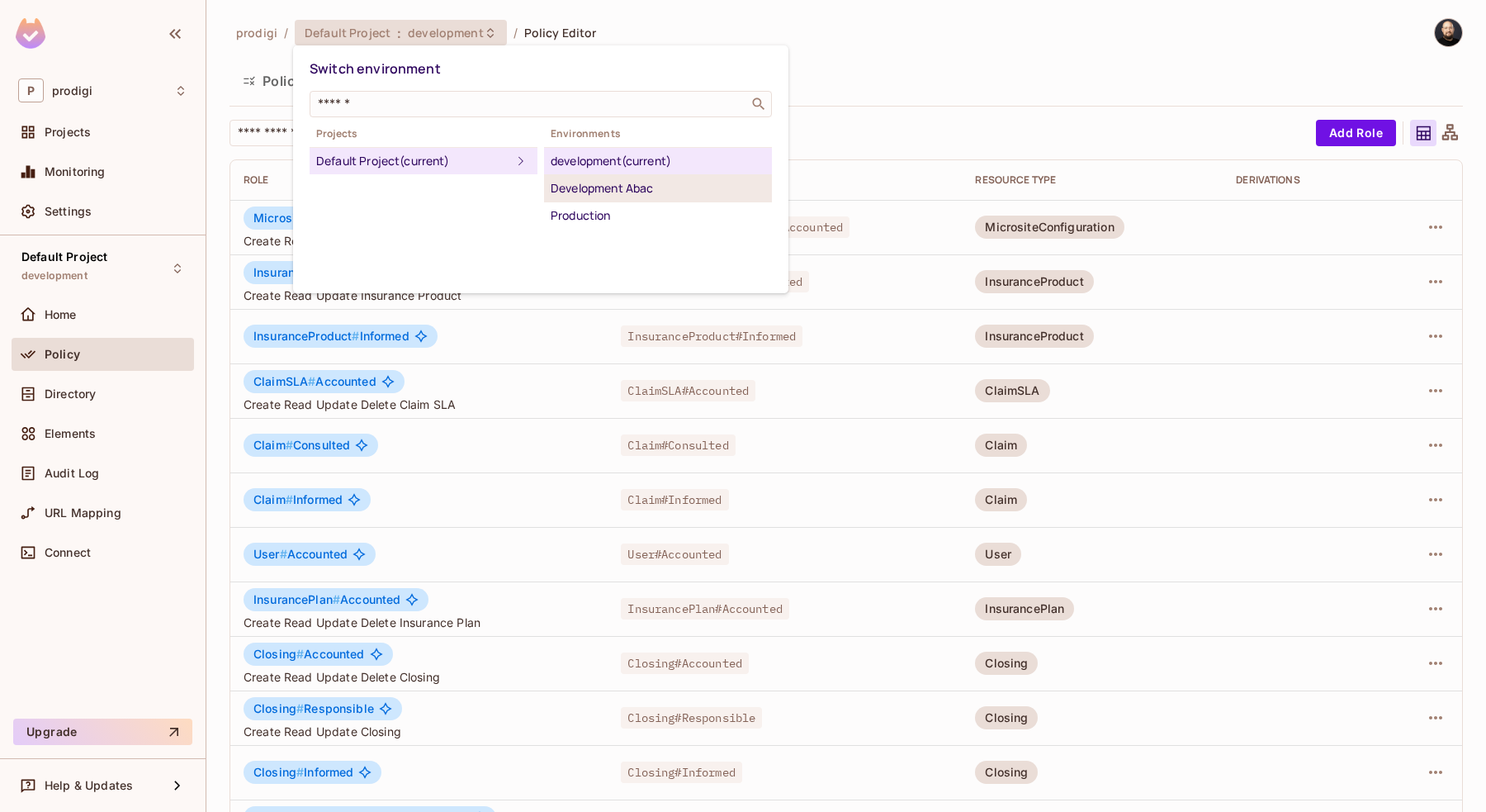
click at [652, 191] on div "Development Abac" at bounding box center [658, 188] width 215 height 20
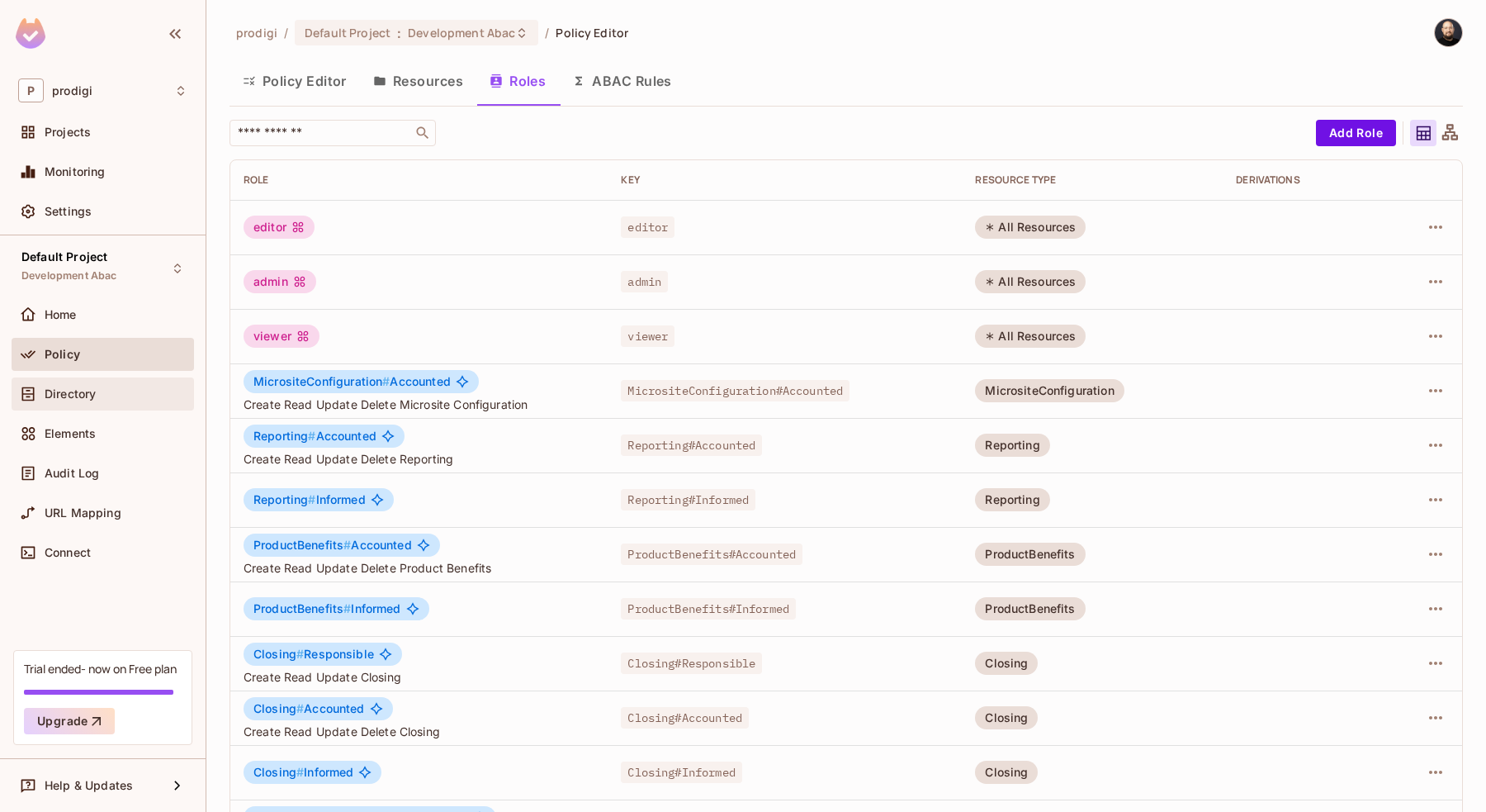
click at [100, 390] on div "Directory" at bounding box center [116, 393] width 143 height 13
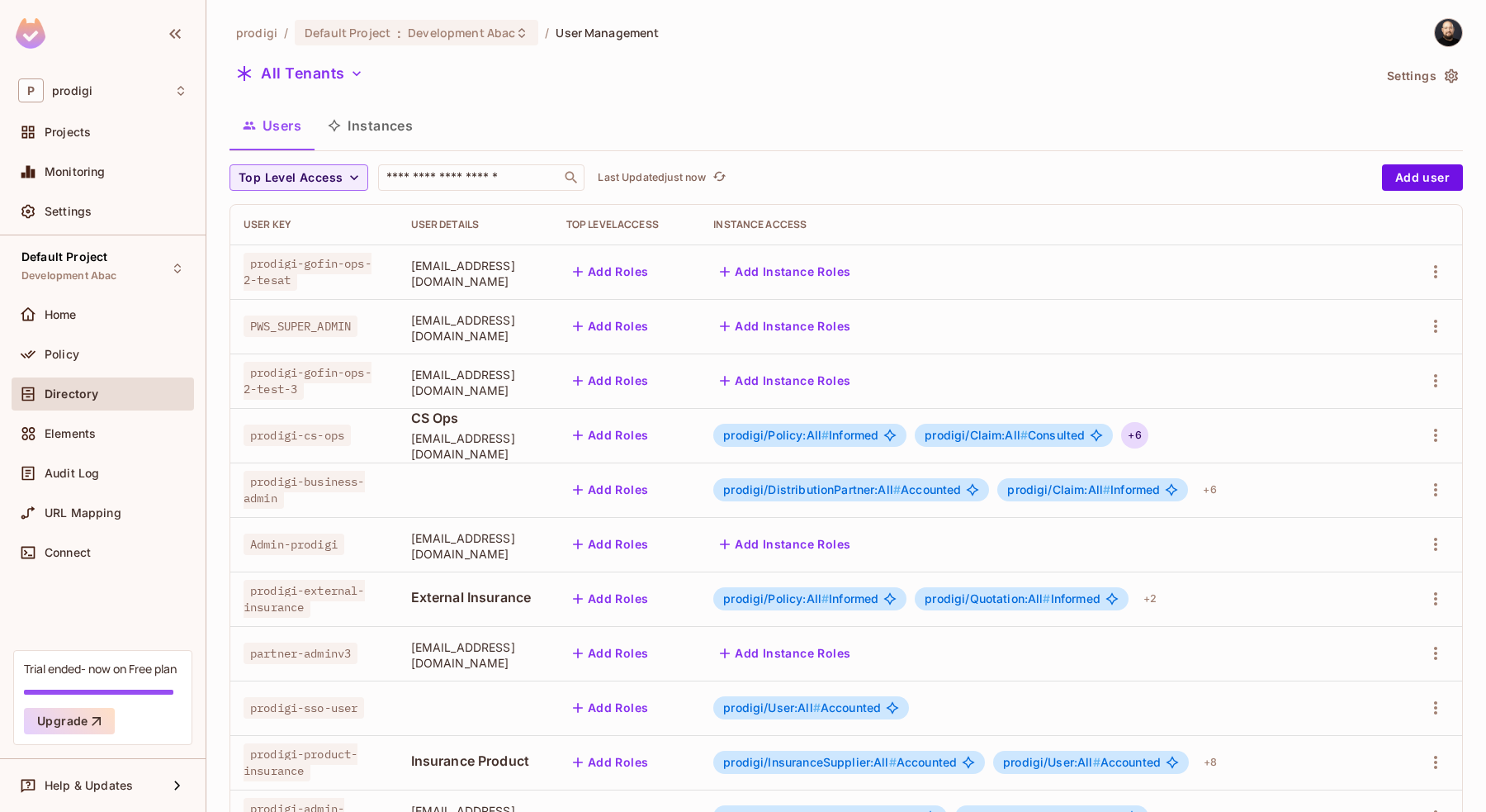
click at [1148, 433] on div "+ 6" at bounding box center [1135, 435] width 27 height 27
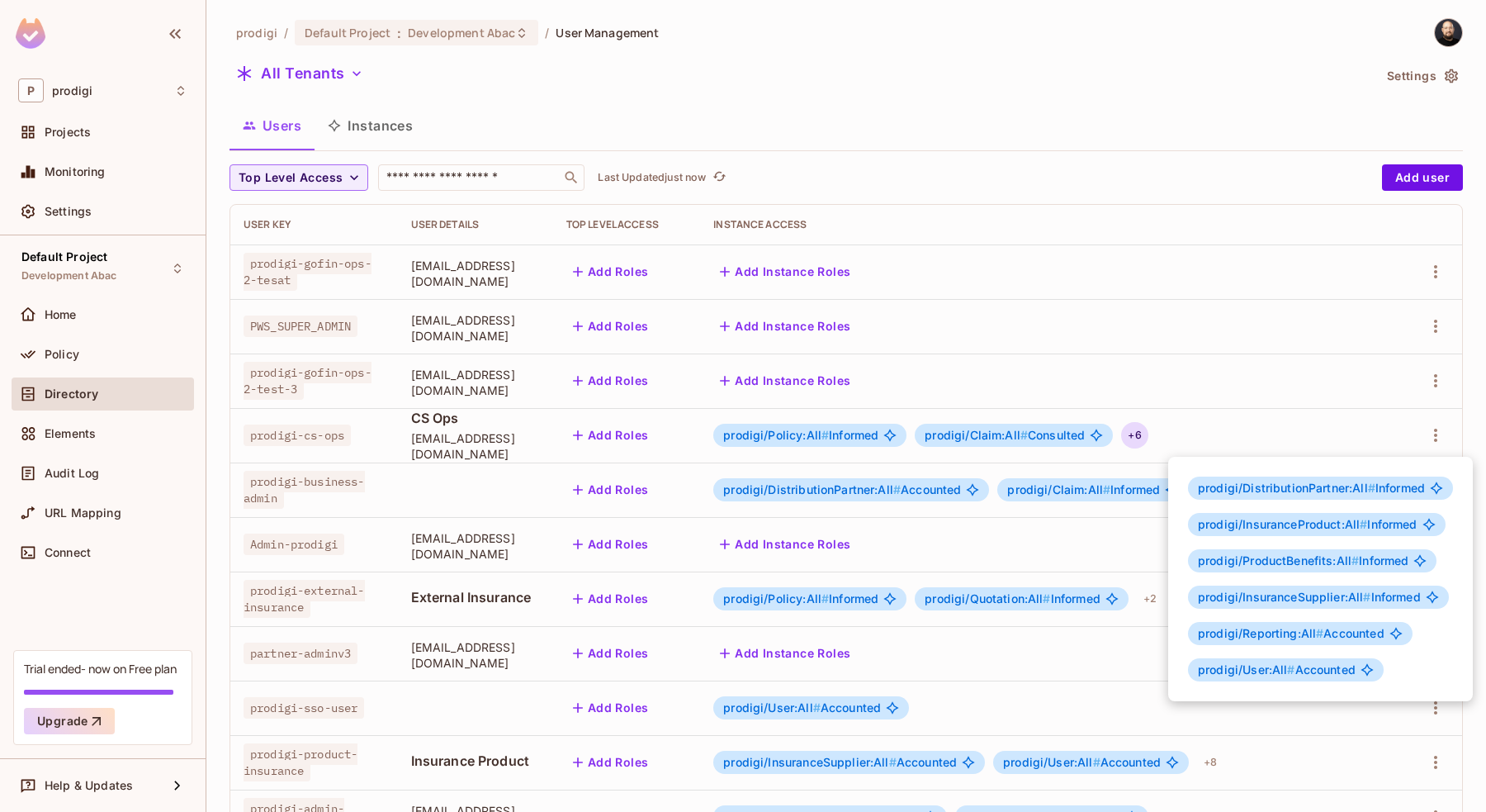
click at [1214, 403] on div at bounding box center [743, 406] width 1486 height 812
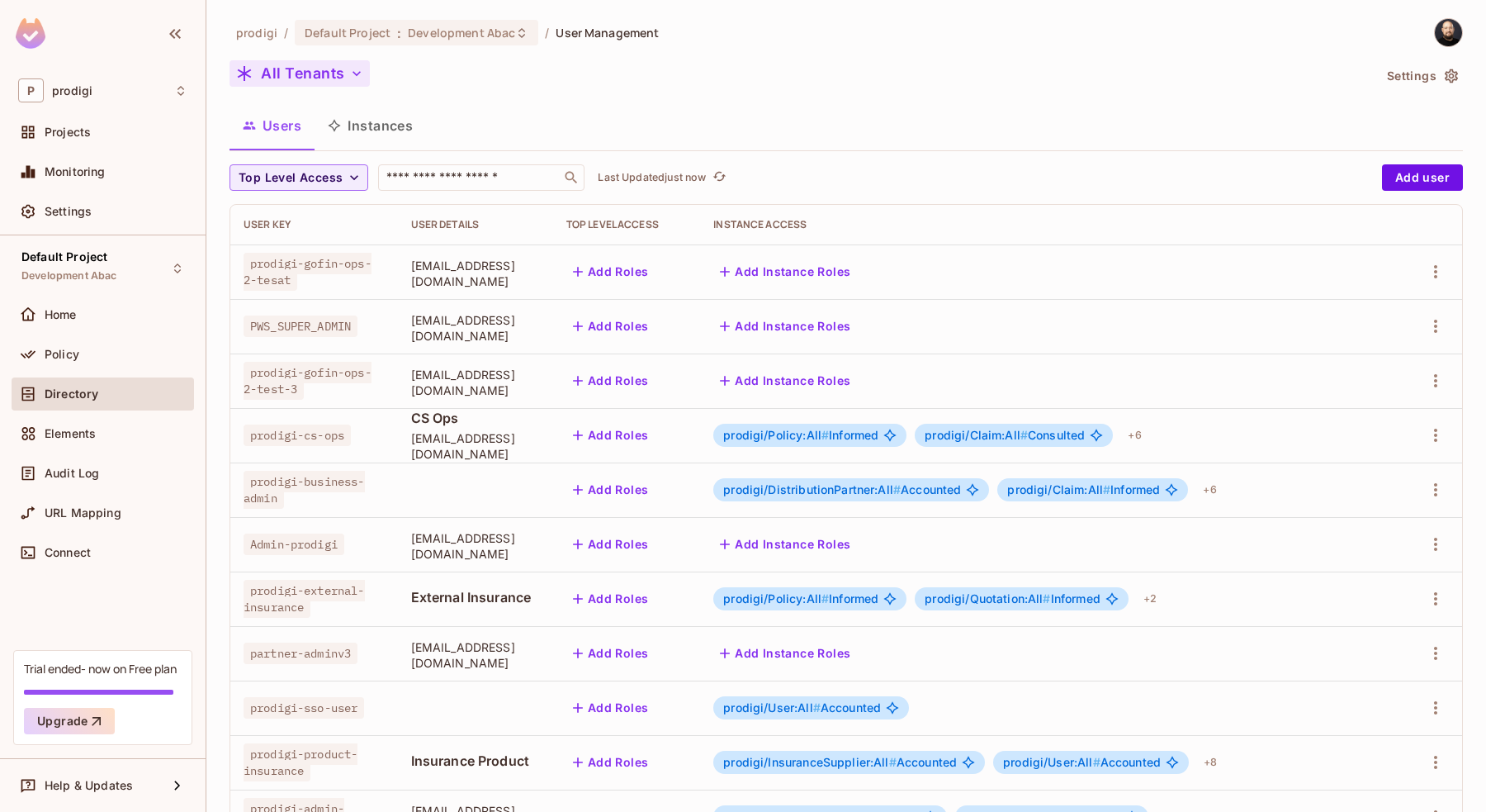
click at [321, 75] on button "All Tenants" at bounding box center [300, 74] width 140 height 27
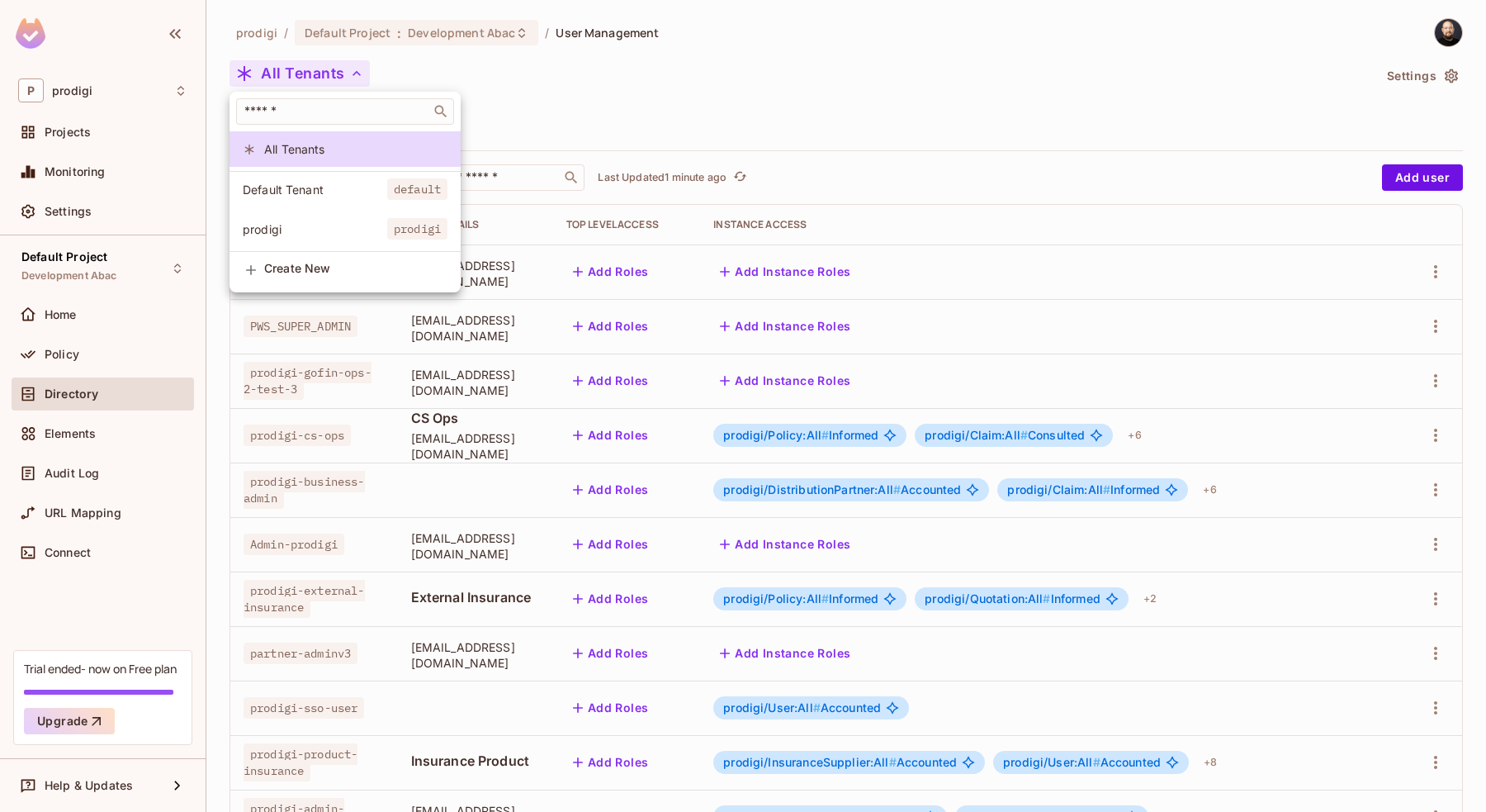
click at [94, 352] on div at bounding box center [743, 406] width 1486 height 812
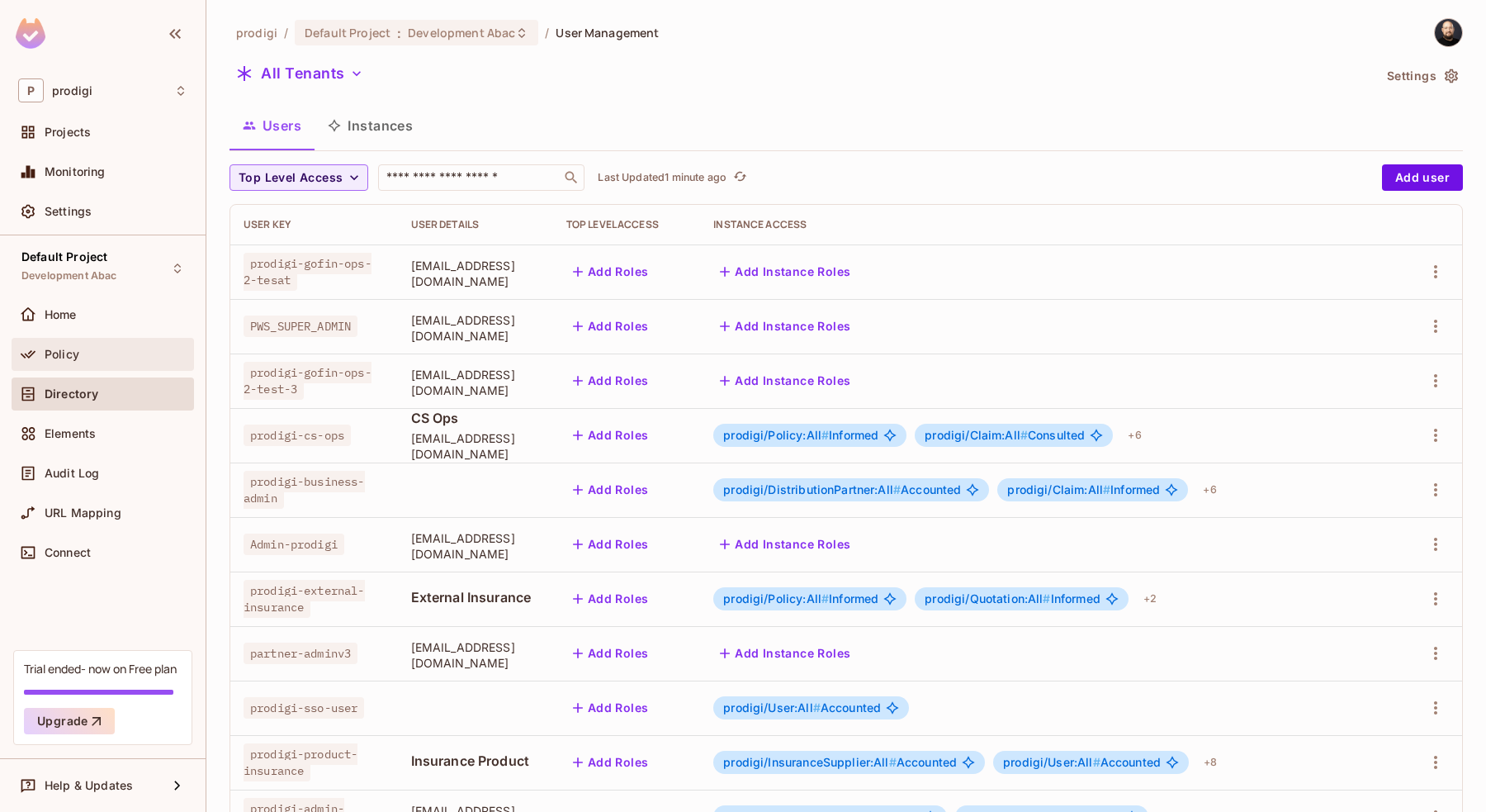
click at [71, 356] on span "Policy" at bounding box center [62, 353] width 35 height 13
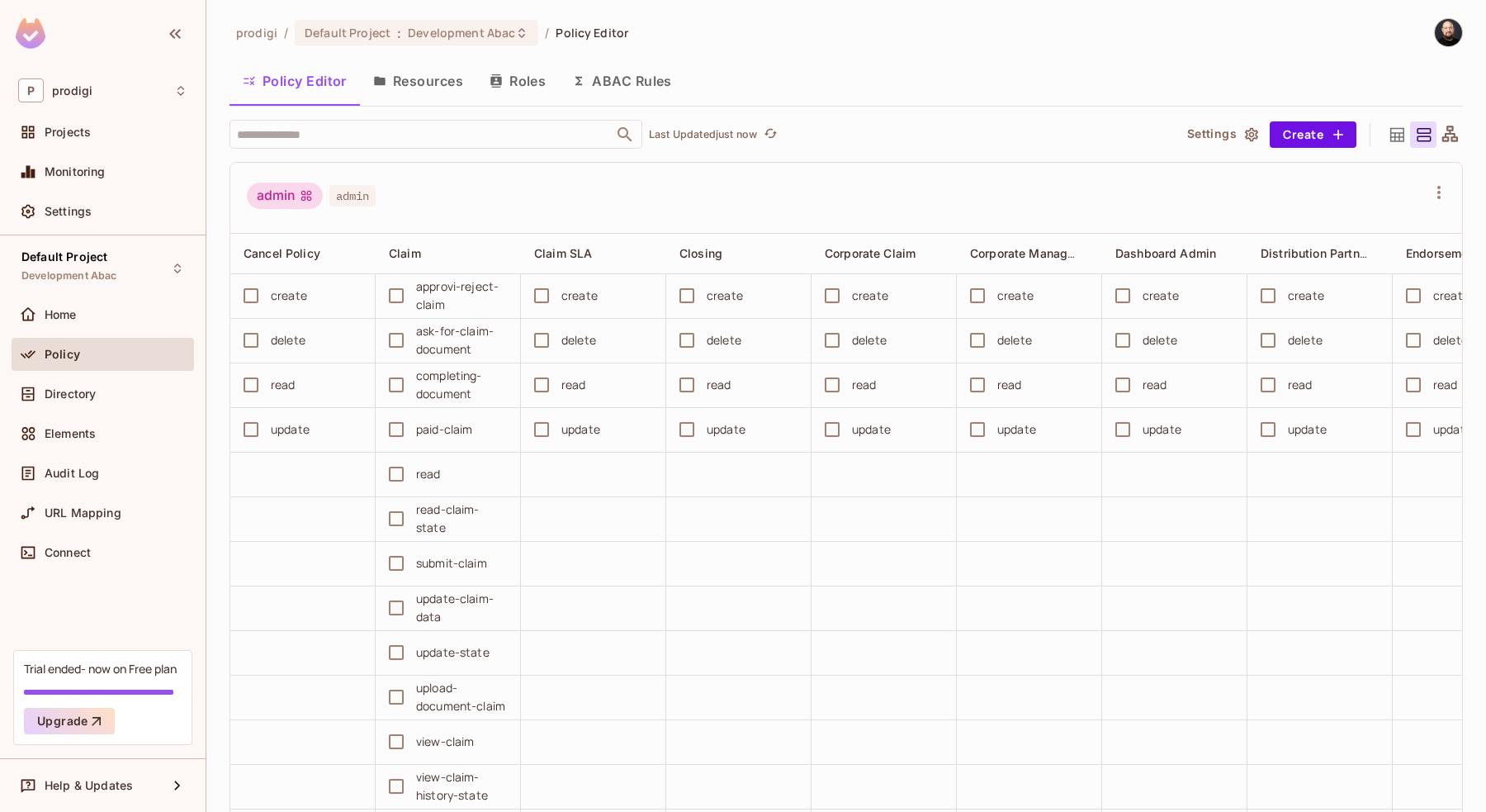
click at [437, 96] on button "Resources" at bounding box center [418, 81] width 116 height 41
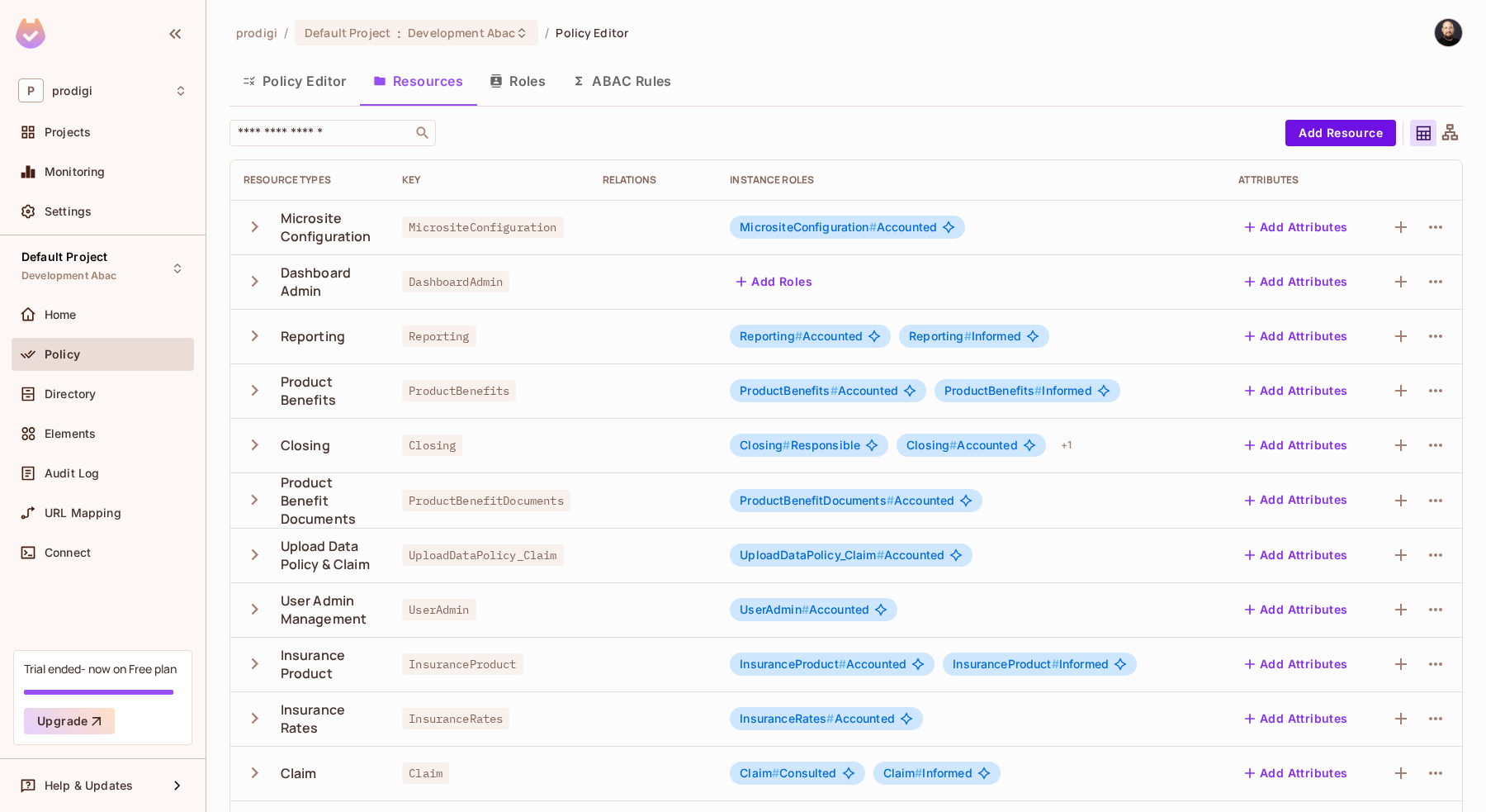
click at [1443, 131] on icon at bounding box center [1450, 133] width 21 height 21
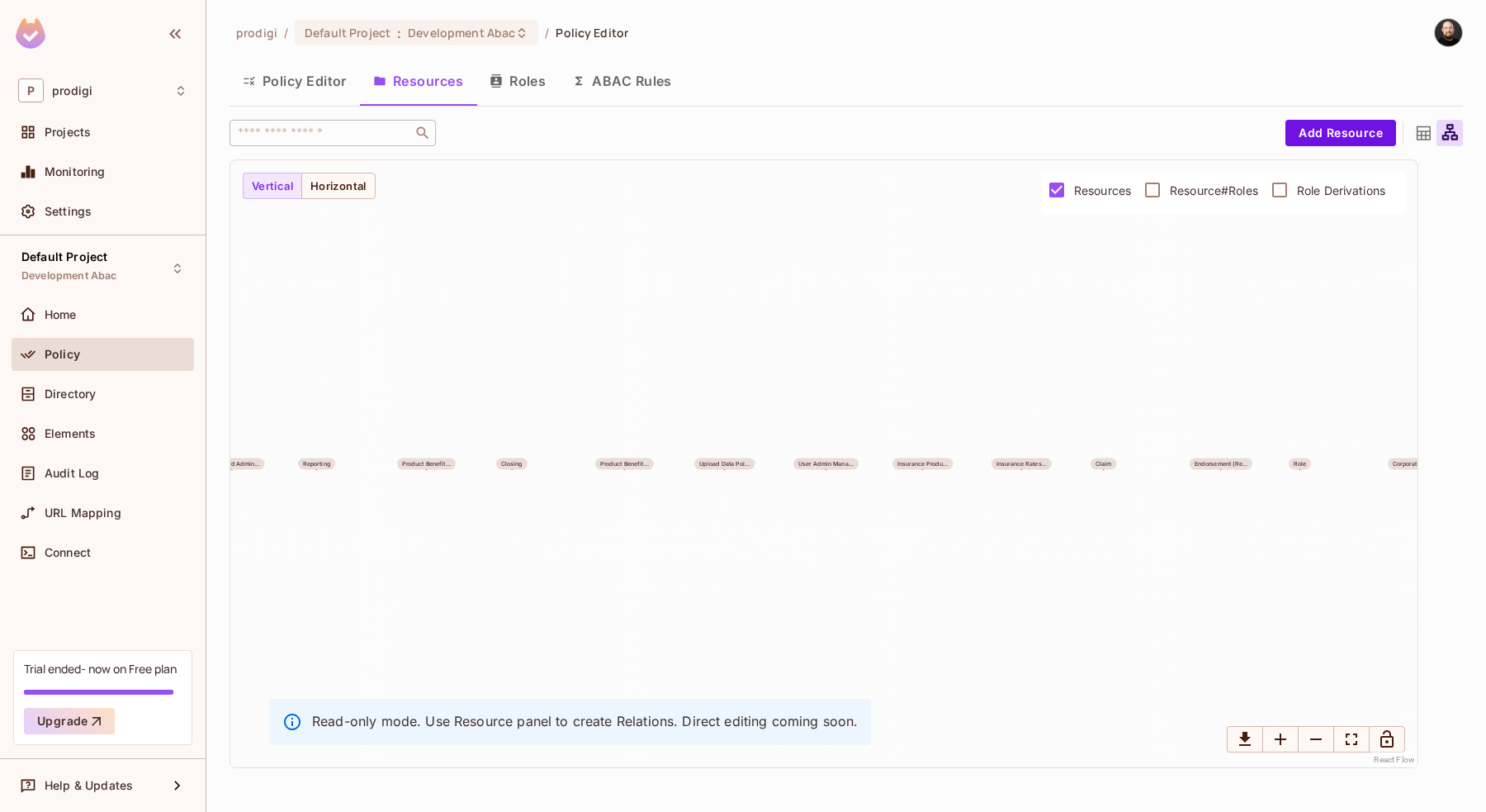
drag, startPoint x: 839, startPoint y: 405, endPoint x: 375, endPoint y: 417, distance: 464.2
click at [375, 417] on div "Microsite Confi... Dashboard Admin... Reporting Product Benefit... Closing Prod…" at bounding box center [823, 464] width 1187 height 607
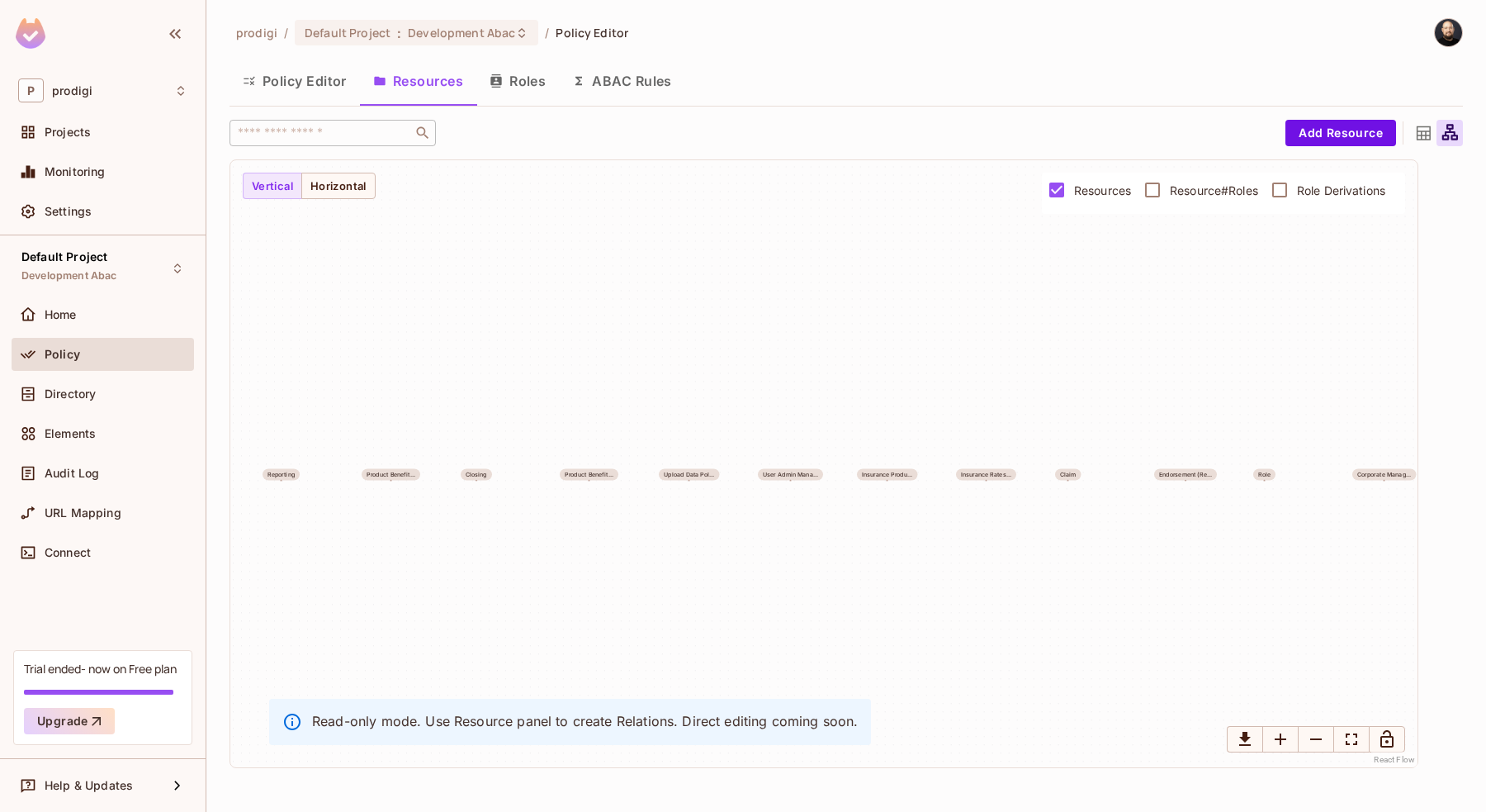
drag, startPoint x: 429, startPoint y: 405, endPoint x: 1272, endPoint y: 455, distance: 844.5
click at [1272, 455] on div "Microsite Confi... Dashboard Admin... Reporting Product Benefit... Closing Prod…" at bounding box center [823, 464] width 1187 height 607
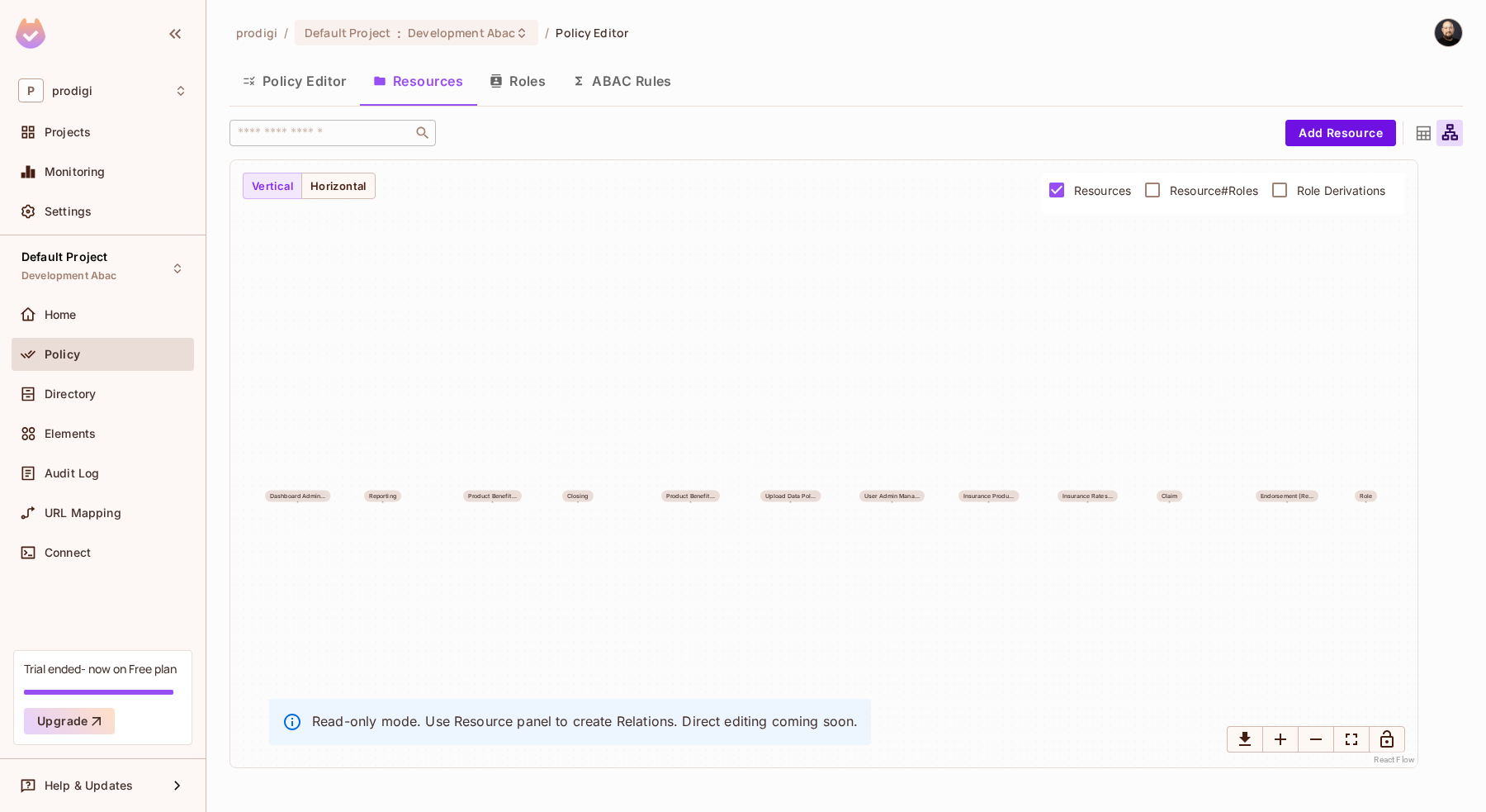
drag, startPoint x: 959, startPoint y: 509, endPoint x: 645, endPoint y: 482, distance: 315.2
click at [645, 482] on div "Microsite Confi... Dashboard Admin... Reporting Product Benefit... Closing Prod…" at bounding box center [823, 464] width 1187 height 607
click at [116, 391] on div "Directory" at bounding box center [116, 393] width 143 height 13
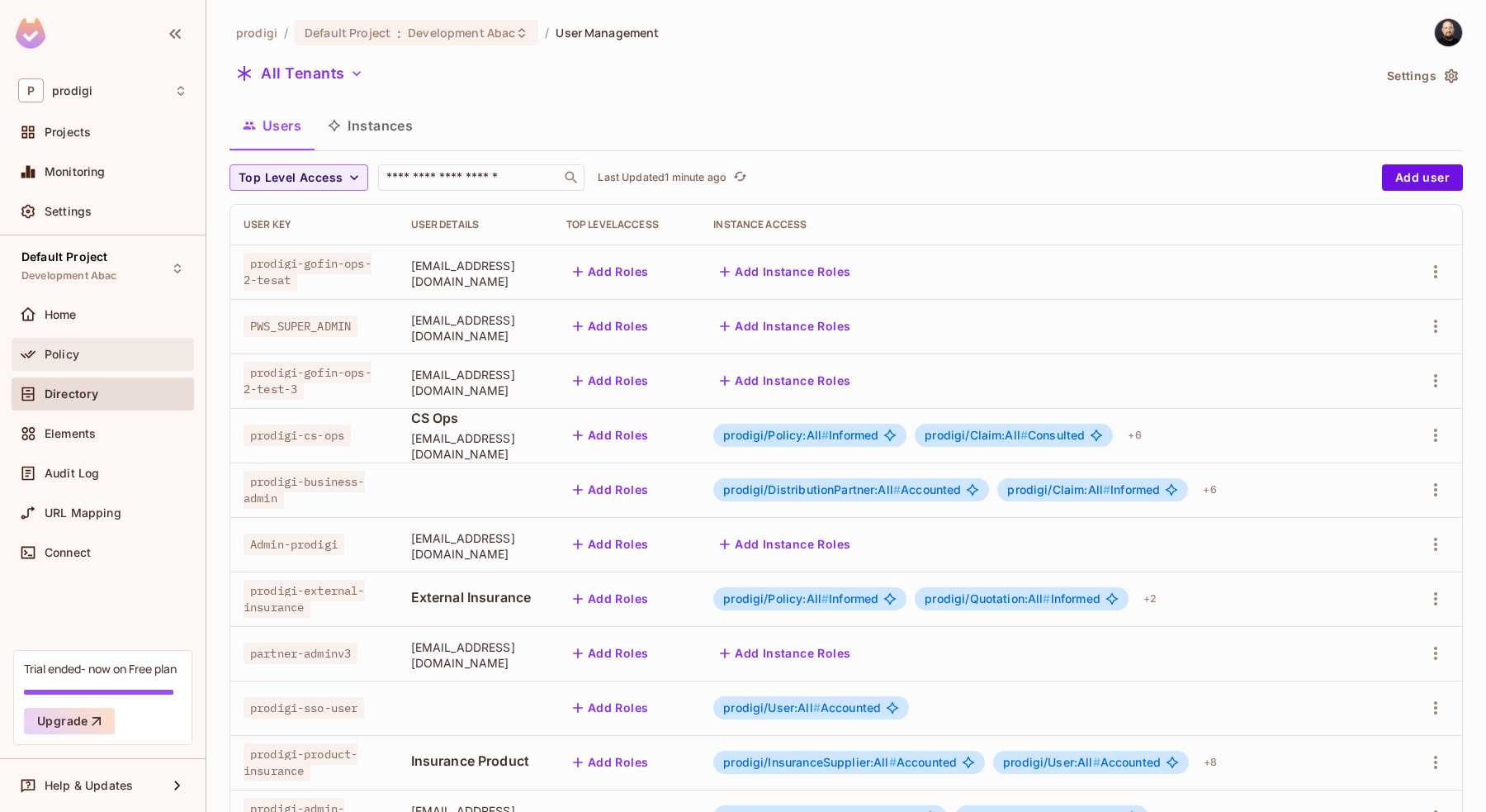
click at [138, 339] on div "Policy" at bounding box center [103, 353] width 182 height 33
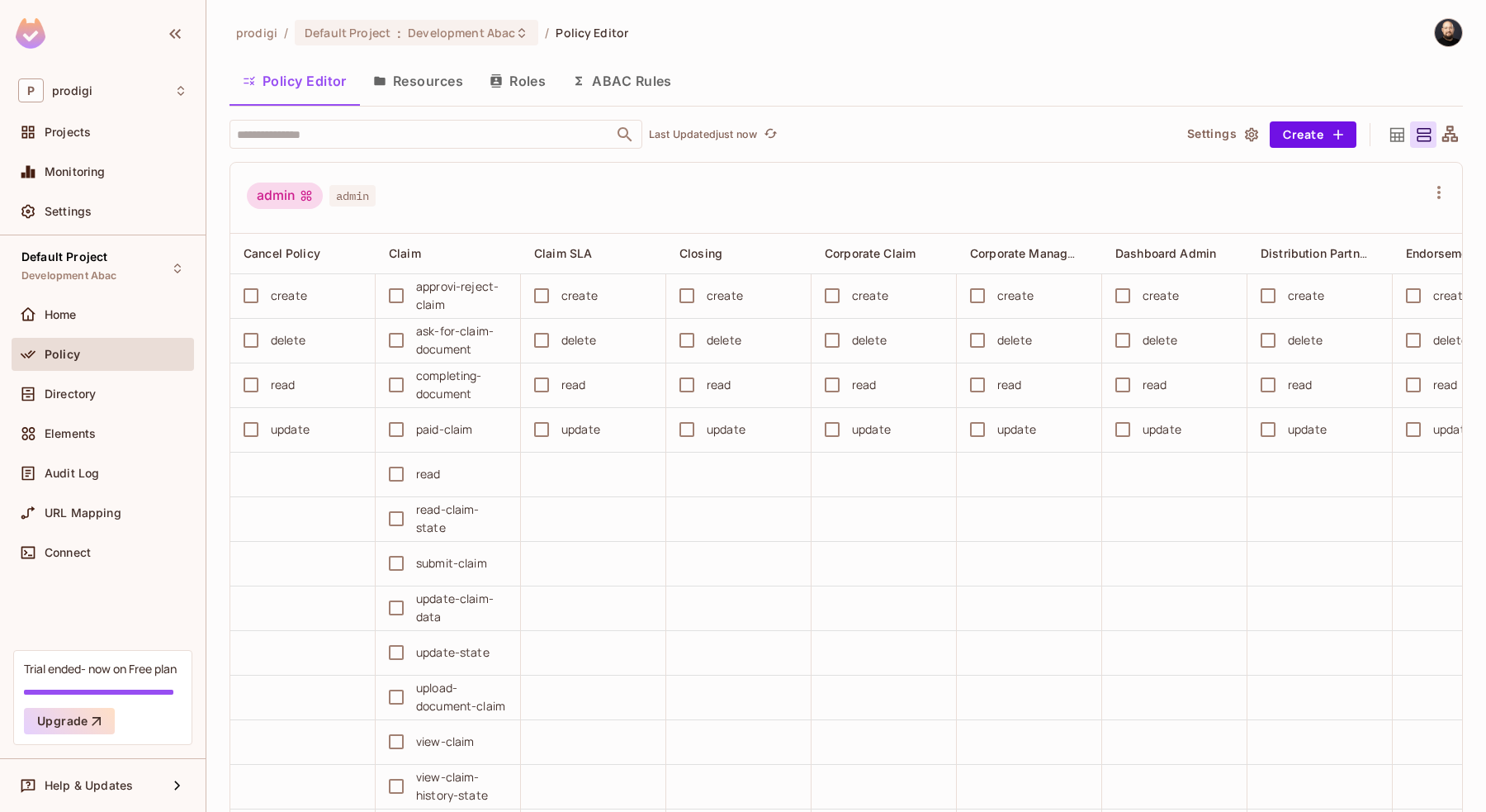
click at [468, 84] on button "Resources" at bounding box center [418, 81] width 116 height 41
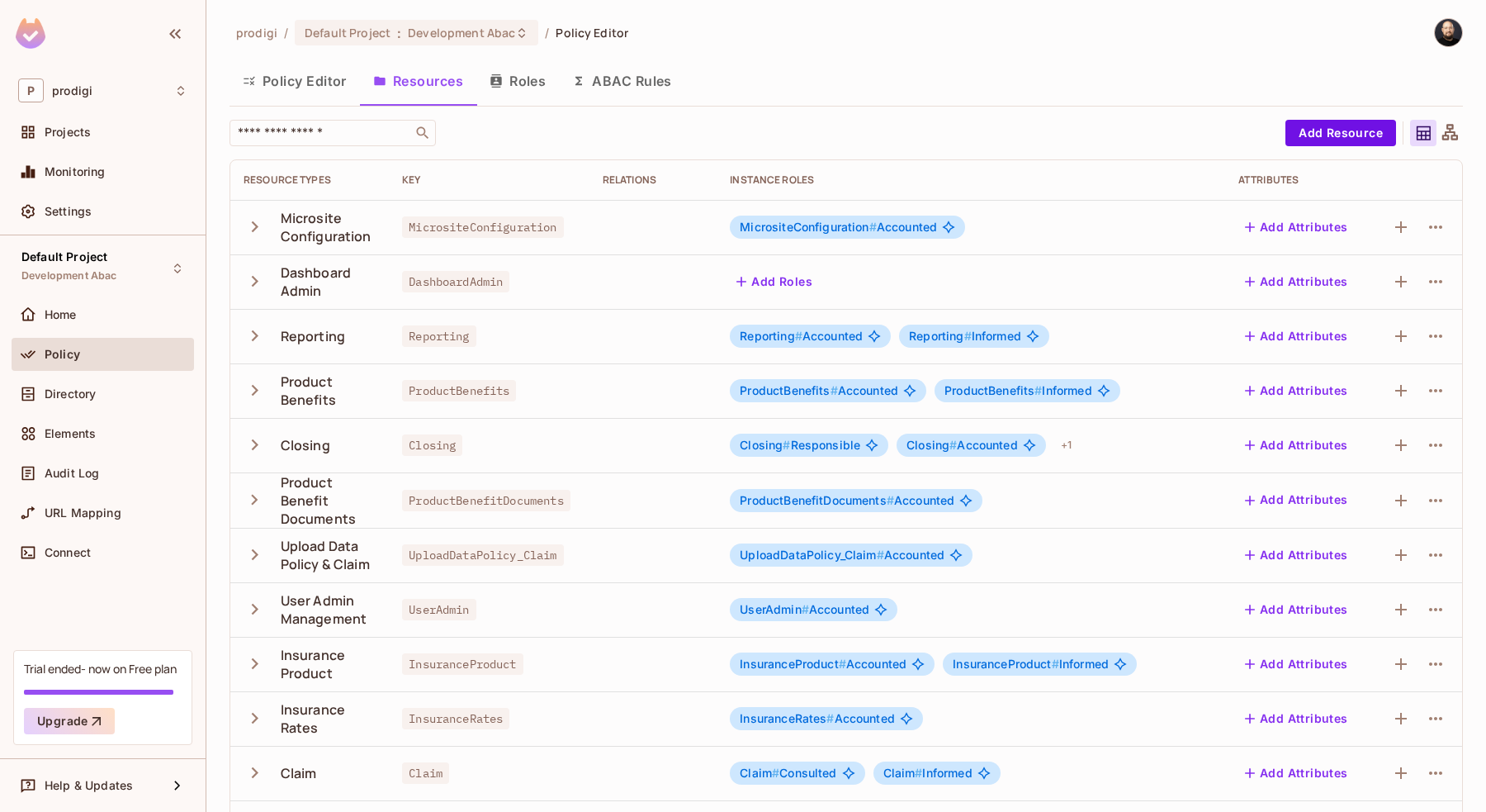
click at [532, 86] on button "Roles" at bounding box center [518, 81] width 83 height 41
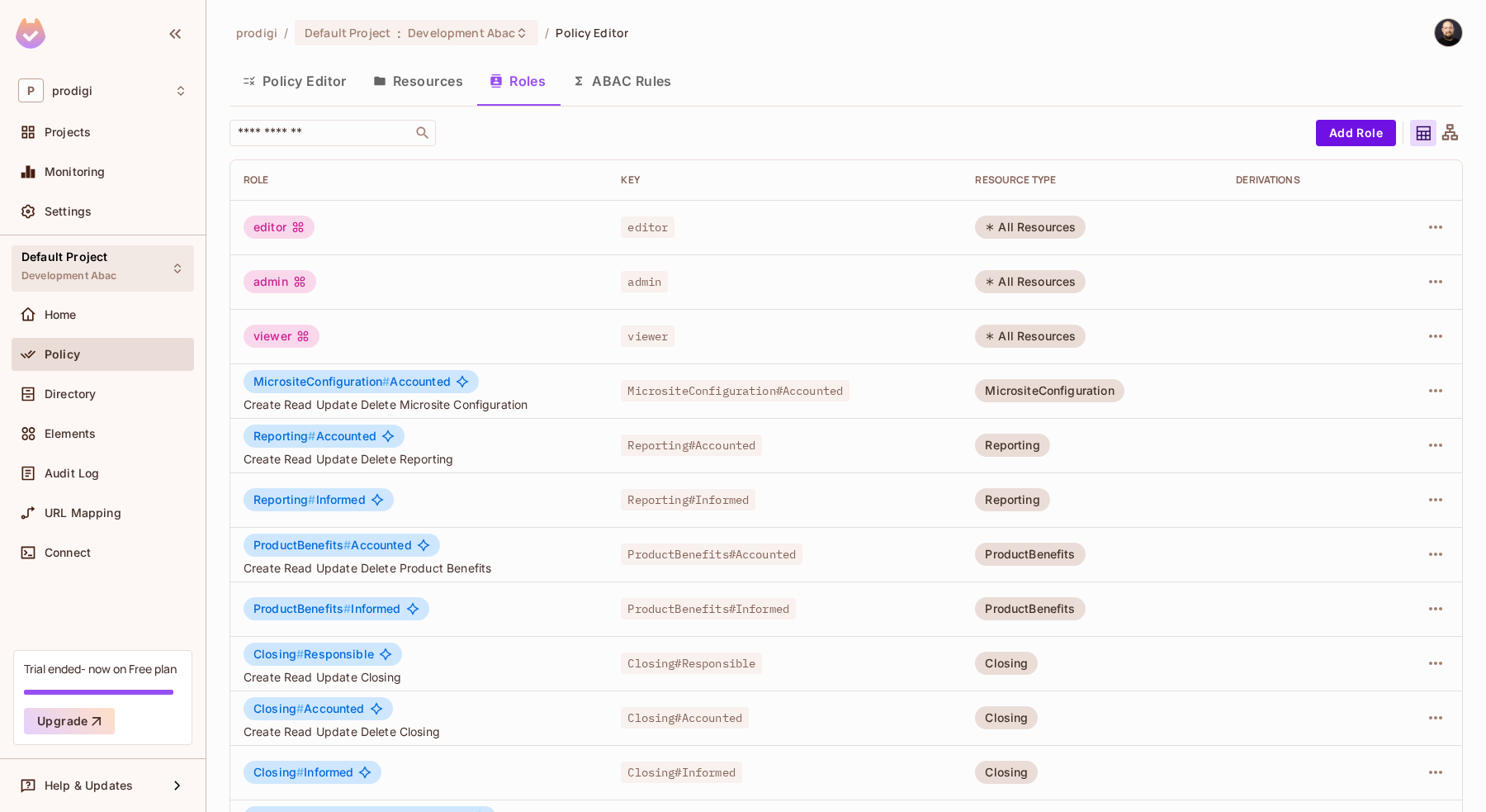
click at [130, 257] on div "Default Project Development Abac" at bounding box center [103, 268] width 182 height 46
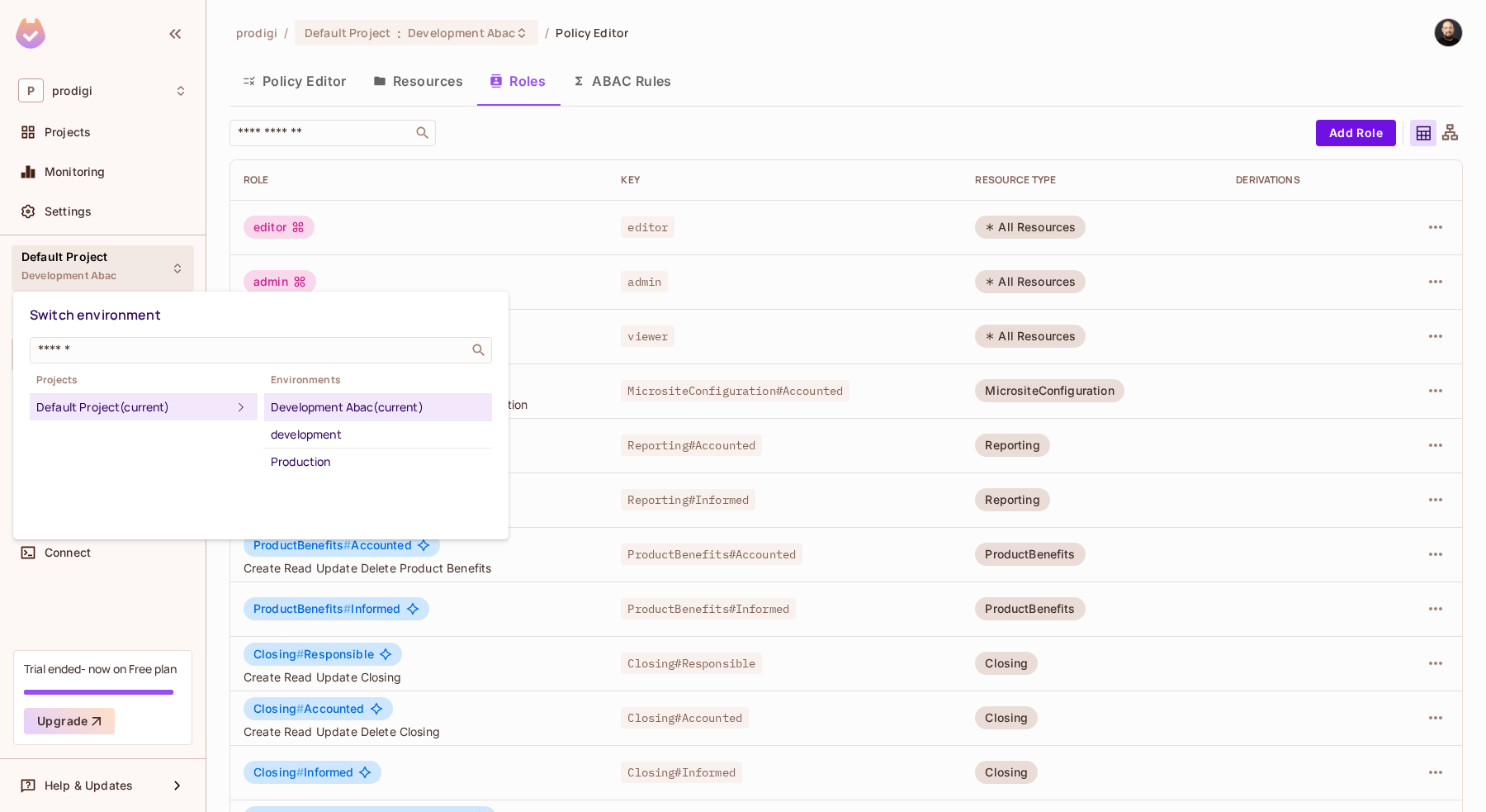
click at [80, 180] on div at bounding box center [743, 406] width 1486 height 812
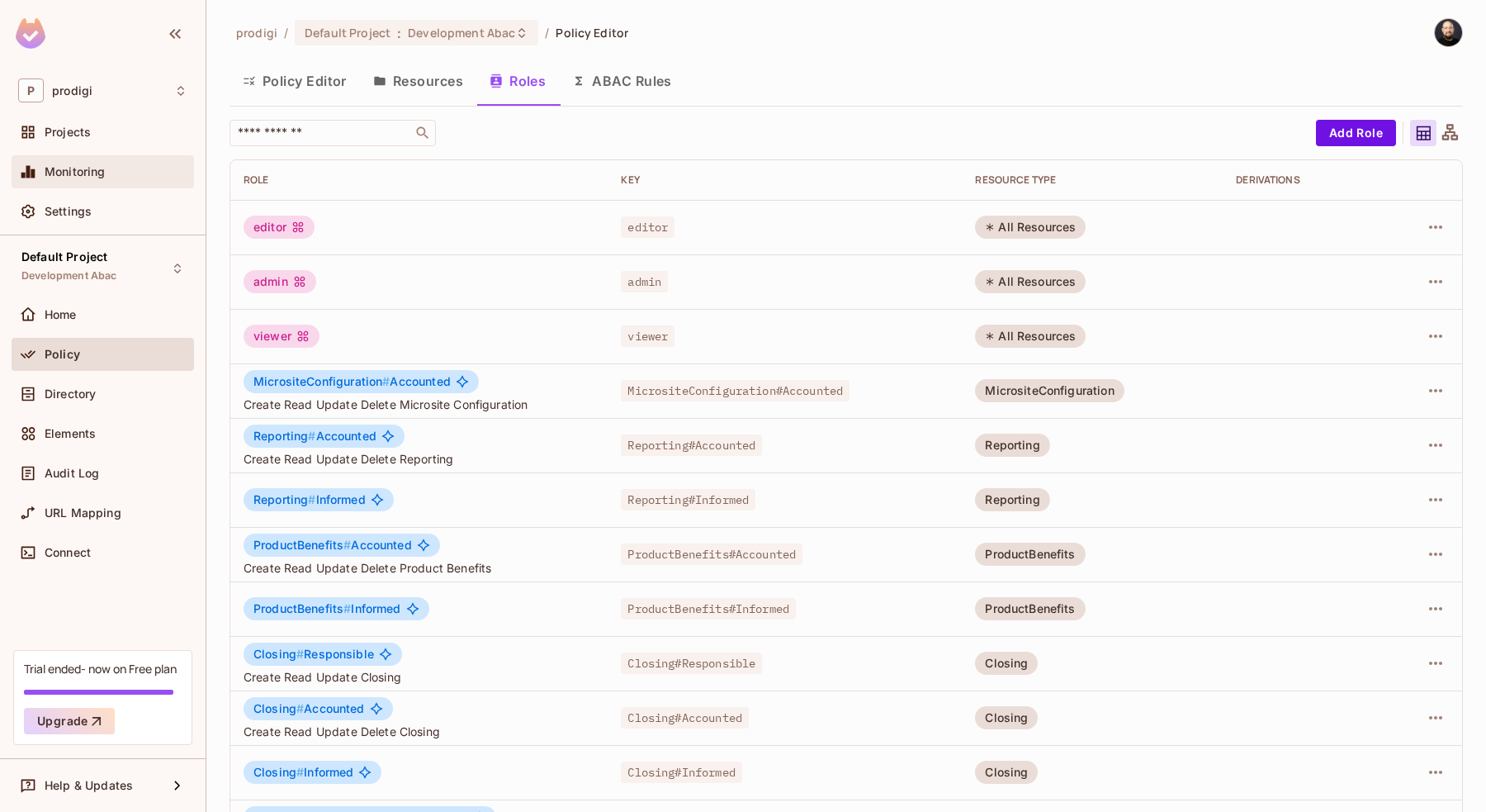
click at [79, 178] on span "Monitoring" at bounding box center [75, 171] width 61 height 13
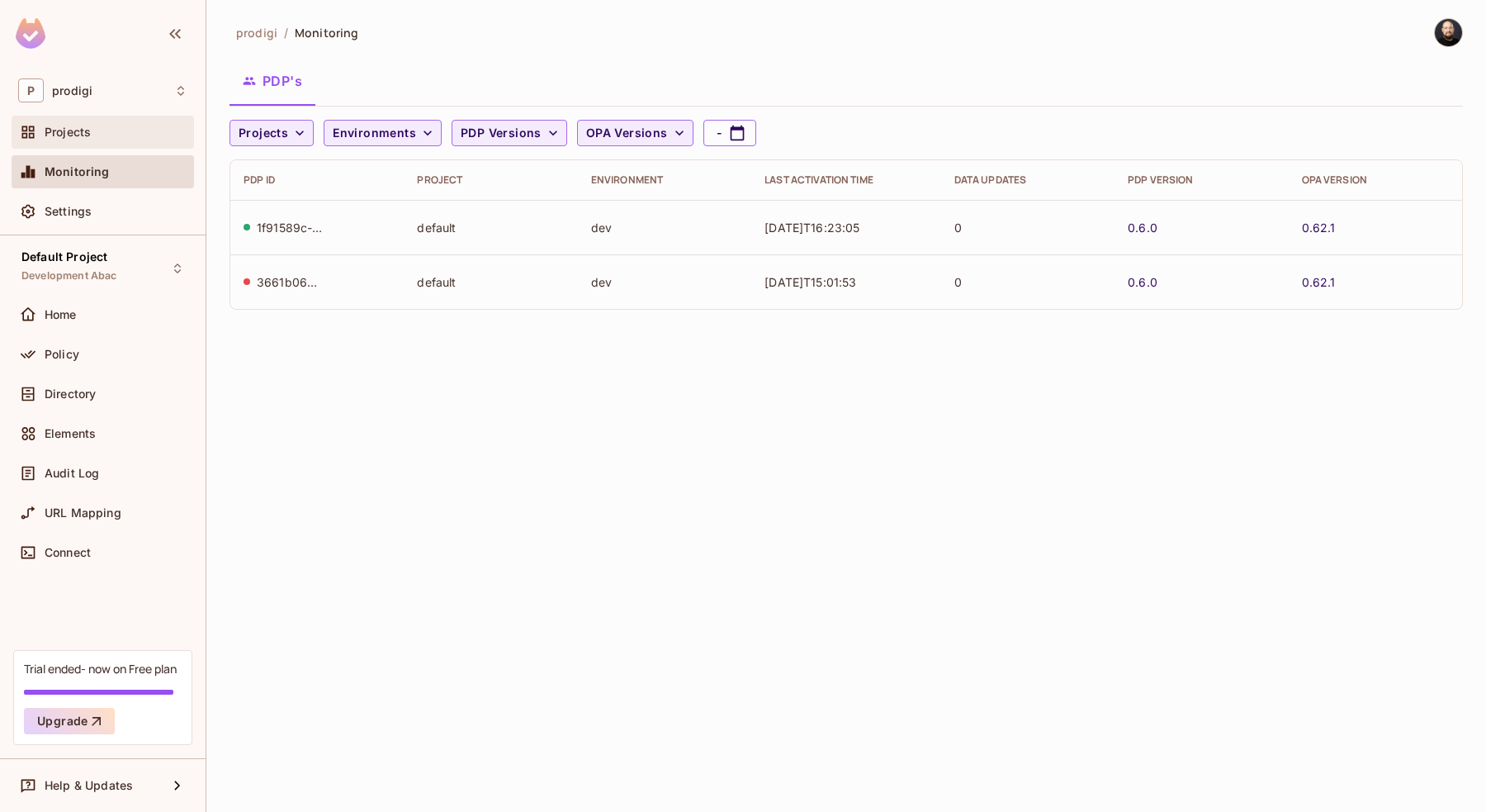
click at [134, 134] on div "Projects" at bounding box center [116, 131] width 143 height 13
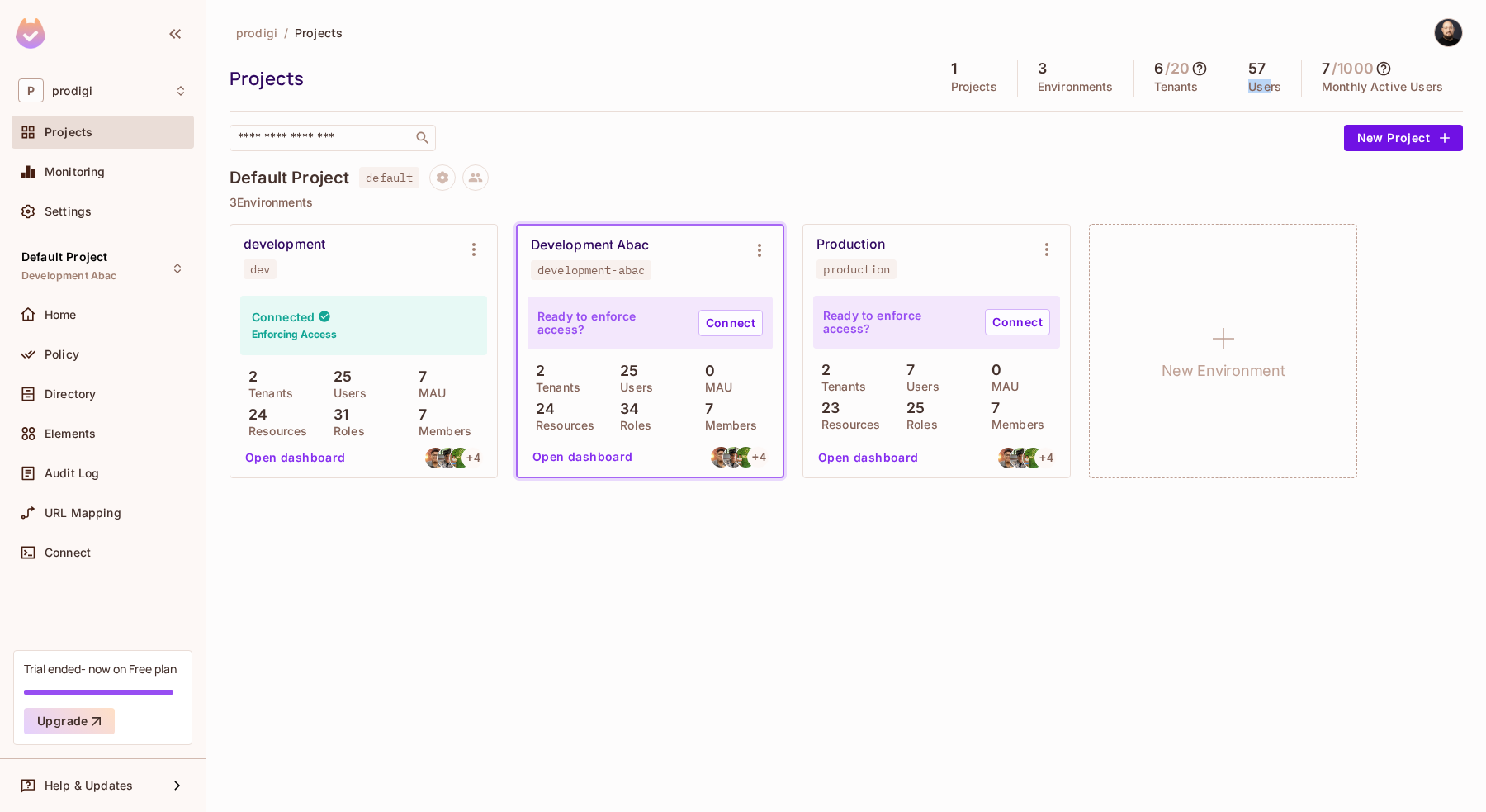
drag, startPoint x: 1272, startPoint y: 88, endPoint x: 1248, endPoint y: 88, distance: 24.0
click at [1248, 88] on p "Users" at bounding box center [1264, 86] width 33 height 13
click at [1324, 66] on h5 "7" at bounding box center [1326, 69] width 8 height 17
click at [1321, 66] on div "7 / 1000 Monthly Active Users" at bounding box center [1382, 79] width 161 height 37
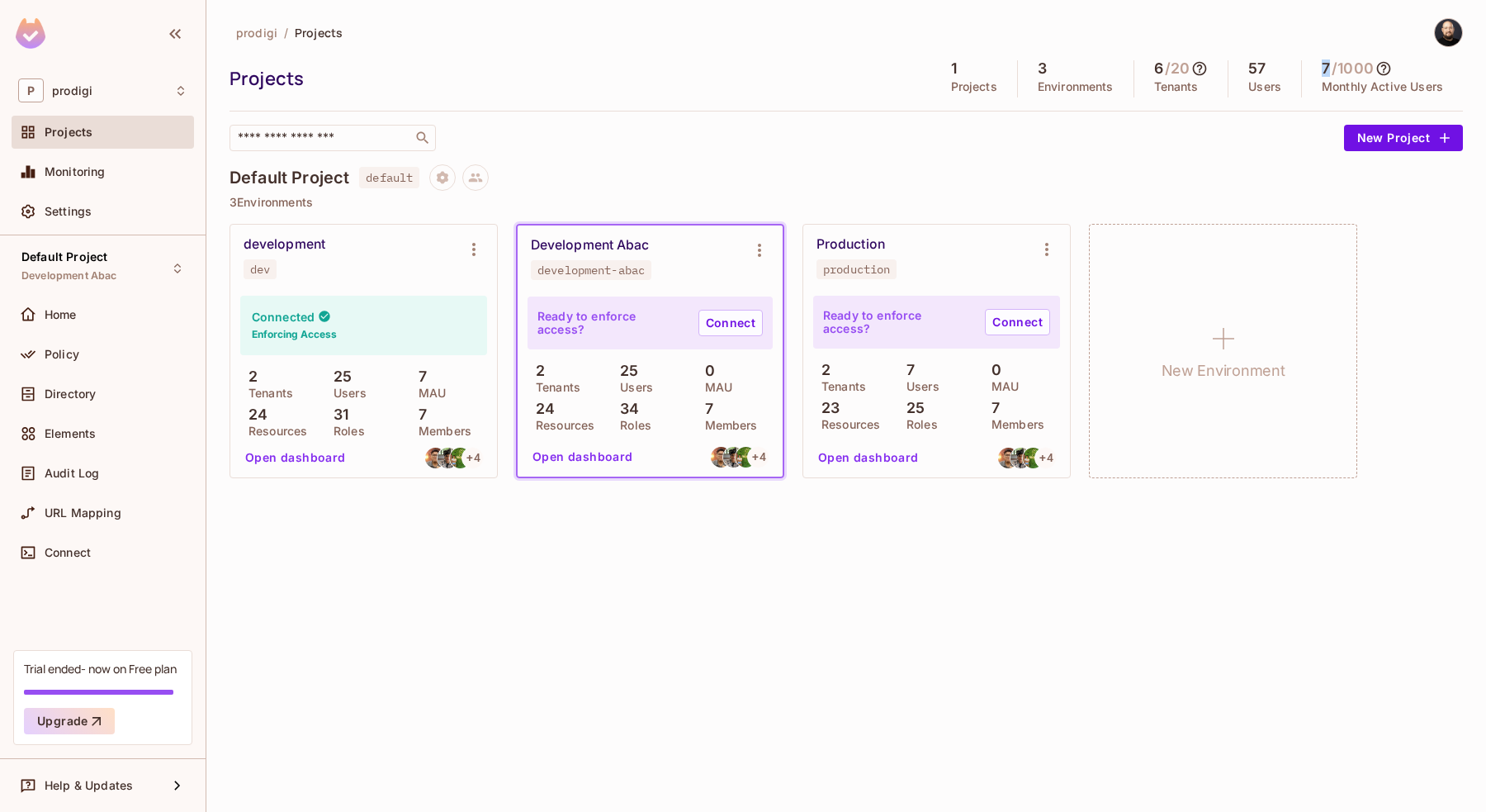
click at [1390, 69] on icon at bounding box center [1383, 69] width 17 height 17
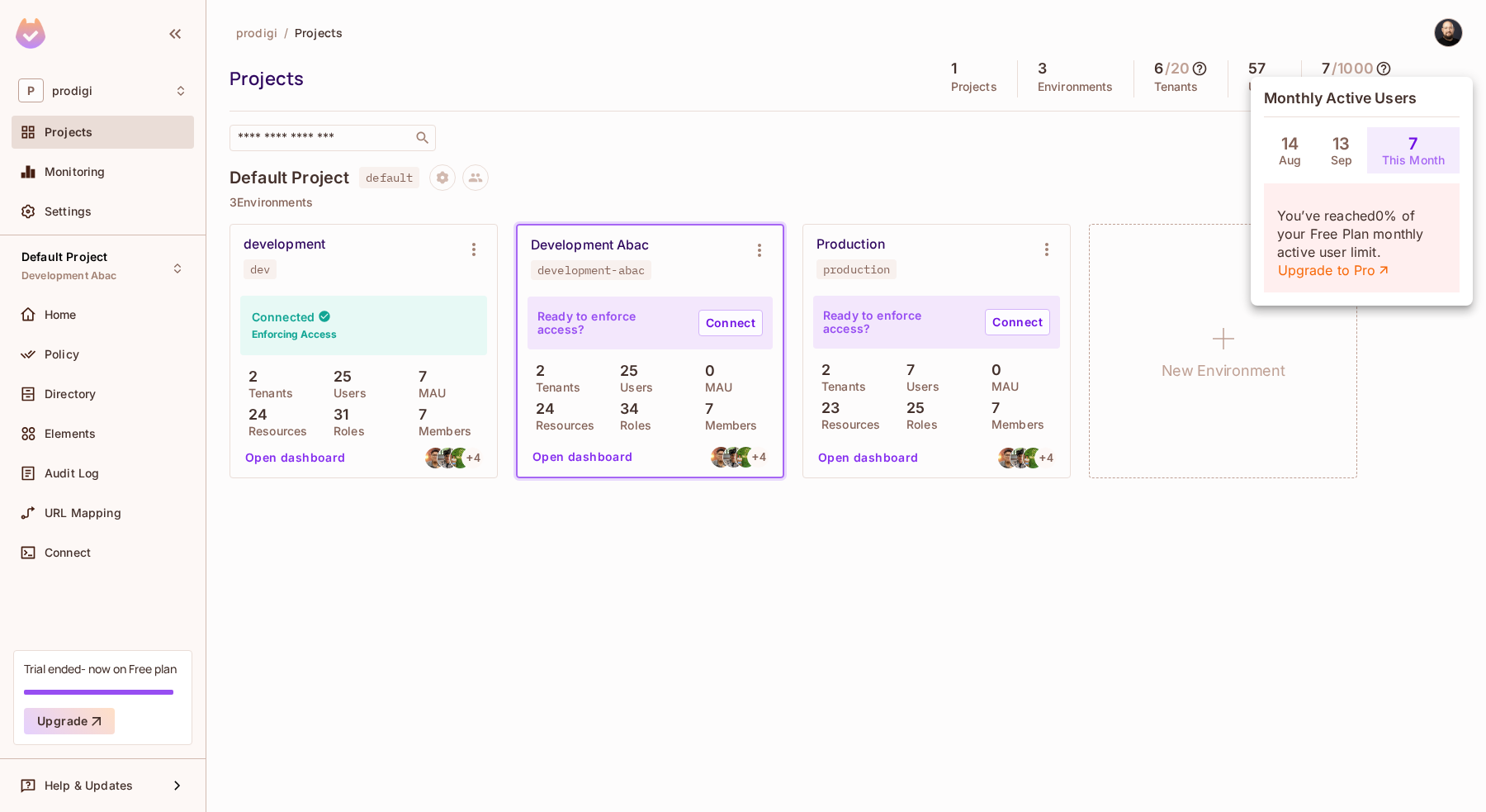
click at [1208, 163] on div at bounding box center [743, 406] width 1486 height 812
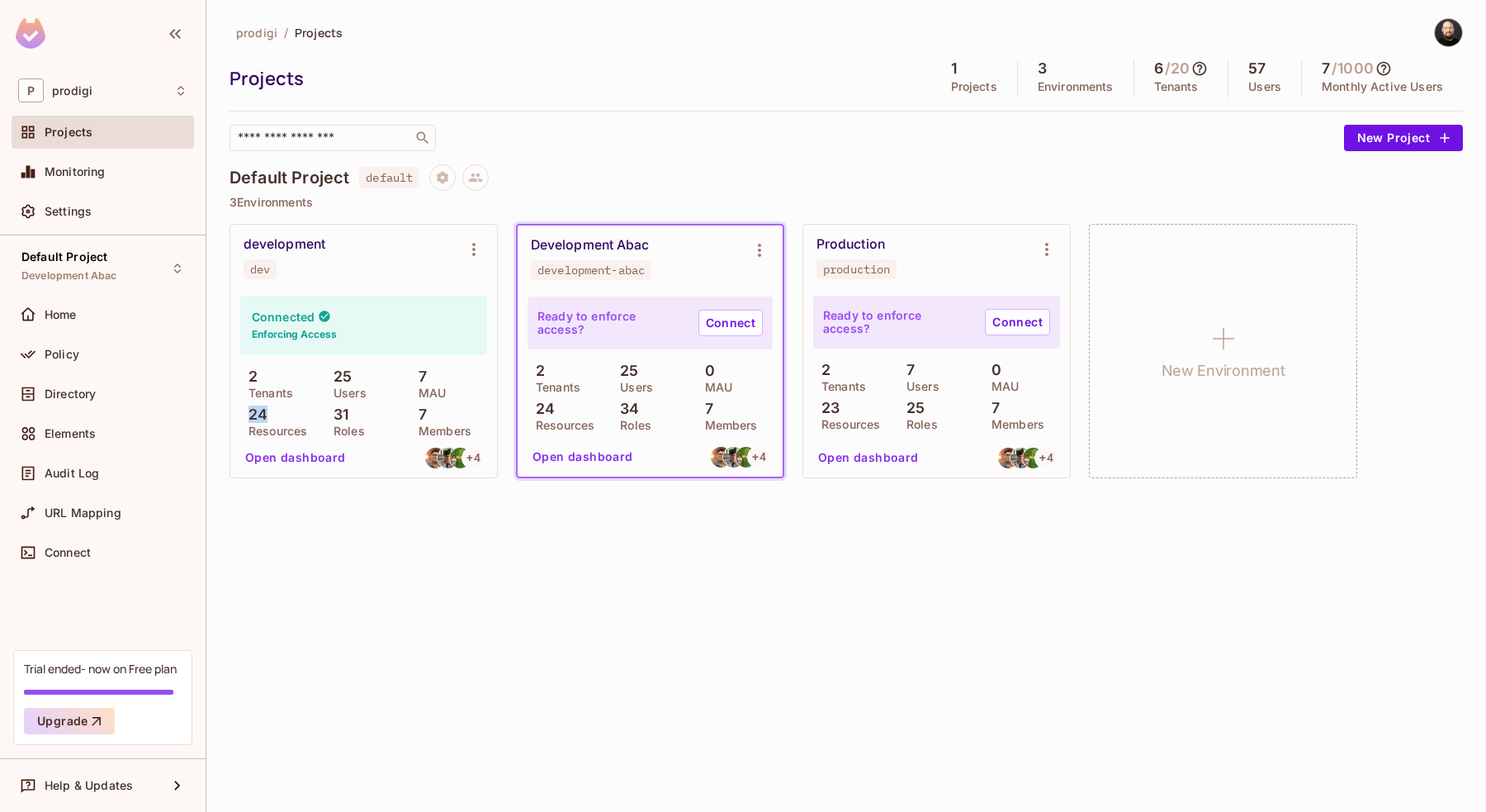
drag, startPoint x: 249, startPoint y: 421, endPoint x: 268, endPoint y: 421, distance: 19.0
click at [268, 421] on div "24 Resources" at bounding box center [278, 421] width 77 height 30
click at [308, 452] on button "Open dashboard" at bounding box center [296, 457] width 113 height 27
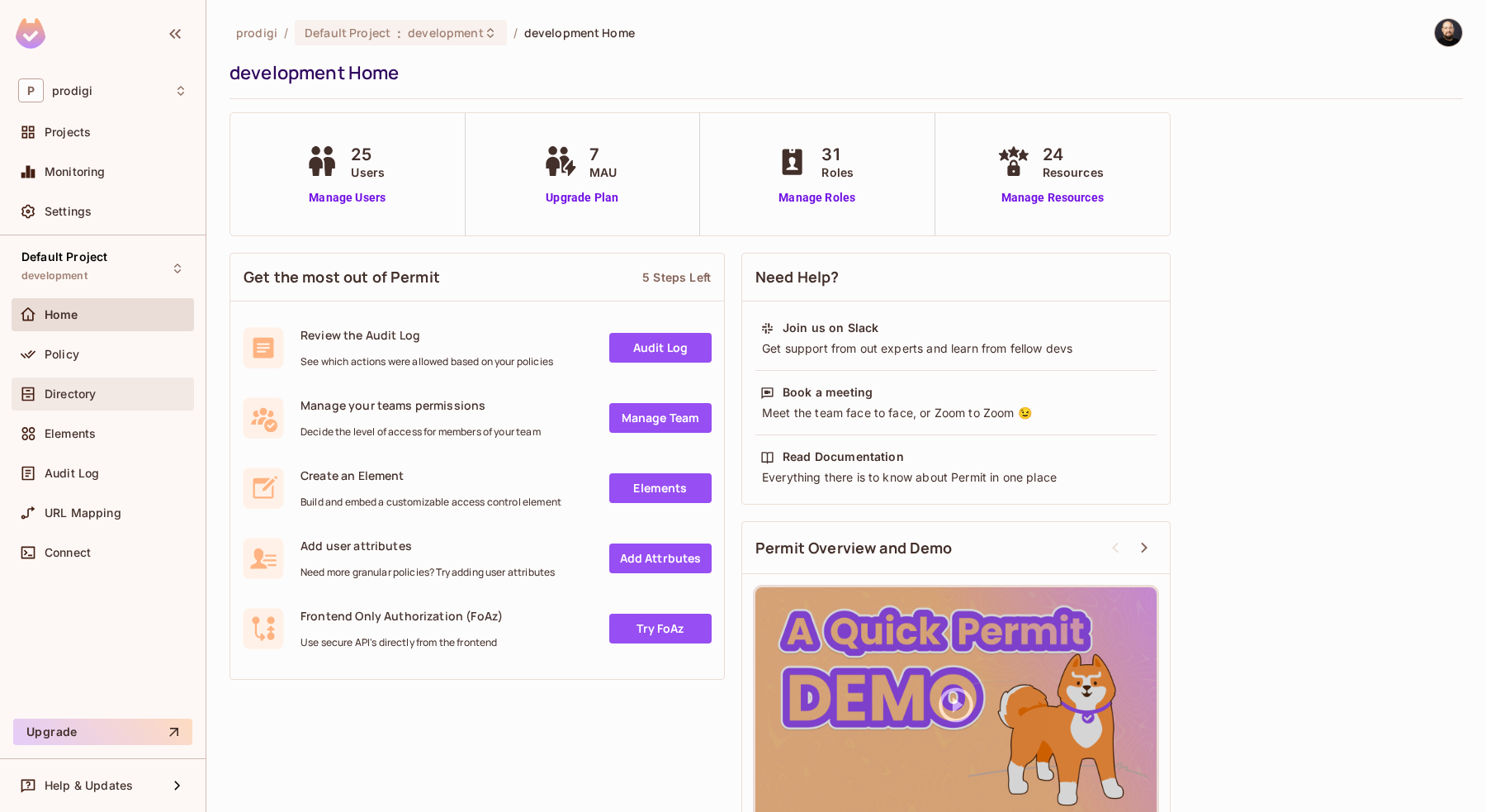
click at [79, 396] on span "Directory" at bounding box center [70, 393] width 51 height 13
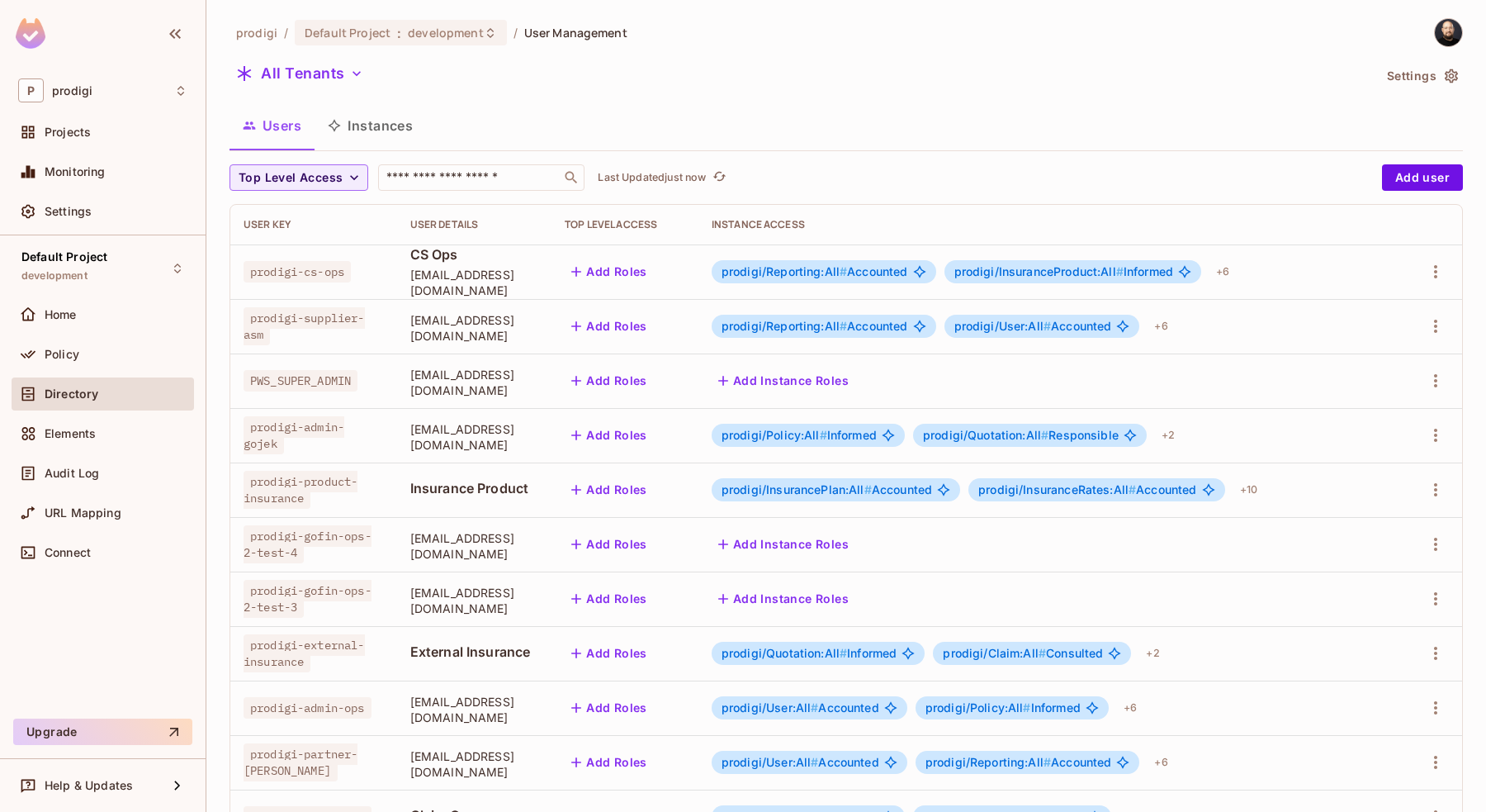
click at [384, 132] on button "Instances" at bounding box center [370, 124] width 111 height 41
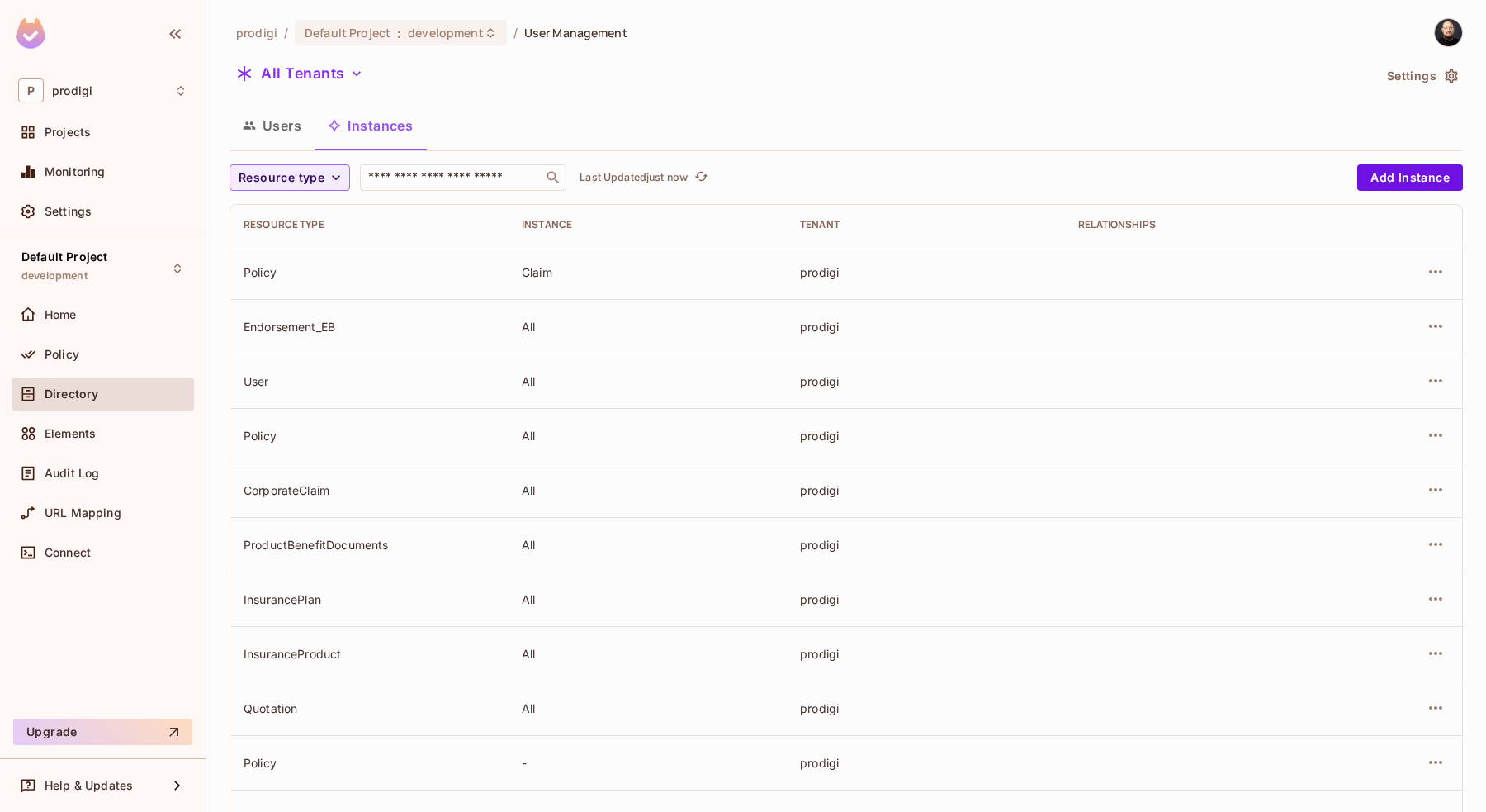
scroll to position [341, 0]
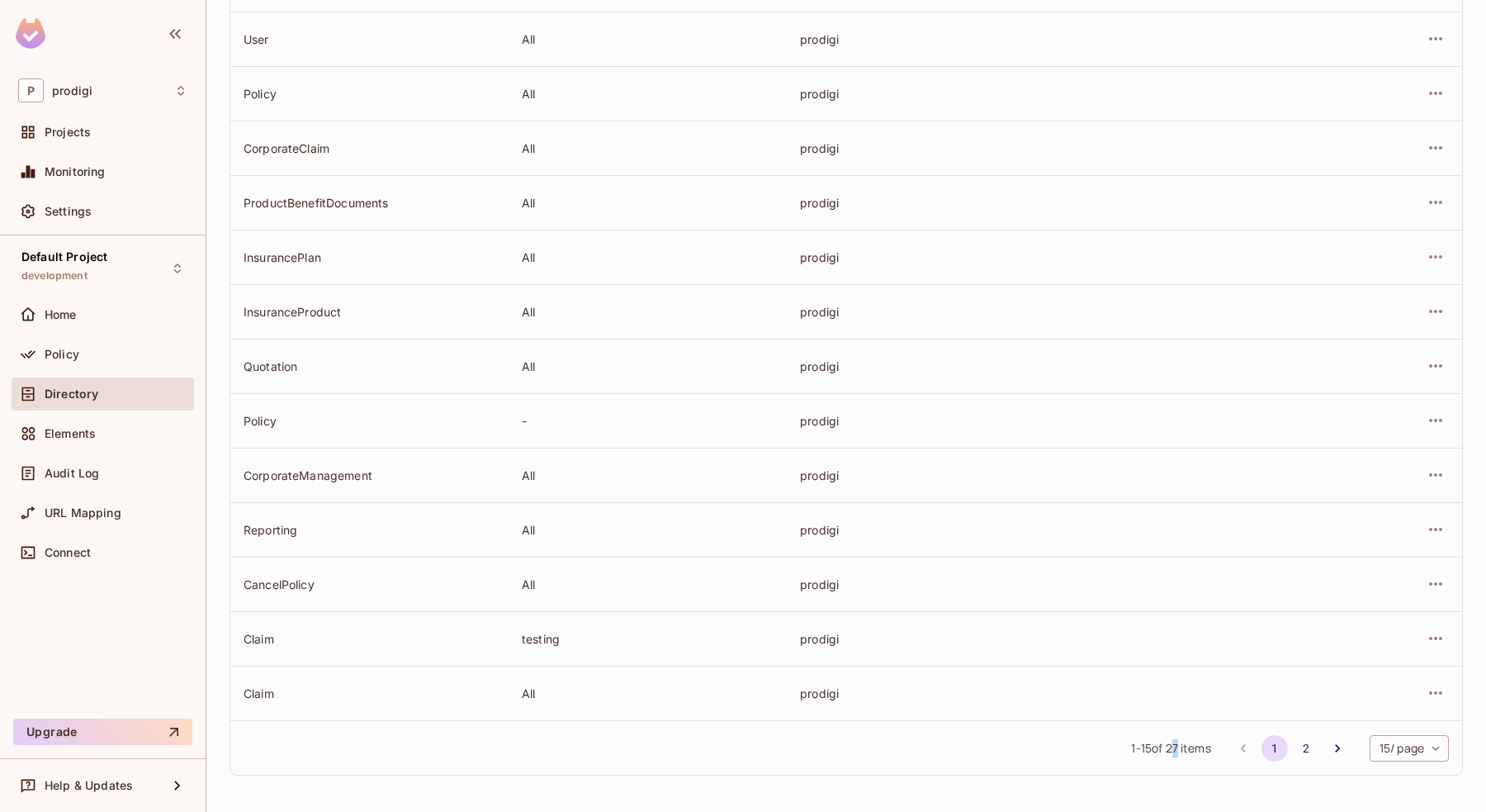
click at [1173, 750] on span "1 - 15 of 27 items" at bounding box center [1171, 748] width 80 height 18
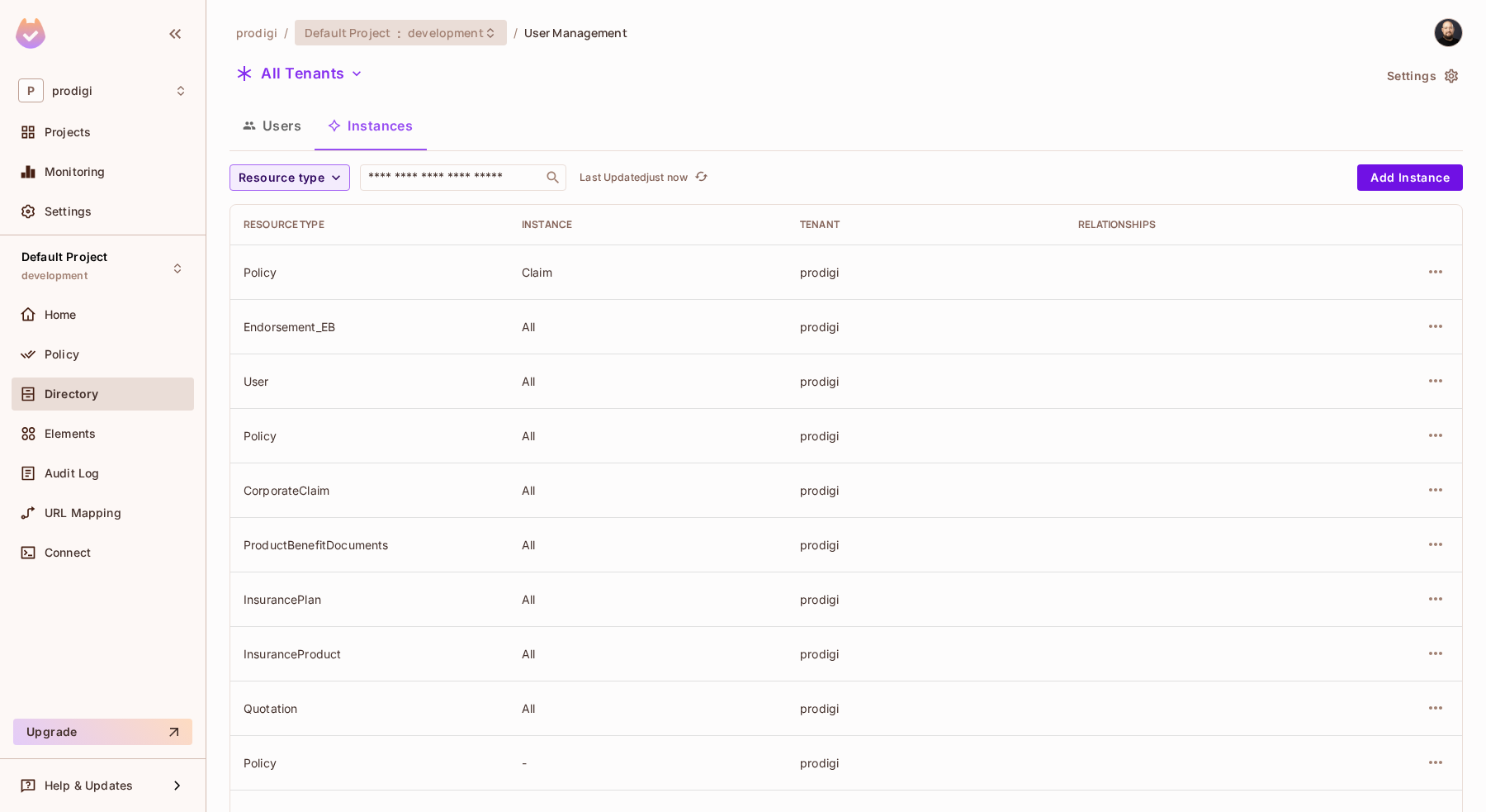
click at [426, 32] on span "development" at bounding box center [445, 33] width 75 height 16
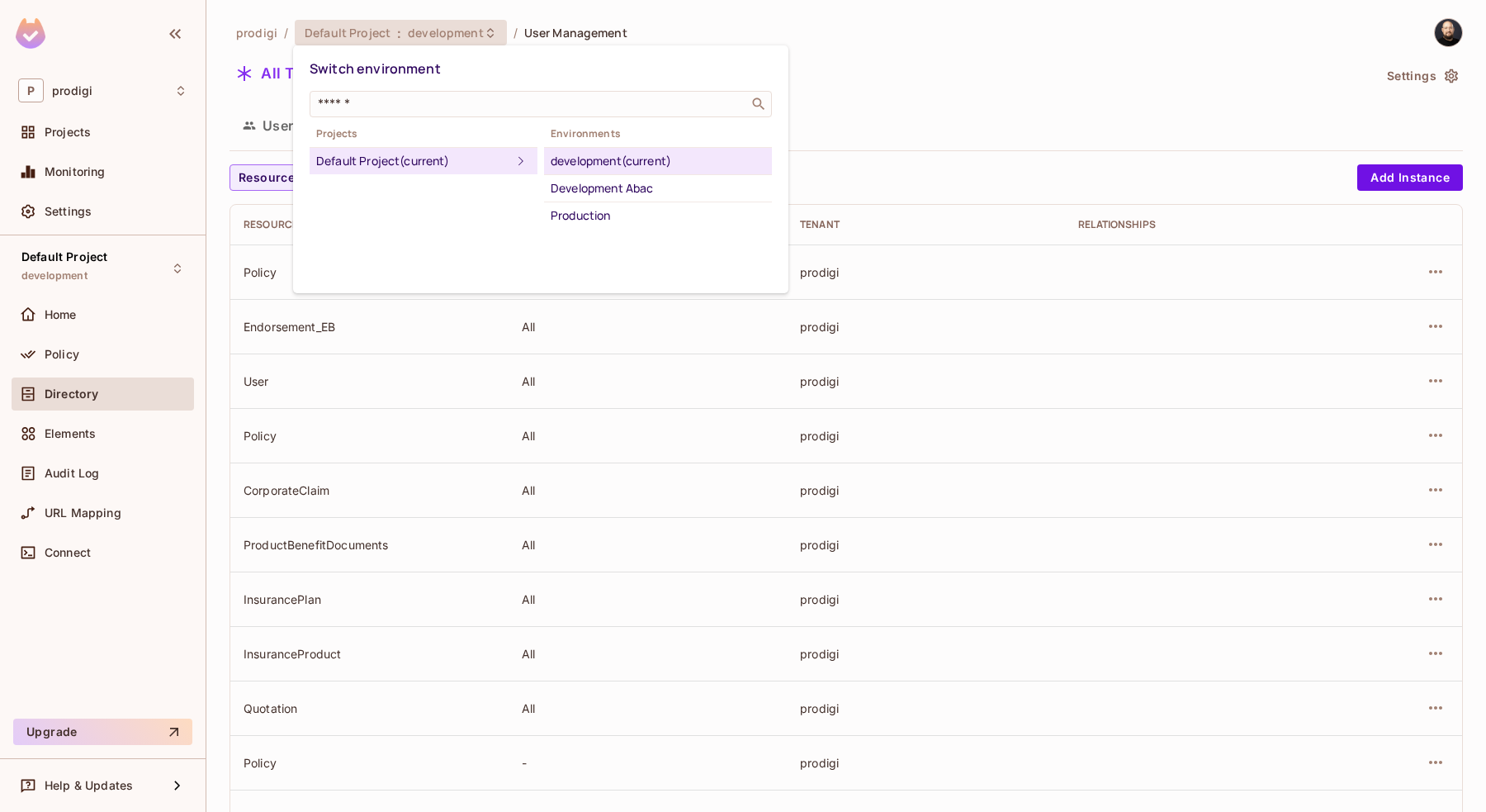
click at [582, 172] on li "development (current)" at bounding box center [658, 161] width 228 height 27
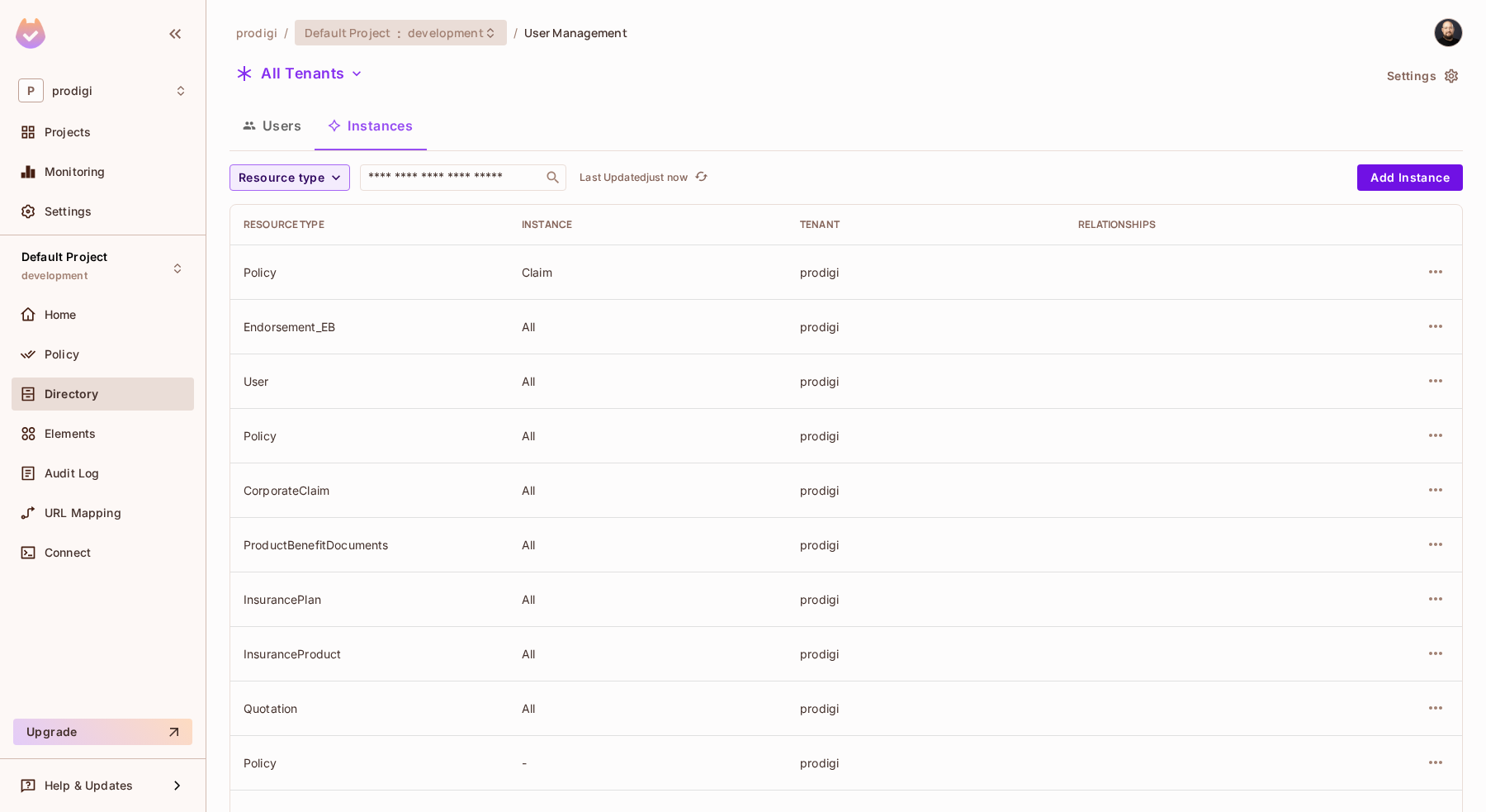
click at [444, 39] on span "development" at bounding box center [445, 33] width 75 height 16
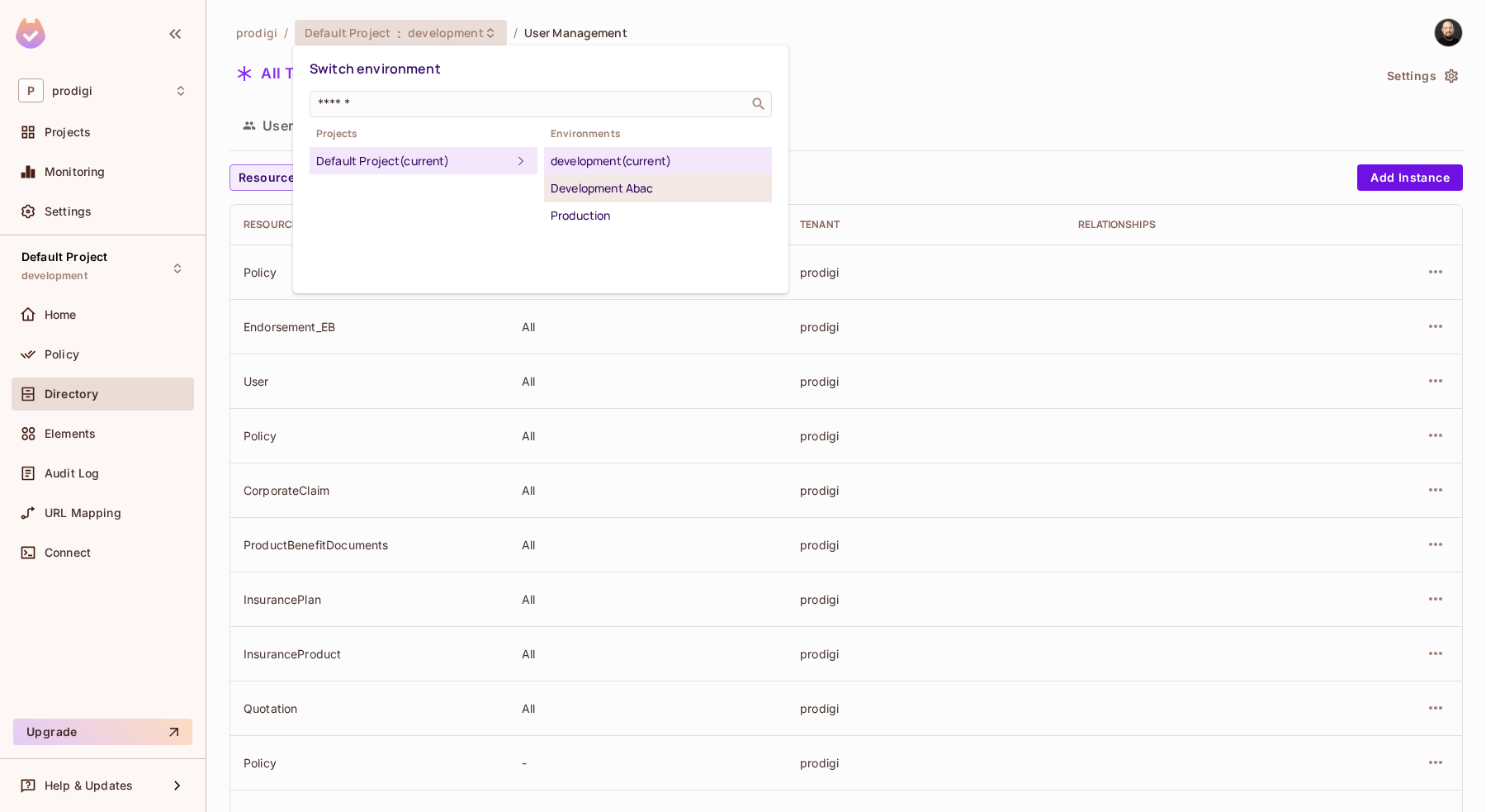
click at [671, 191] on div "Development Abac" at bounding box center [658, 188] width 215 height 20
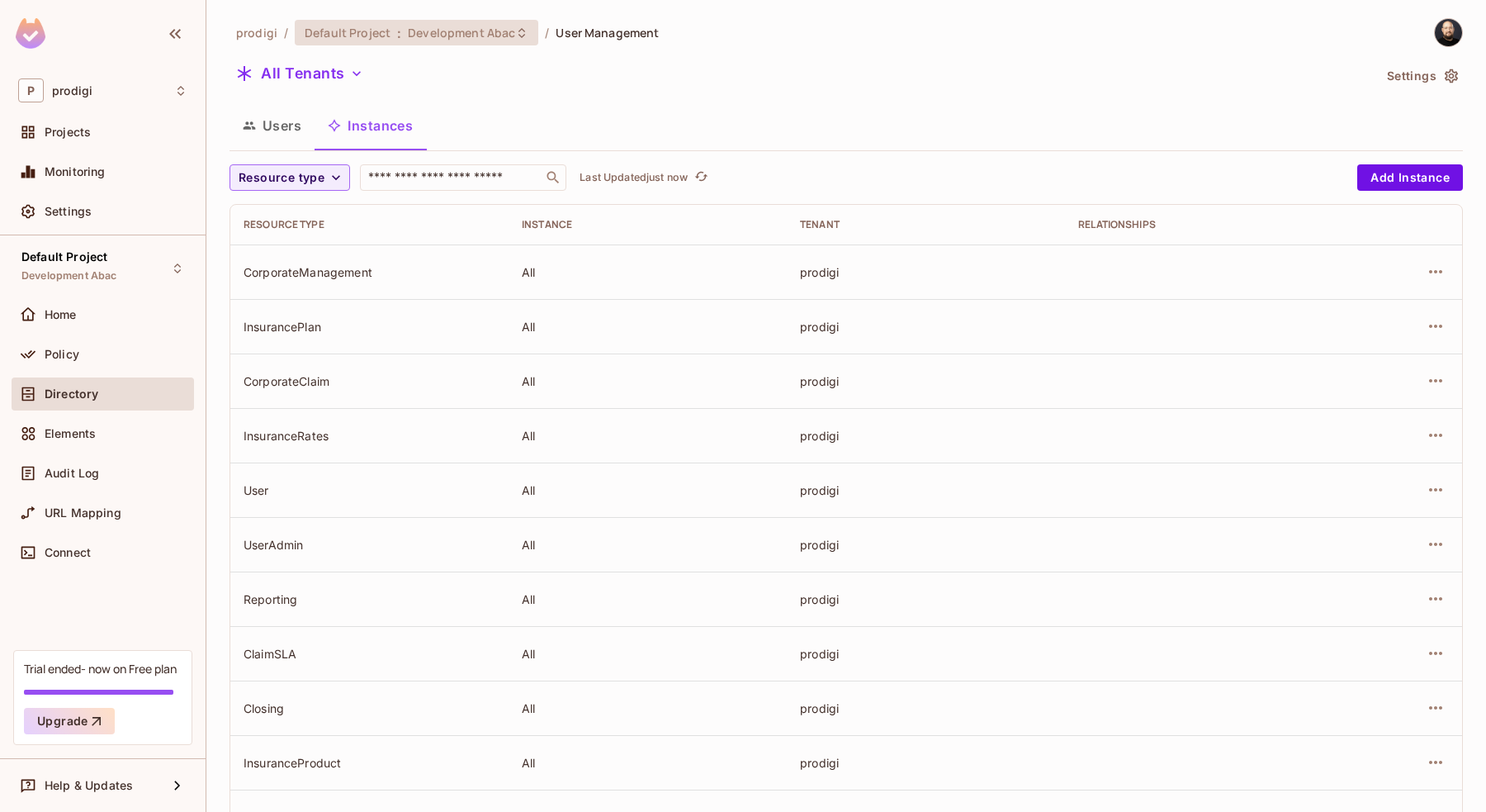
click at [504, 37] on span "Development Abac" at bounding box center [462, 33] width 107 height 16
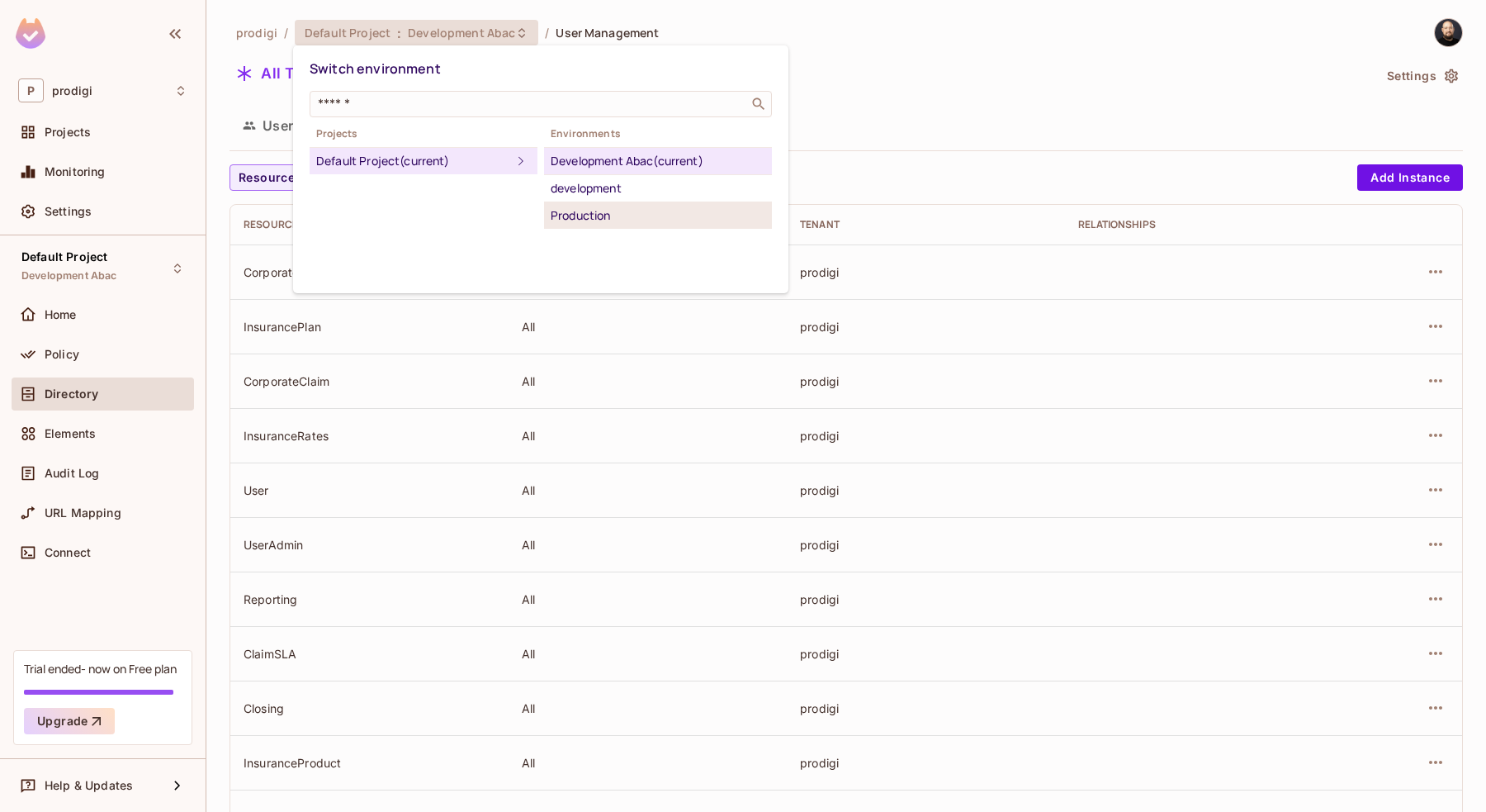
click at [632, 226] on li "Production" at bounding box center [658, 215] width 228 height 27
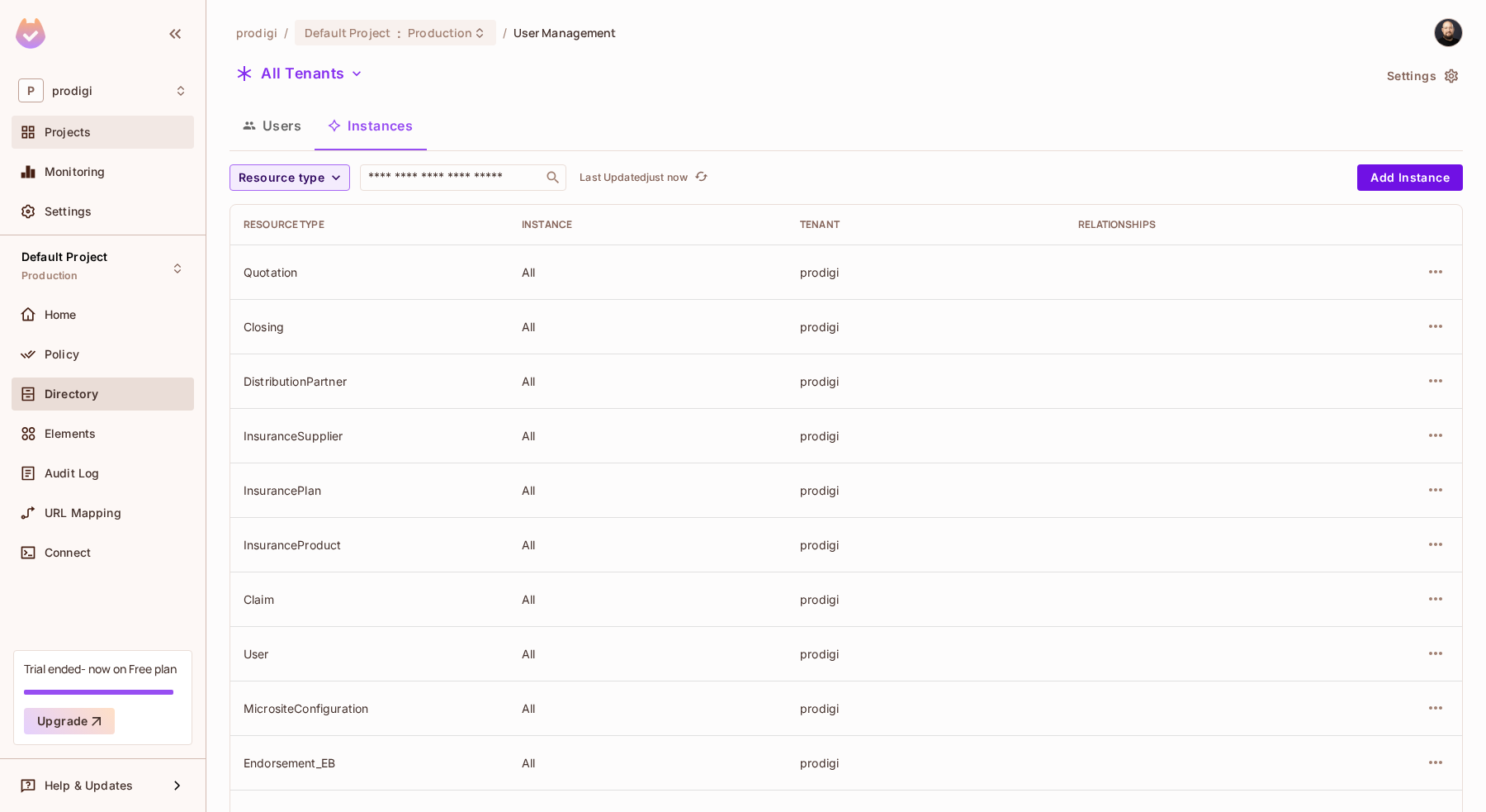
click at [109, 128] on div "Projects" at bounding box center [116, 131] width 143 height 13
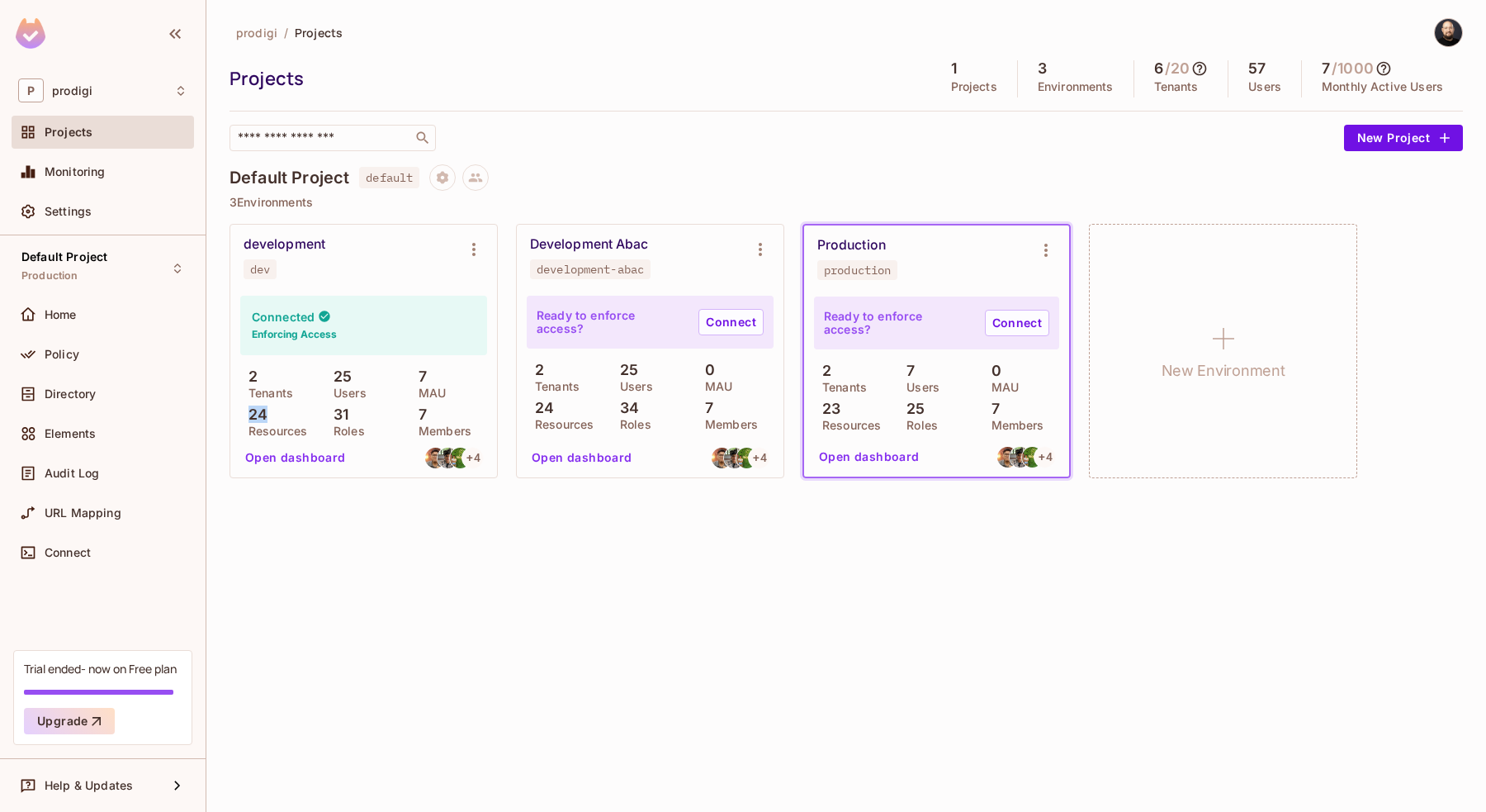
drag, startPoint x: 246, startPoint y: 413, endPoint x: 266, endPoint y: 413, distance: 20.0
click at [266, 413] on p "24" at bounding box center [253, 414] width 27 height 17
click at [1260, 79] on div "57 Users" at bounding box center [1265, 79] width 74 height 37
click at [1334, 72] on h5 "/ 1000" at bounding box center [1353, 69] width 42 height 17
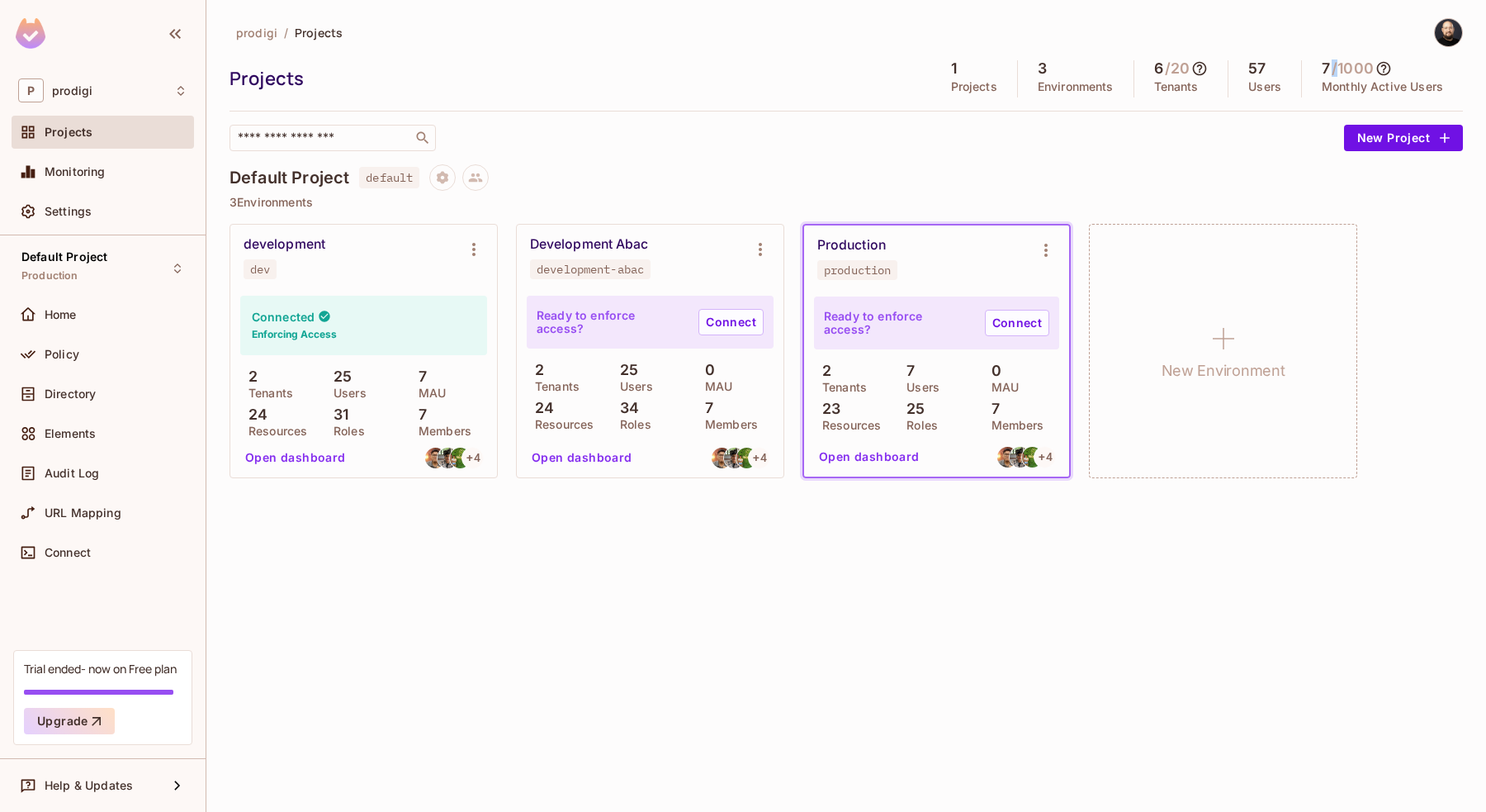
click at [1334, 72] on h5 "/ 1000" at bounding box center [1353, 69] width 42 height 17
click at [1329, 71] on h5 "7" at bounding box center [1326, 69] width 8 height 17
drag, startPoint x: 245, startPoint y: 410, endPoint x: 274, endPoint y: 411, distance: 29.0
click at [274, 411] on div "24 Resources" at bounding box center [278, 421] width 77 height 30
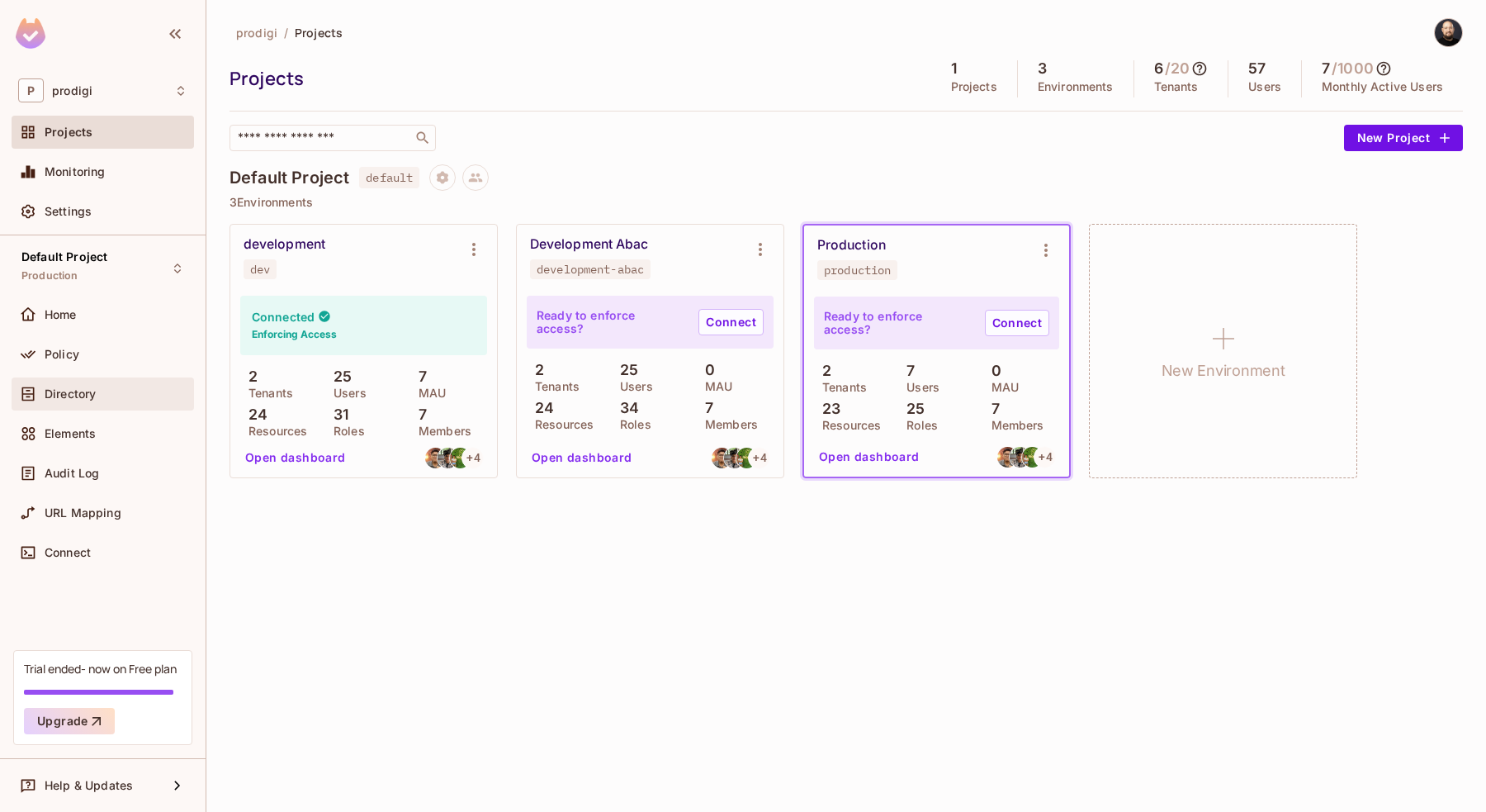
click at [140, 393] on div "Directory" at bounding box center [116, 393] width 143 height 13
